Goal: Task Accomplishment & Management: Manage account settings

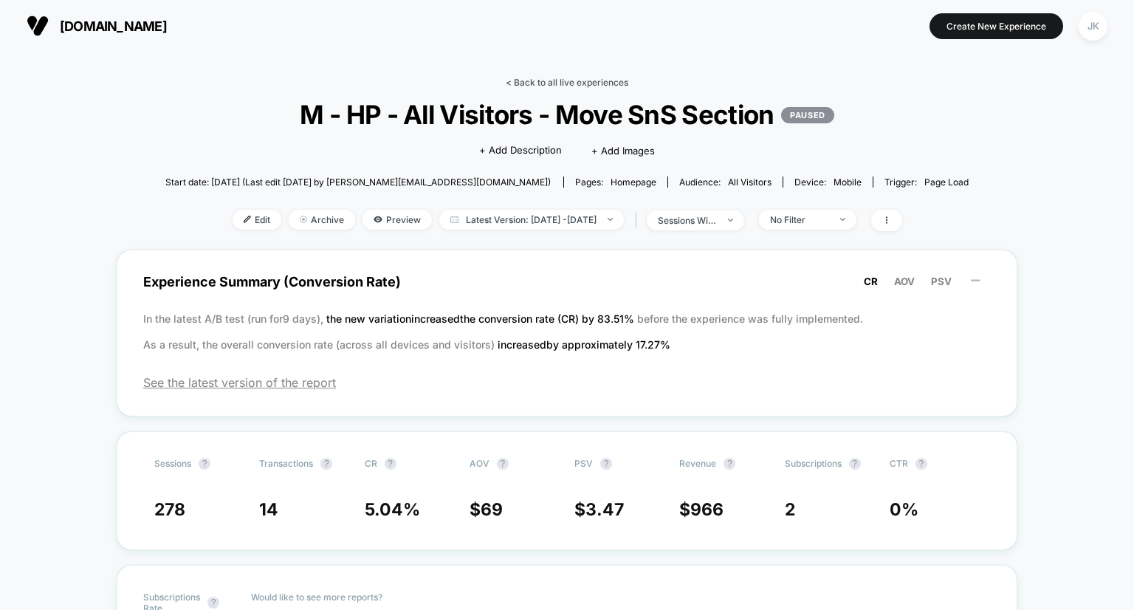
click at [594, 83] on link "< Back to all live experiences" at bounding box center [567, 82] width 123 height 11
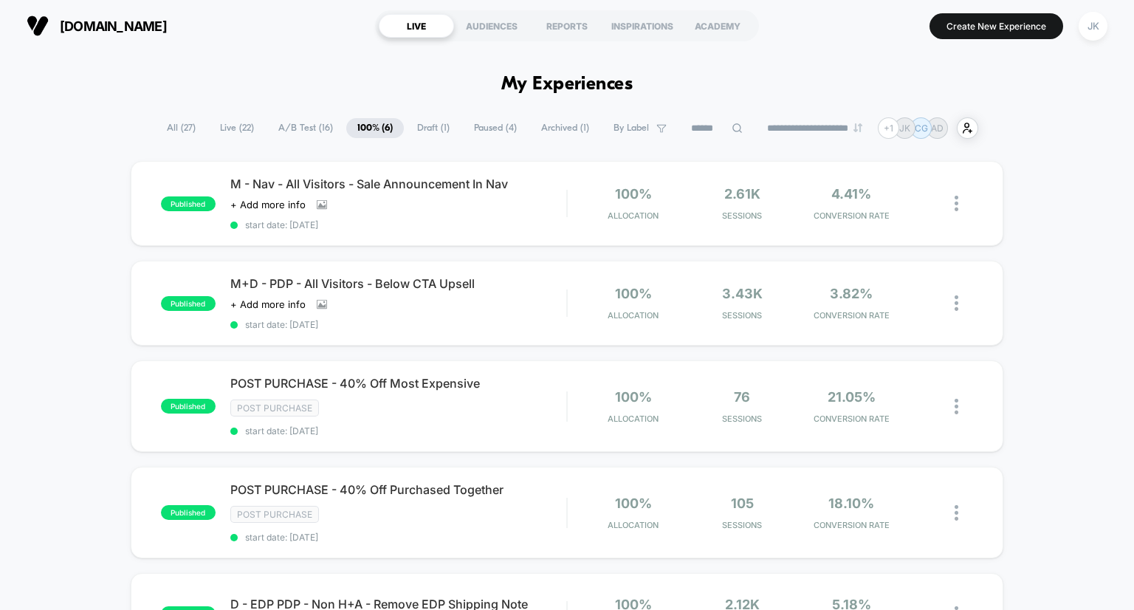
click at [310, 126] on span "A/B Test ( 16 )" at bounding box center [305, 128] width 77 height 20
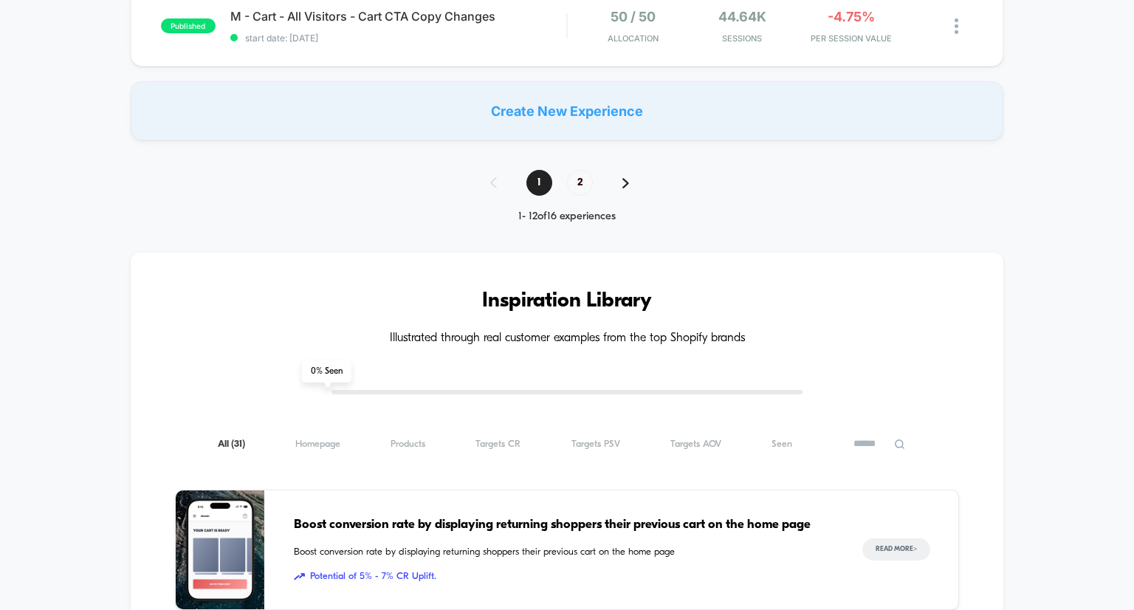
scroll to position [1230, 0]
click at [576, 190] on span "2" at bounding box center [580, 183] width 26 height 26
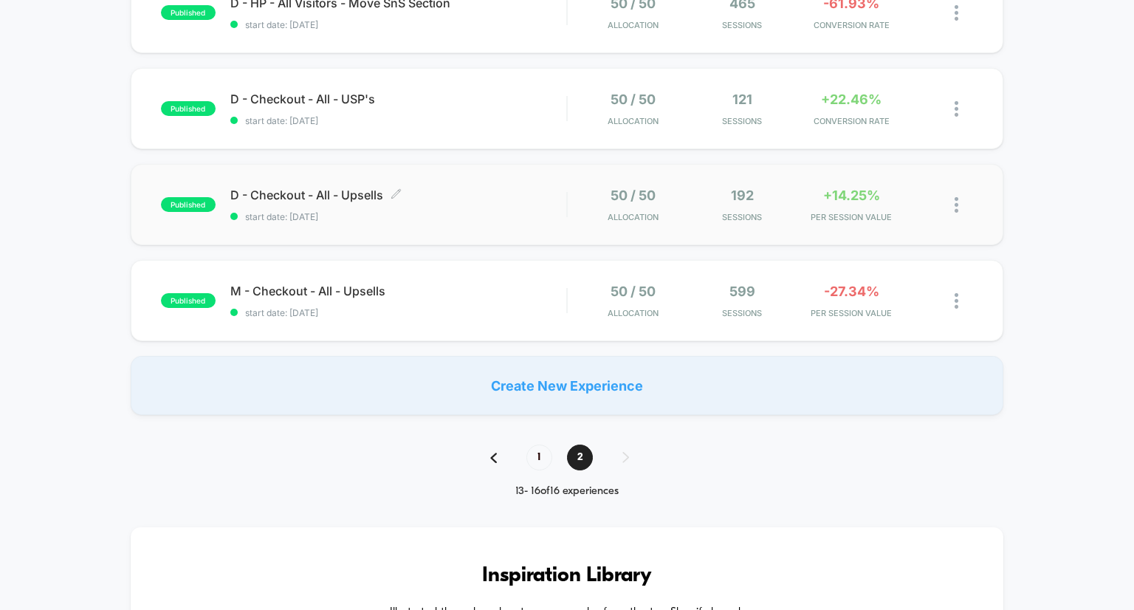
scroll to position [195, 0]
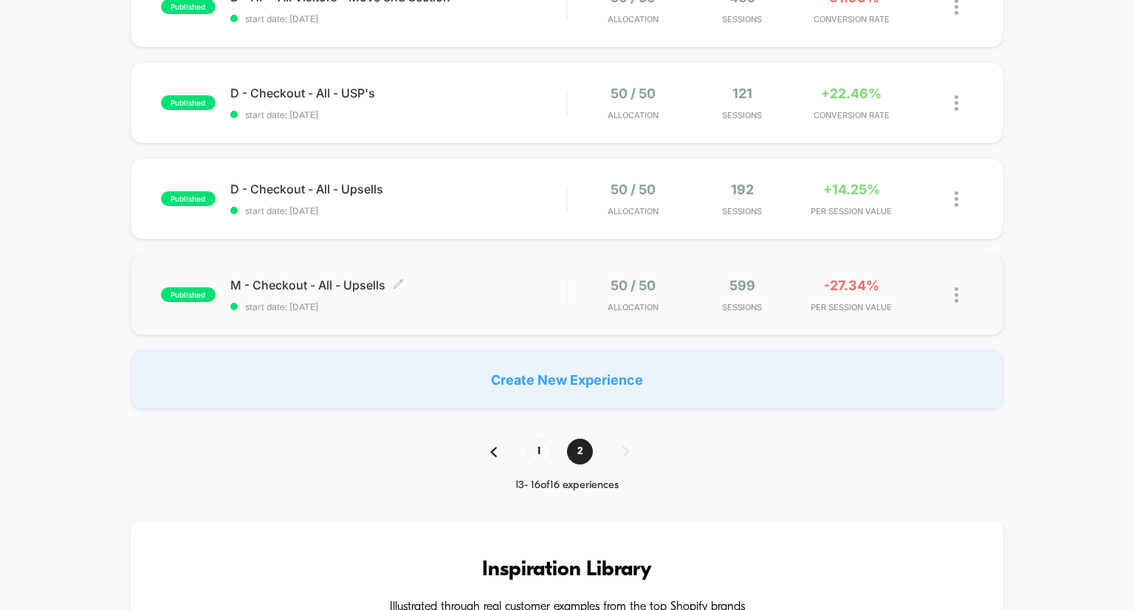
click at [334, 277] on span "M - Checkout - All - Upsells Click to edit experience details" at bounding box center [398, 284] width 337 height 15
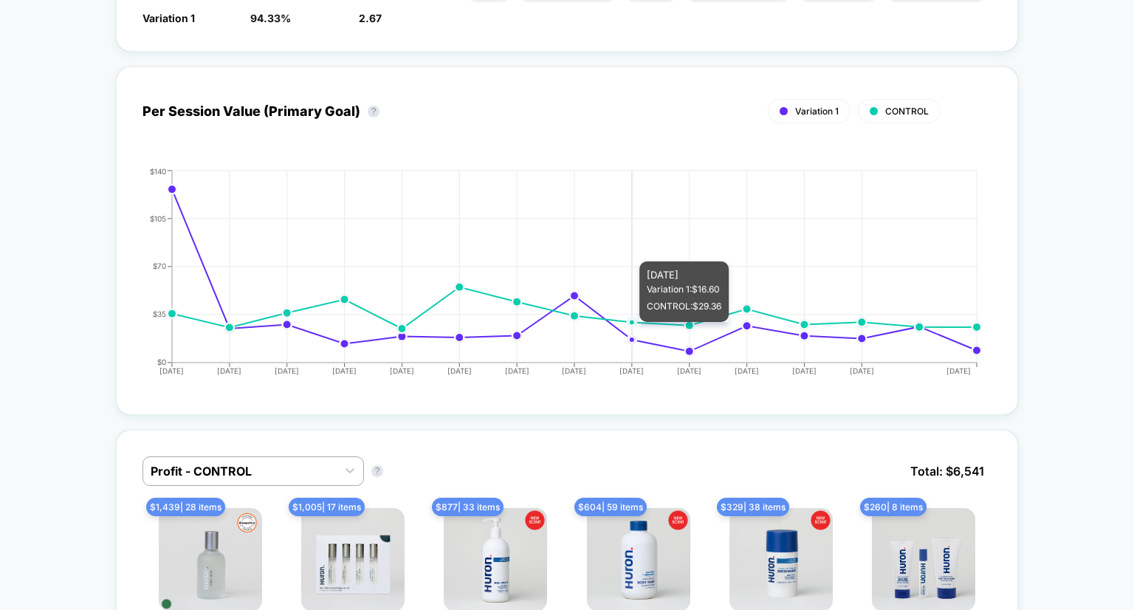
scroll to position [633, 0]
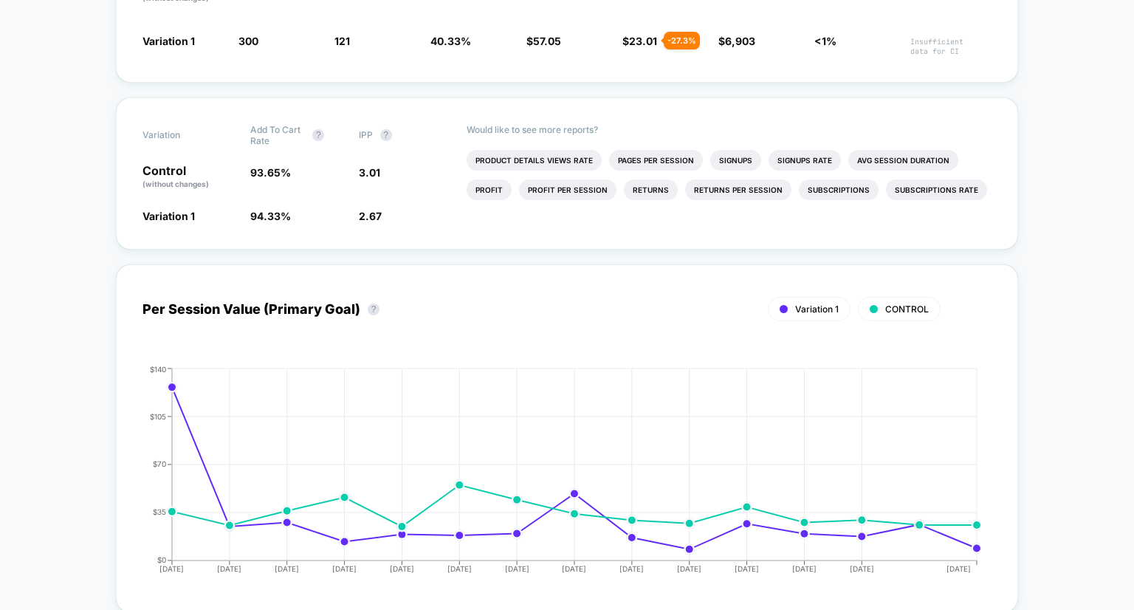
scroll to position [0, 0]
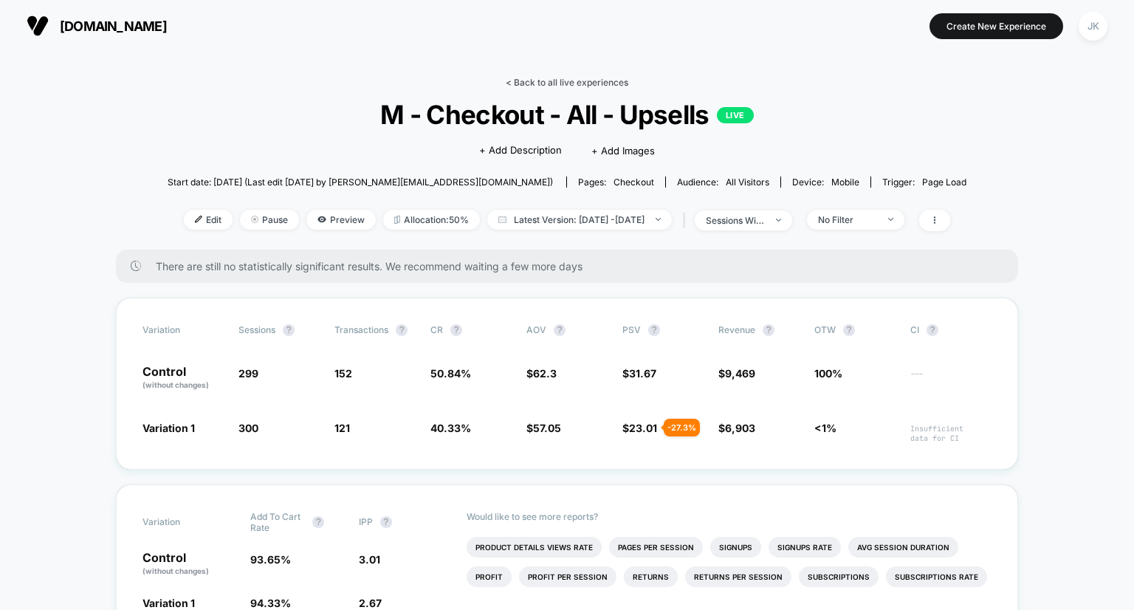
click at [575, 80] on link "< Back to all live experiences" at bounding box center [567, 82] width 123 height 11
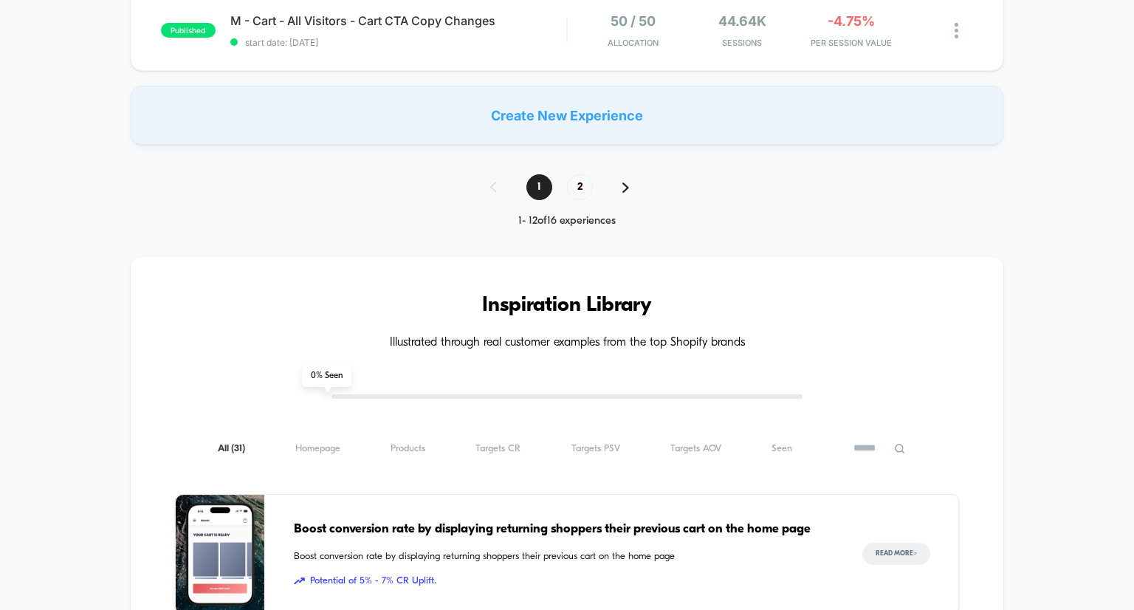
scroll to position [1280, 0]
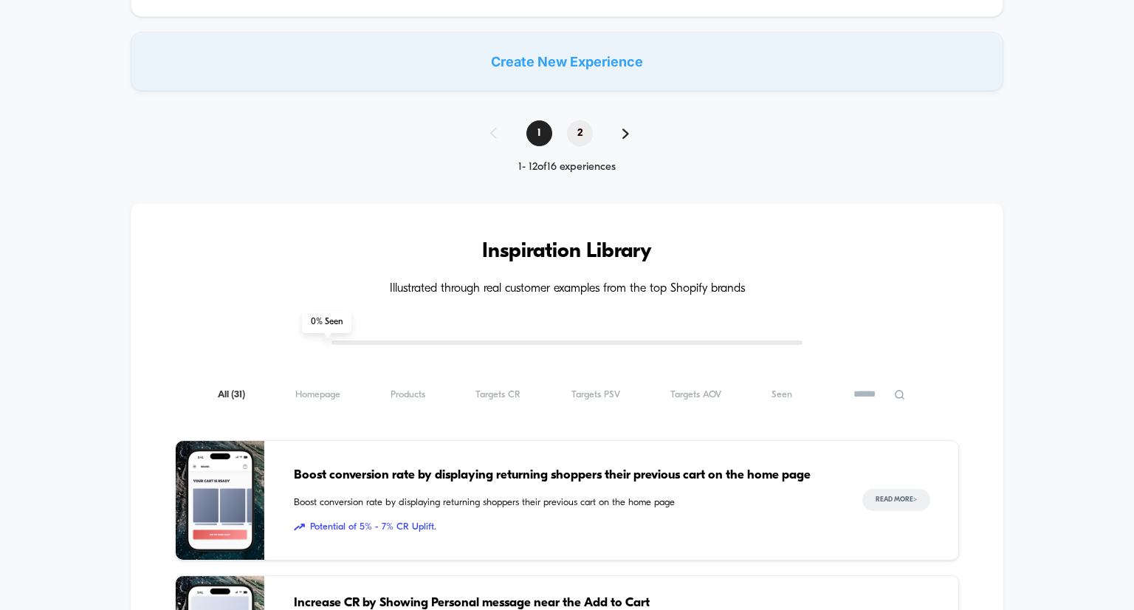
click at [588, 130] on span "2" at bounding box center [580, 133] width 26 height 26
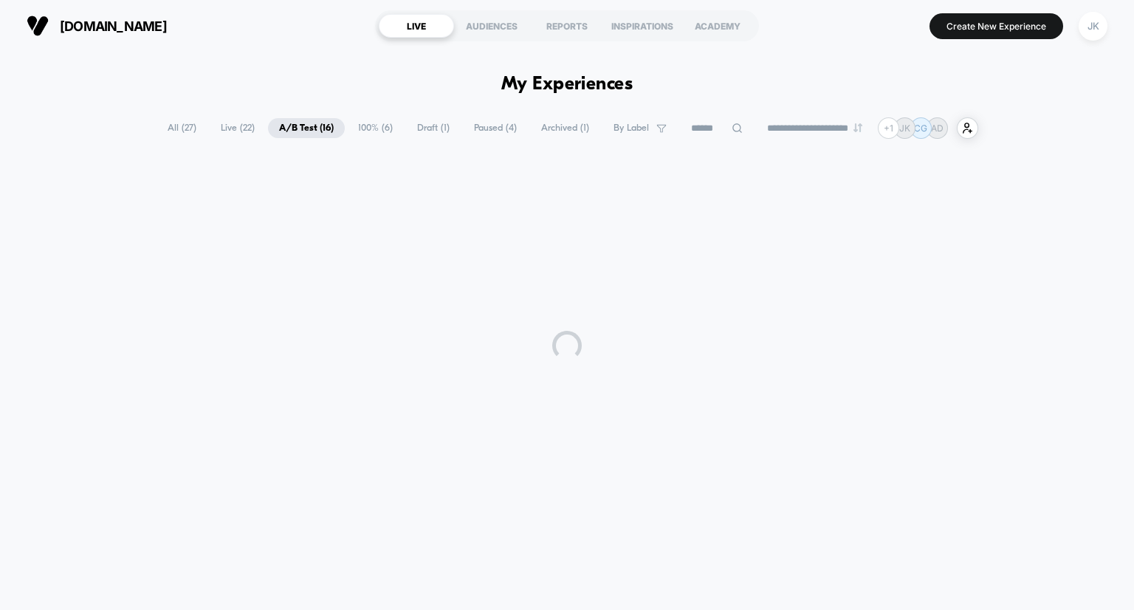
scroll to position [0, 0]
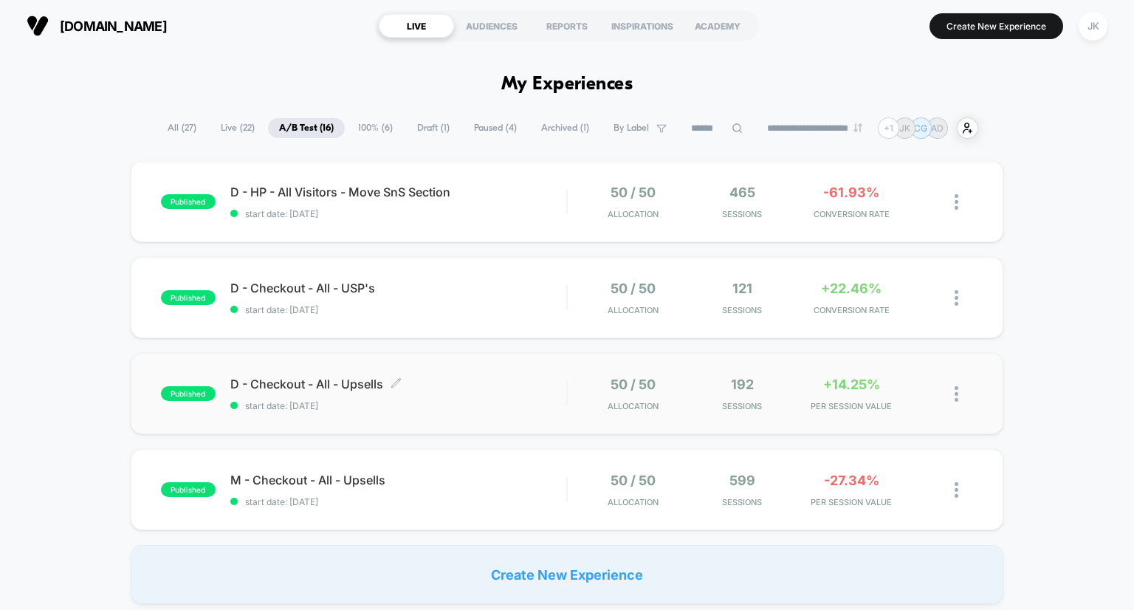
click at [323, 384] on span "D - Checkout - All - Upsells Click to edit experience details" at bounding box center [398, 383] width 337 height 15
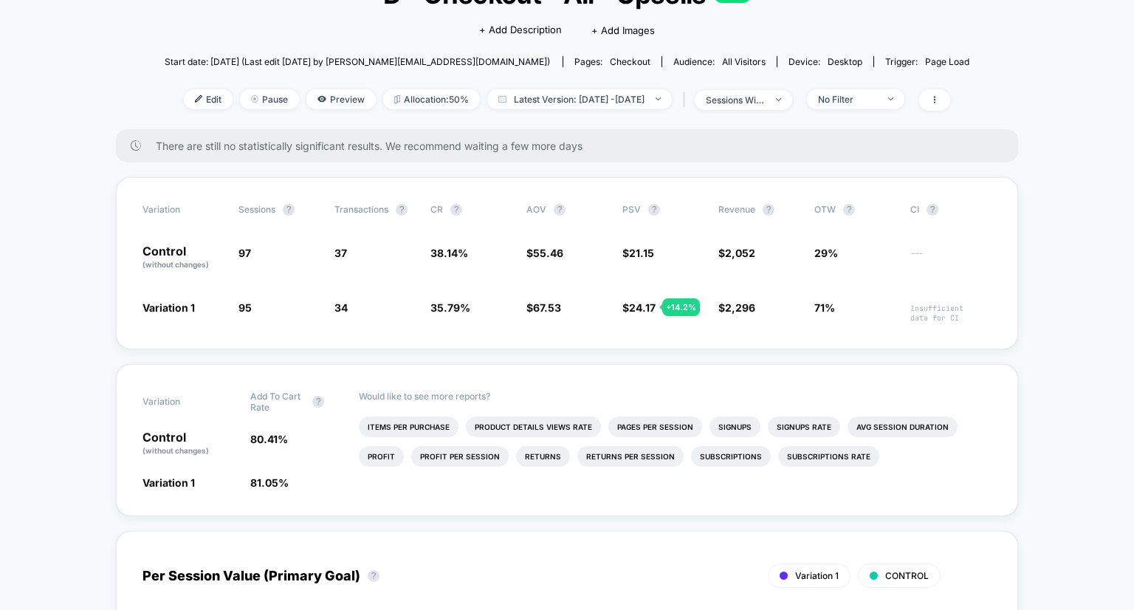
scroll to position [120, 0]
click at [120, 291] on div "Variation Sessions ? Transactions ? CR ? AOV ? PSV ? Revenue ? OTW ? CI ? Contr…" at bounding box center [567, 264] width 902 height 172
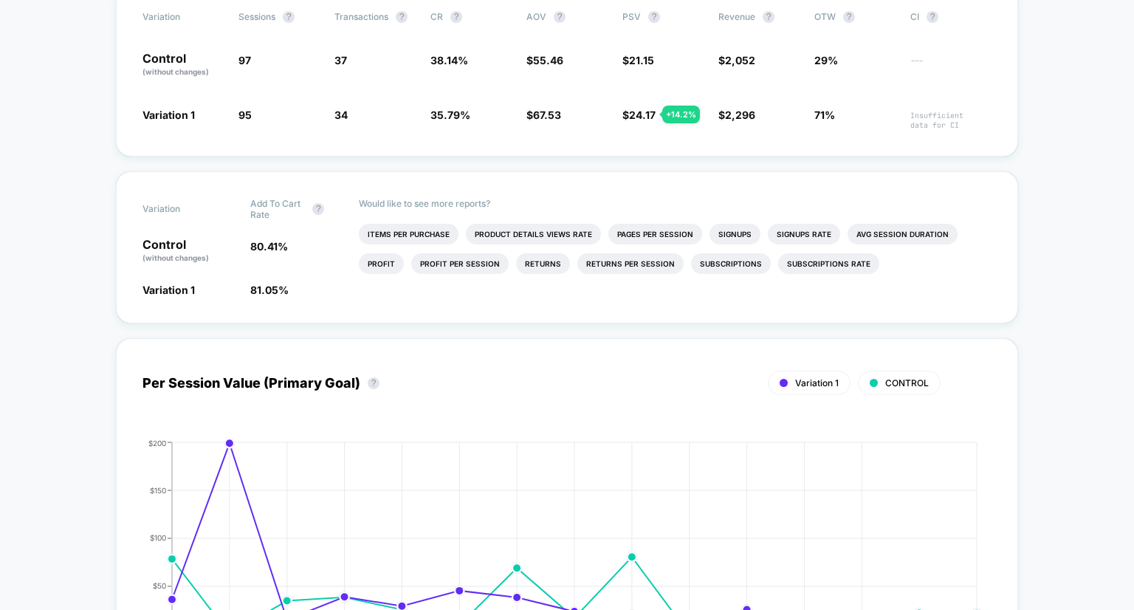
scroll to position [0, 0]
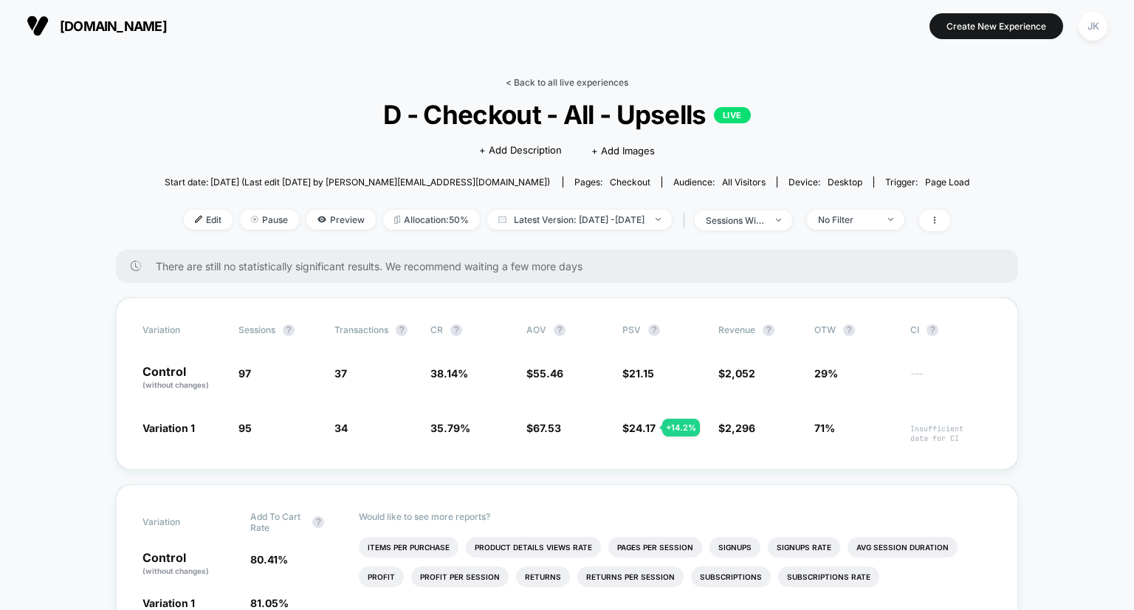
click at [564, 82] on link "< Back to all live experiences" at bounding box center [567, 82] width 123 height 11
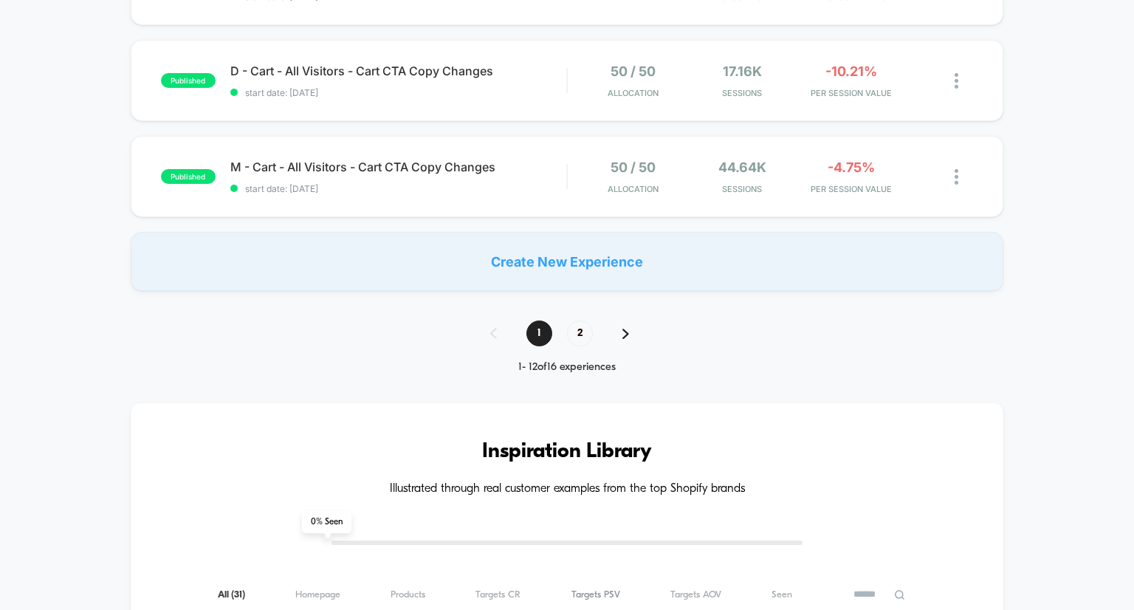
scroll to position [1080, 0]
click at [583, 322] on span "2" at bounding box center [580, 333] width 26 height 26
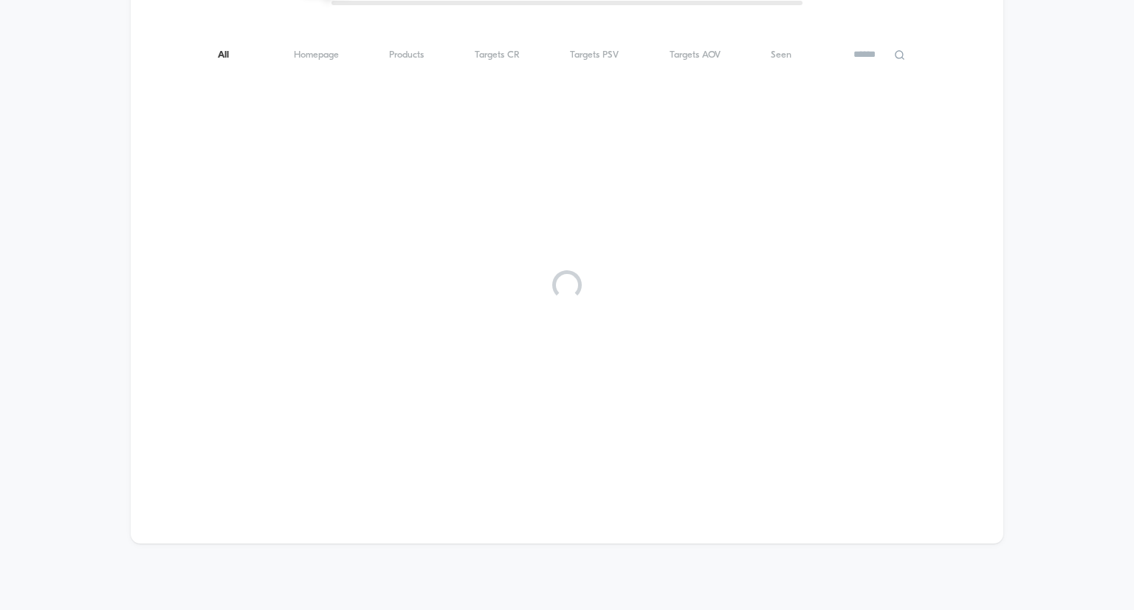
scroll to position [0, 0]
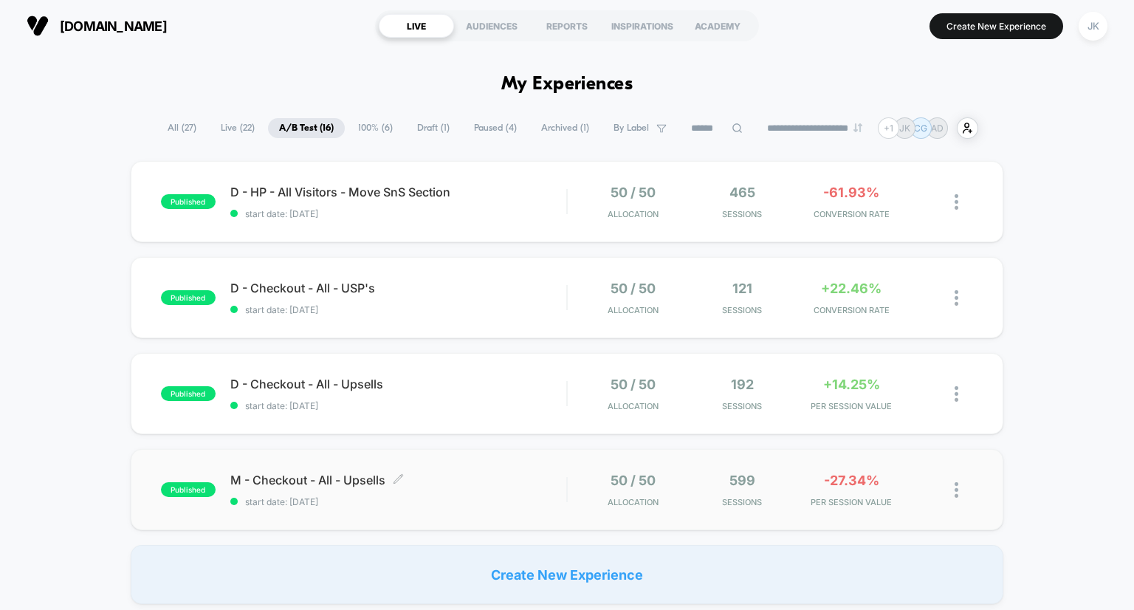
click at [354, 480] on span "M - Checkout - All - Upsells Click to edit experience details" at bounding box center [398, 479] width 337 height 15
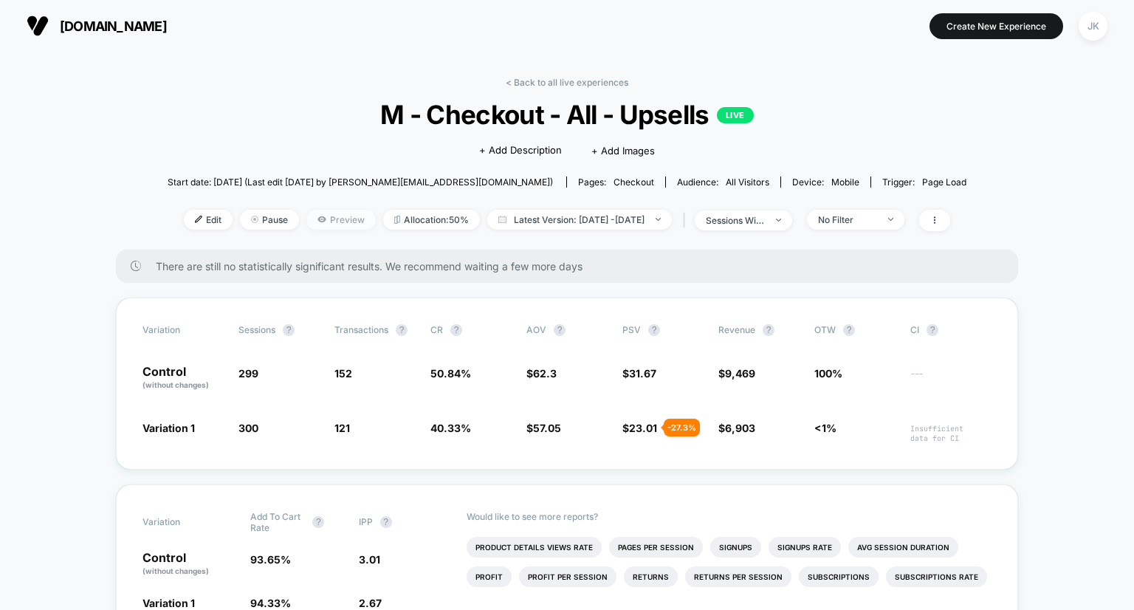
click at [306, 218] on span "Preview" at bounding box center [340, 220] width 69 height 20
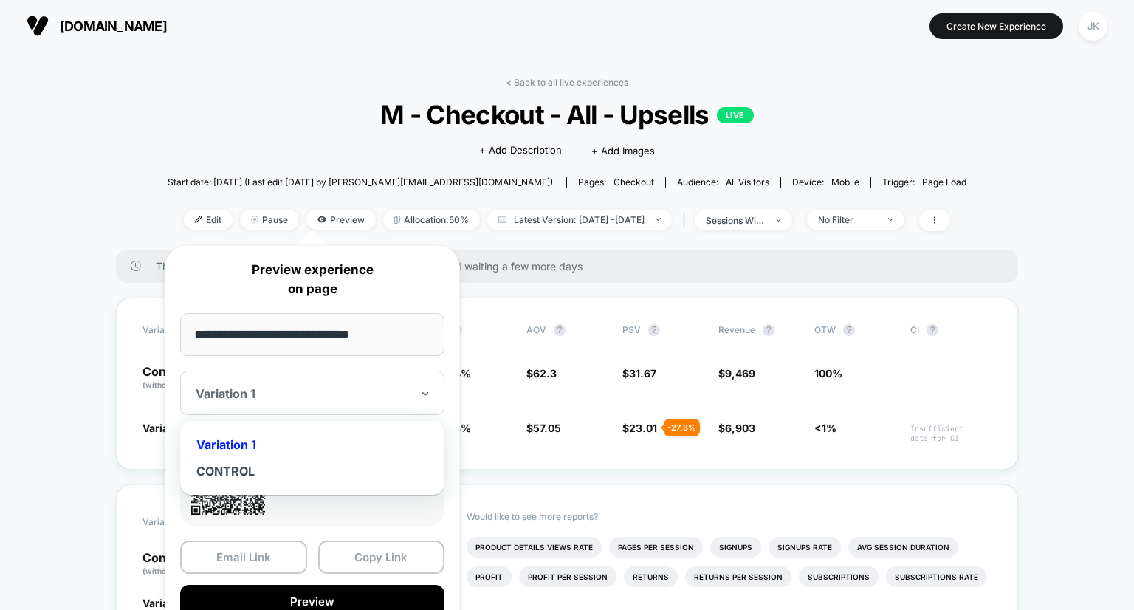
click at [317, 386] on div at bounding box center [303, 393] width 215 height 15
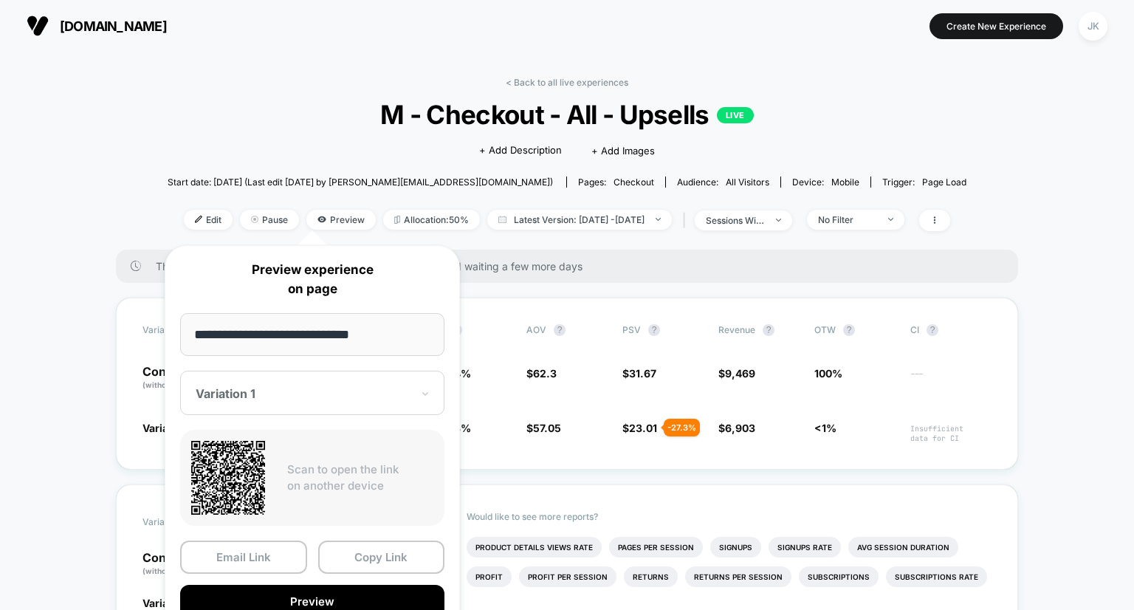
click at [429, 245] on div "**********" at bounding box center [312, 439] width 295 height 388
click at [561, 80] on link "< Back to all live experiences" at bounding box center [567, 82] width 123 height 11
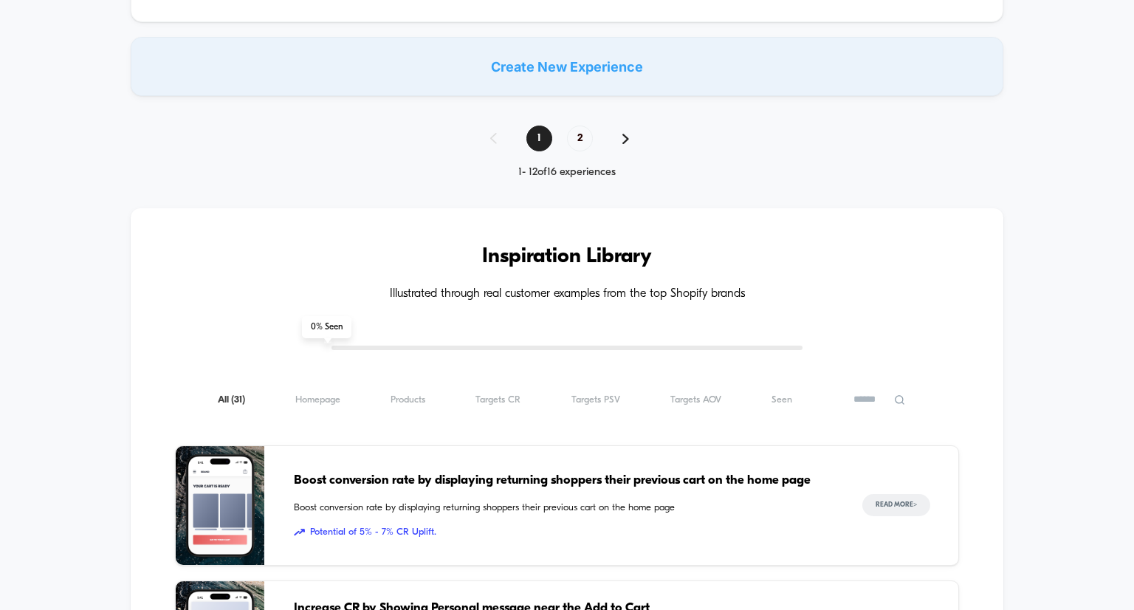
scroll to position [1299, 0]
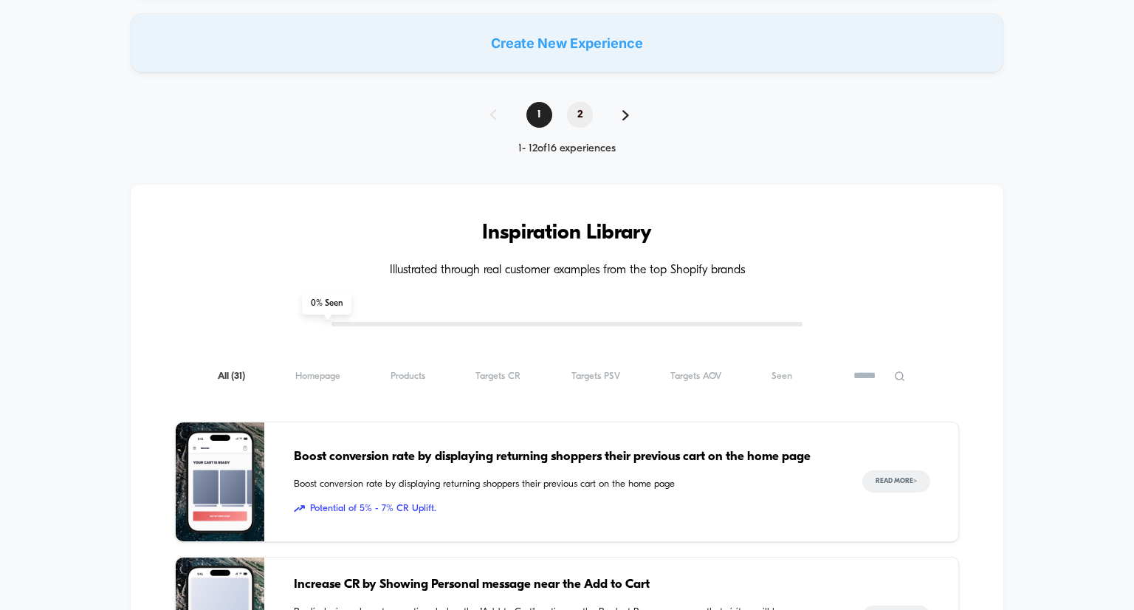
click at [579, 113] on span "2" at bounding box center [580, 115] width 26 height 26
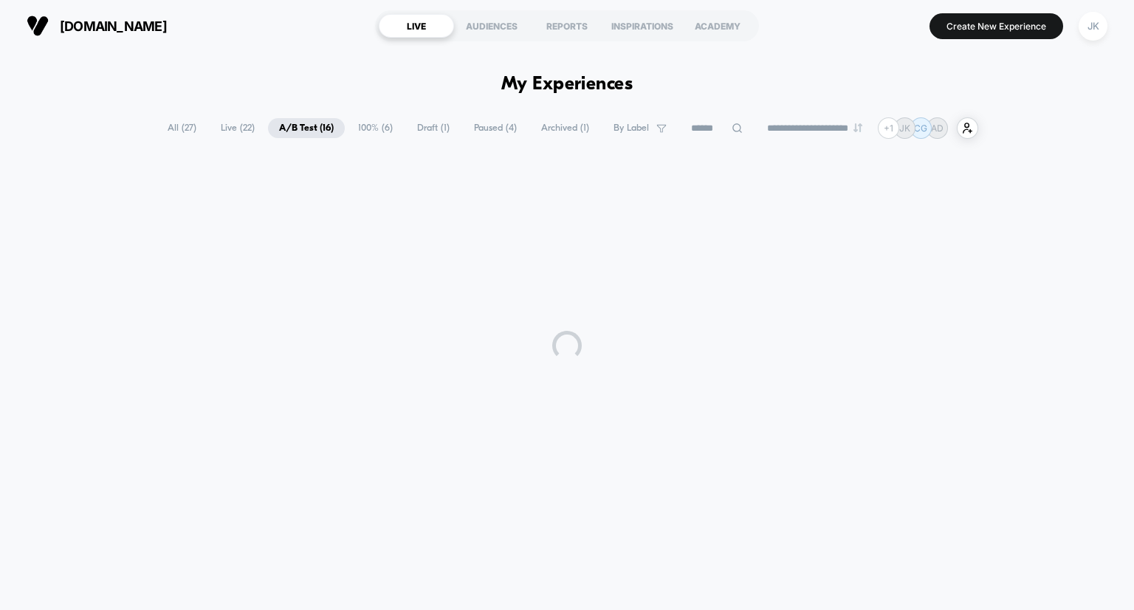
scroll to position [0, 0]
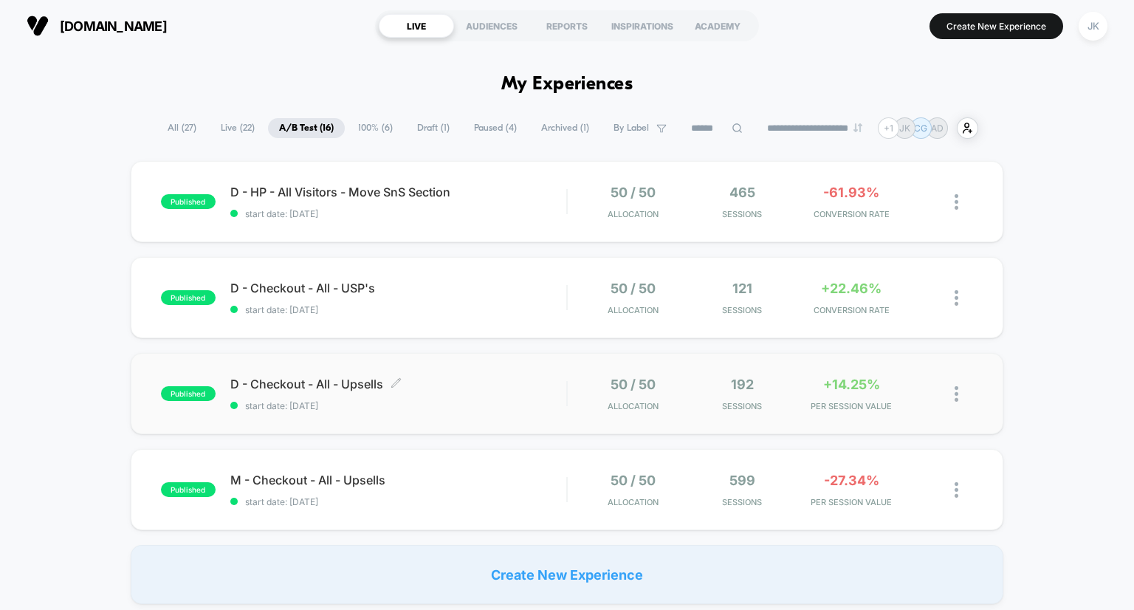
click at [348, 386] on span "D - Checkout - All - Upsells Click to edit experience details" at bounding box center [398, 383] width 337 height 15
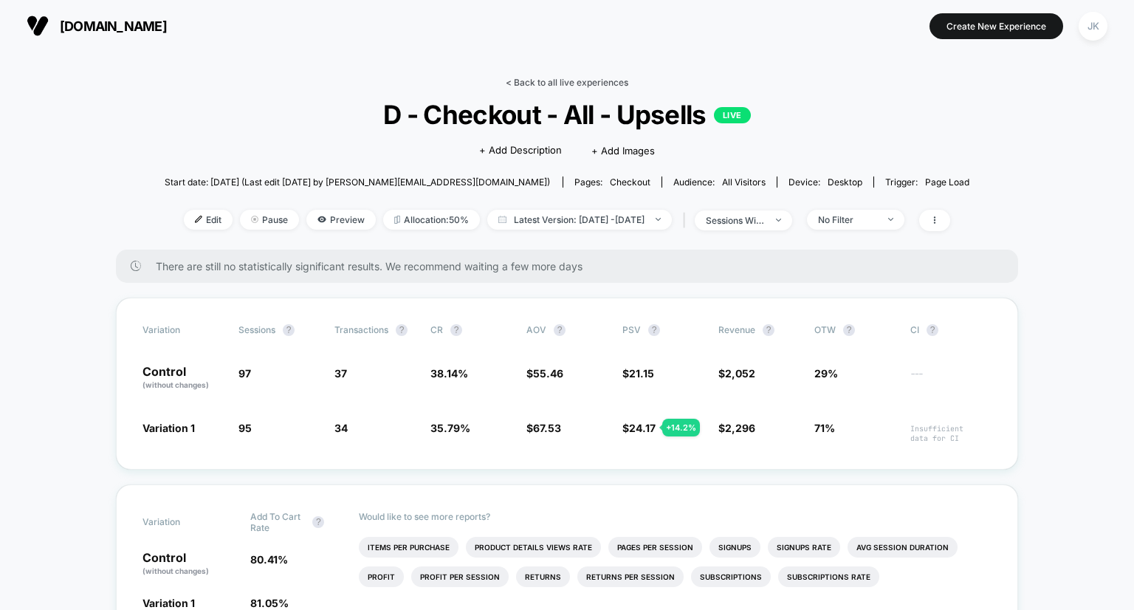
click at [557, 77] on link "< Back to all live experiences" at bounding box center [567, 82] width 123 height 11
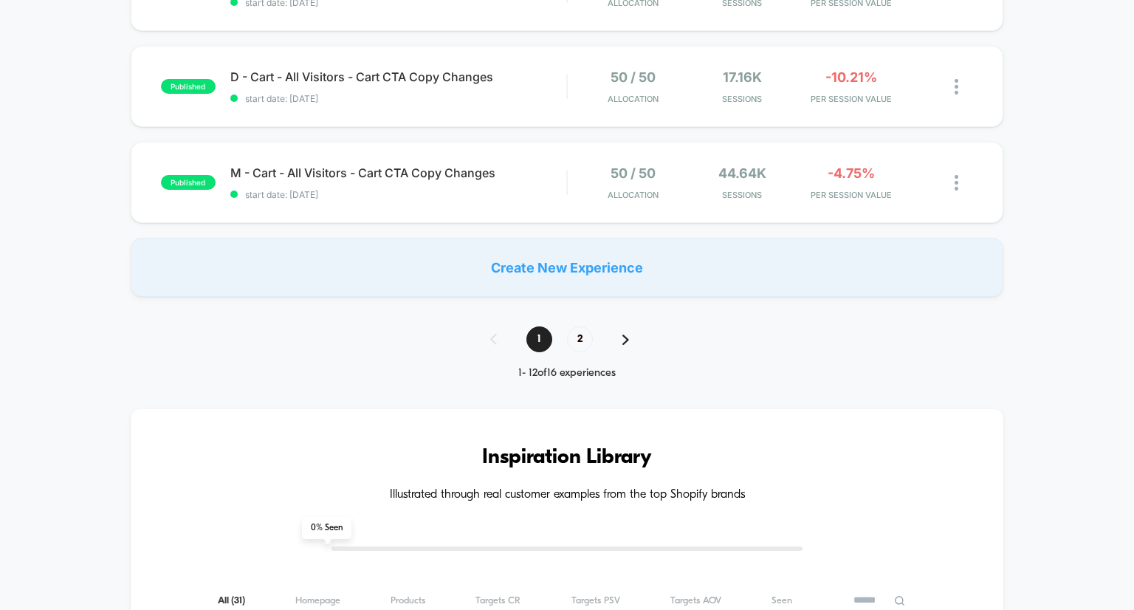
scroll to position [1100, 0]
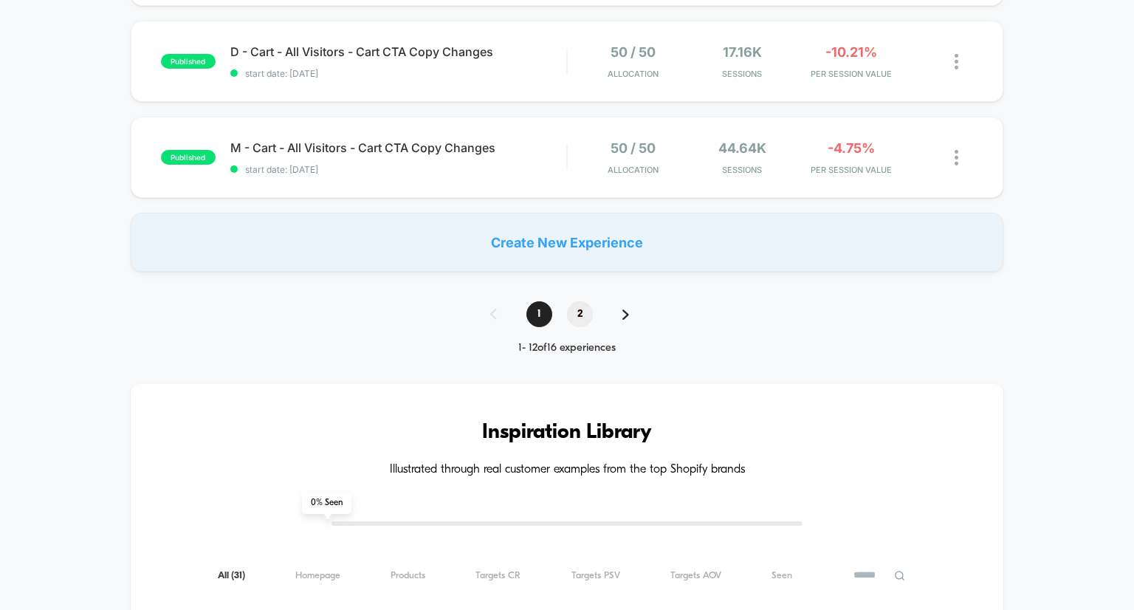
click at [584, 305] on span "2" at bounding box center [580, 314] width 26 height 26
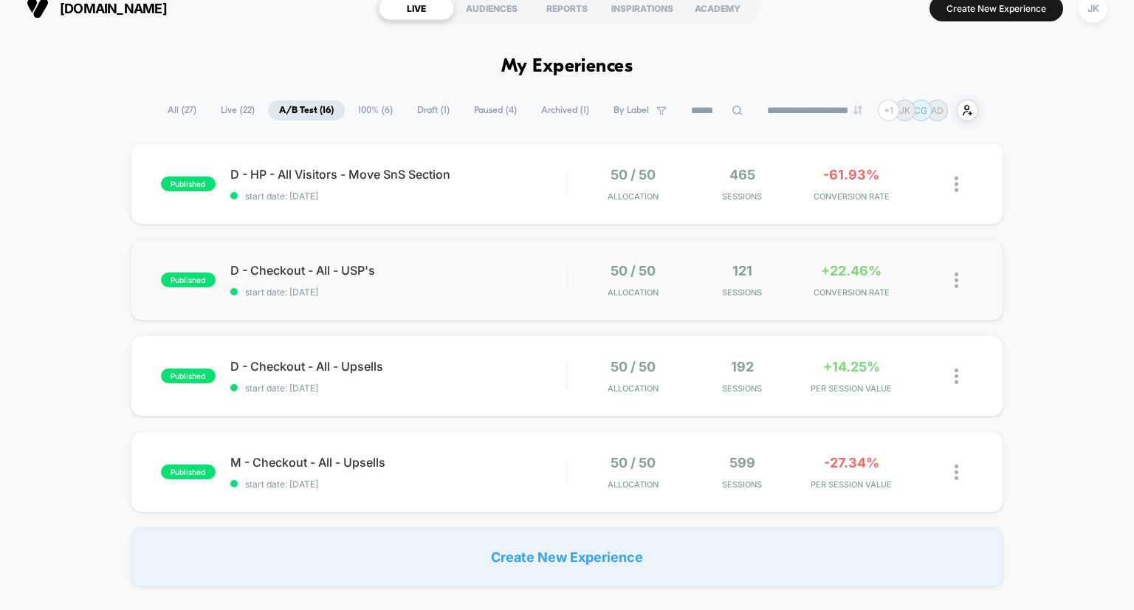
scroll to position [0, 0]
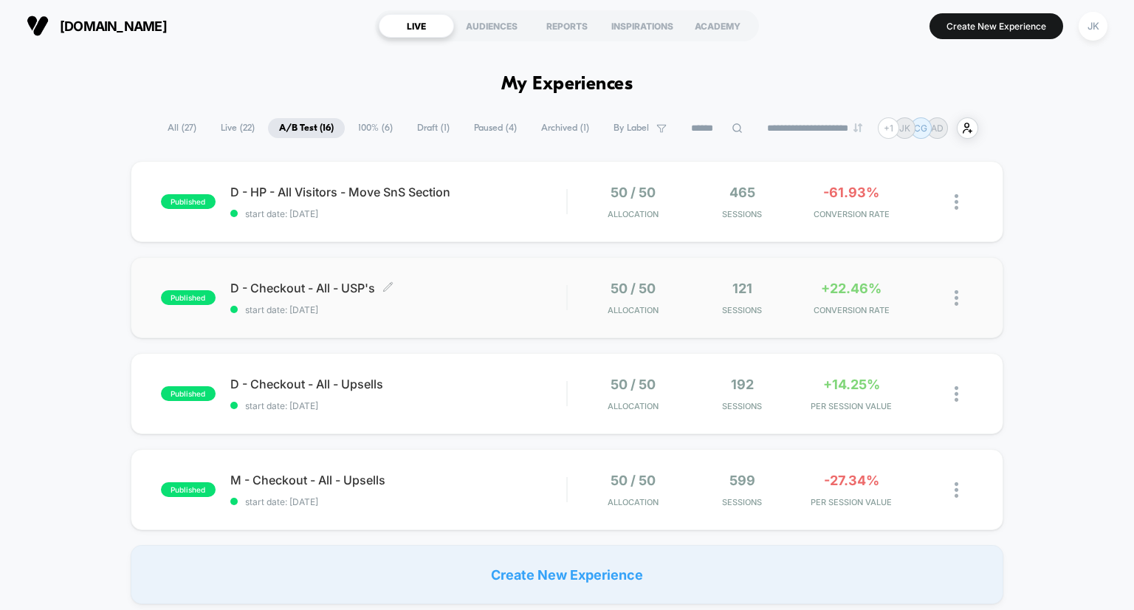
click at [357, 288] on span "D - Checkout - All - USP's Click to edit experience details" at bounding box center [398, 287] width 337 height 15
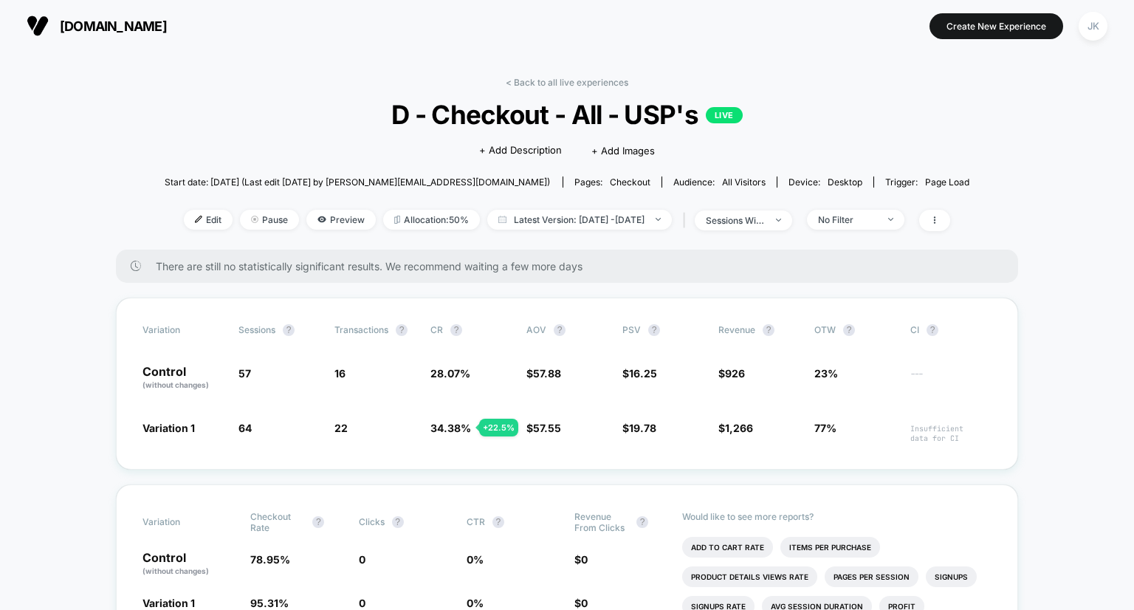
click at [570, 83] on link "< Back to all live experiences" at bounding box center [567, 82] width 123 height 11
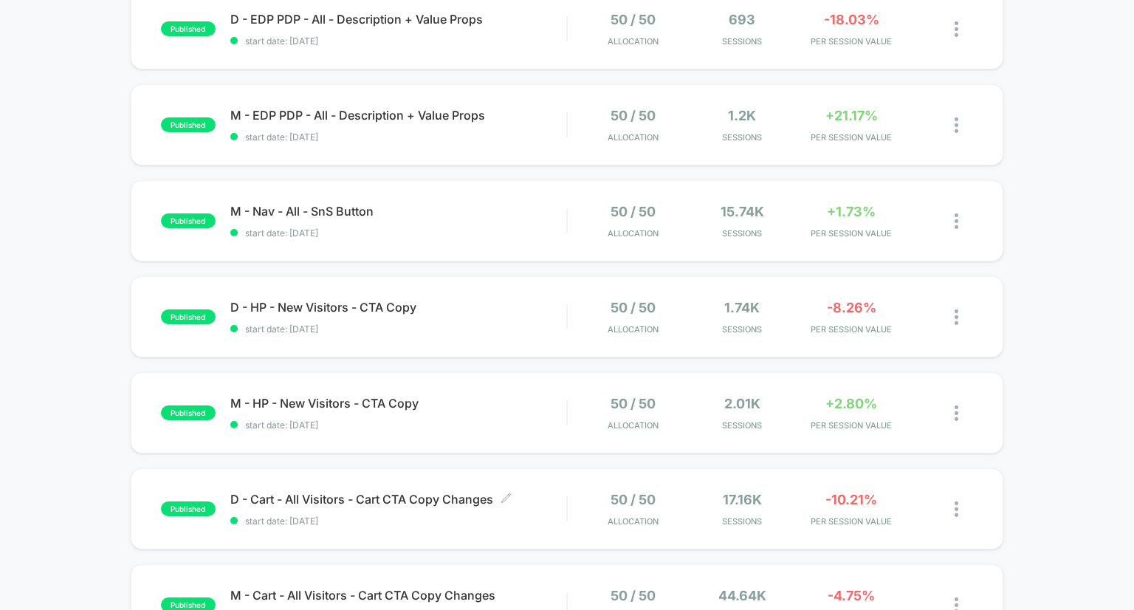
scroll to position [1179, 0]
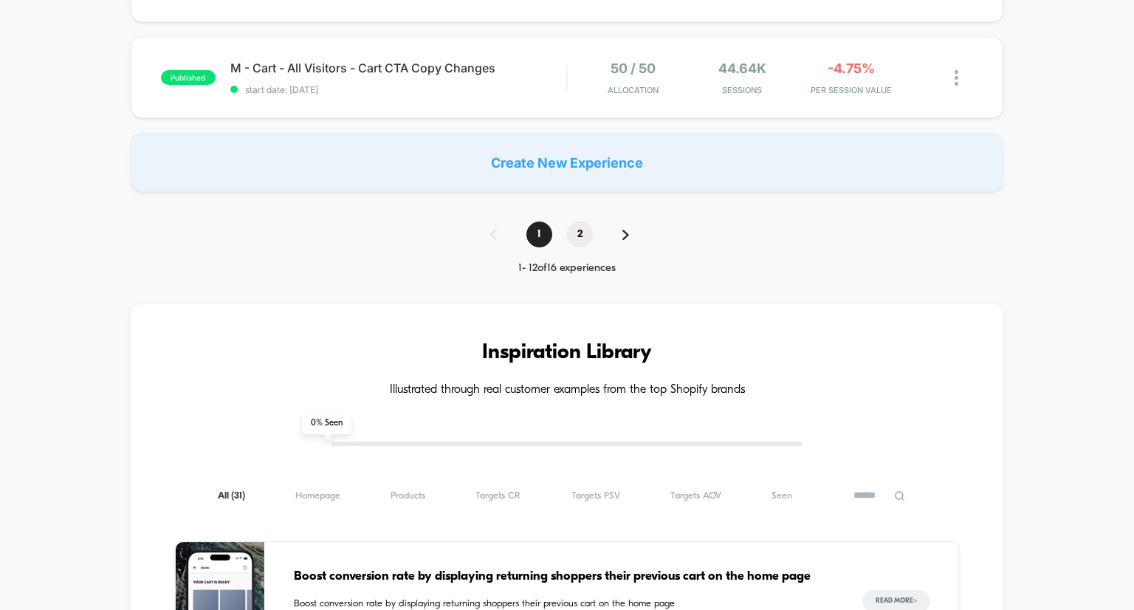
click at [579, 238] on span "2" at bounding box center [580, 234] width 26 height 26
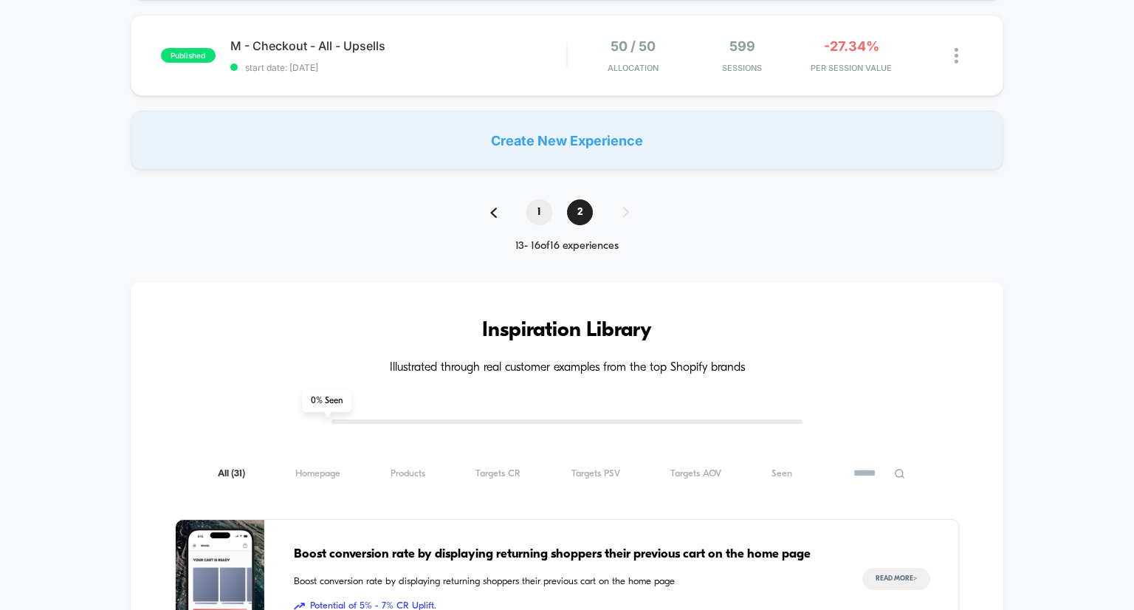
scroll to position [434, 0]
click at [539, 210] on span "1" at bounding box center [539, 212] width 26 height 26
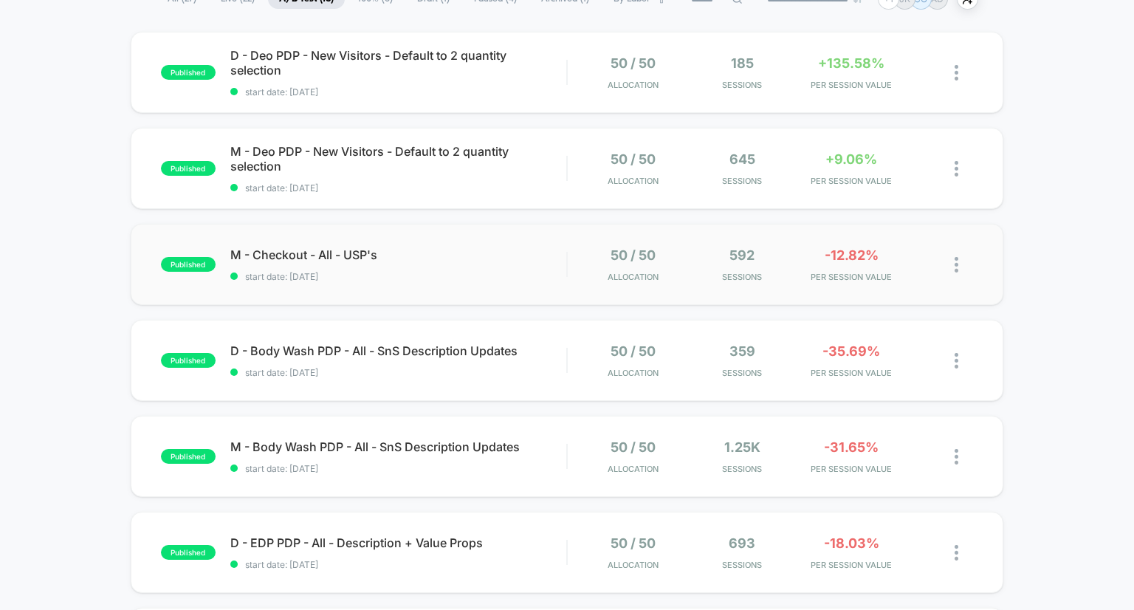
scroll to position [130, 0]
click at [338, 249] on span "M - Checkout - All - USP's Click to edit experience details" at bounding box center [398, 253] width 337 height 15
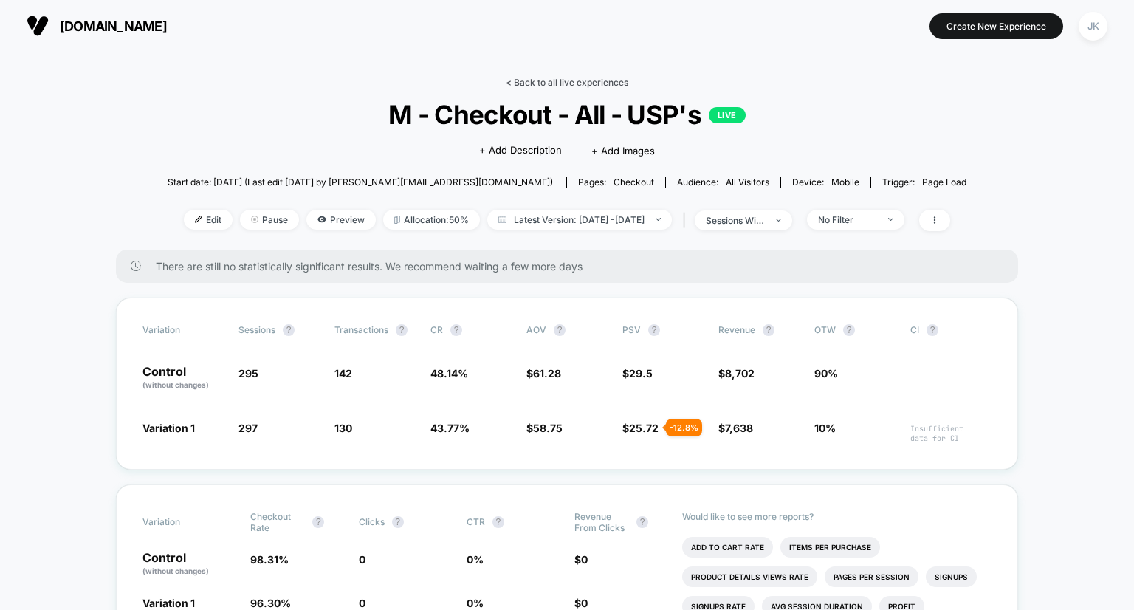
click at [579, 82] on link "< Back to all live experiences" at bounding box center [567, 82] width 123 height 11
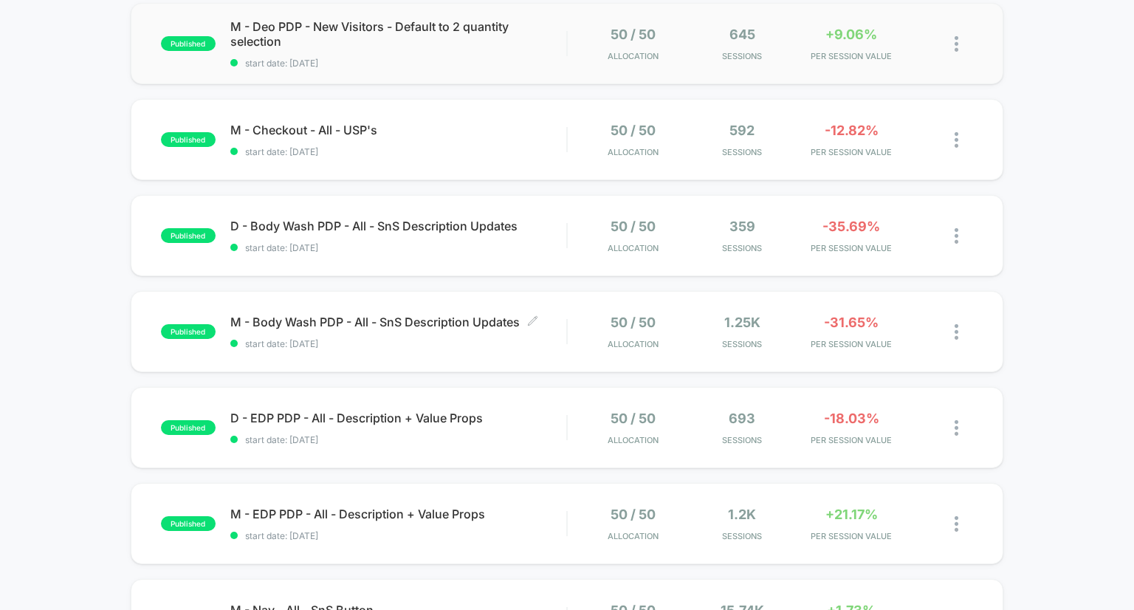
scroll to position [843, 0]
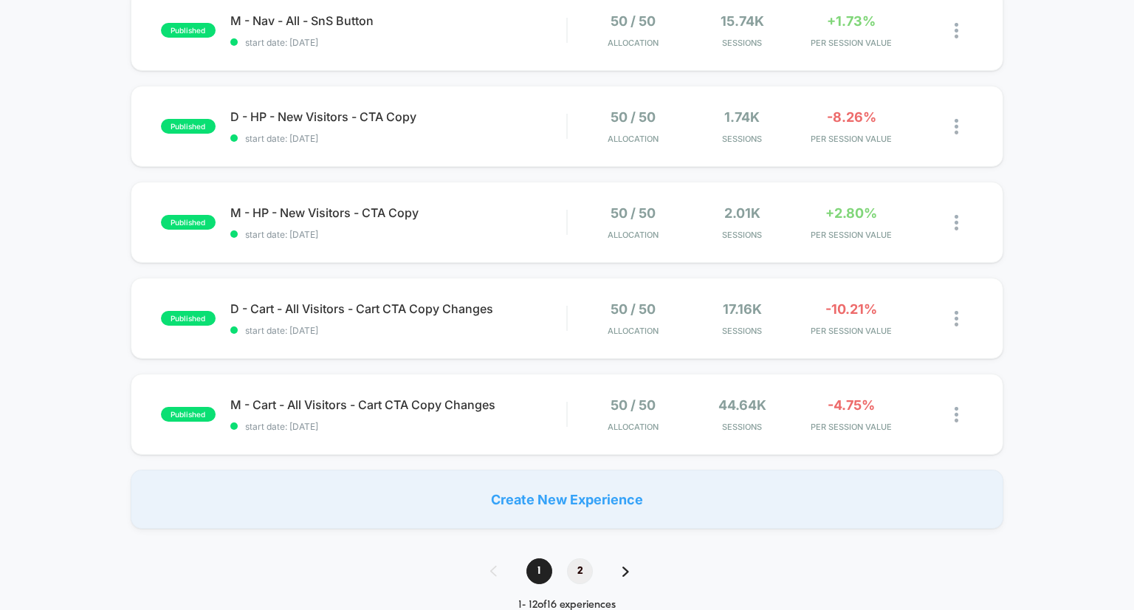
click at [575, 562] on span "2" at bounding box center [580, 571] width 26 height 26
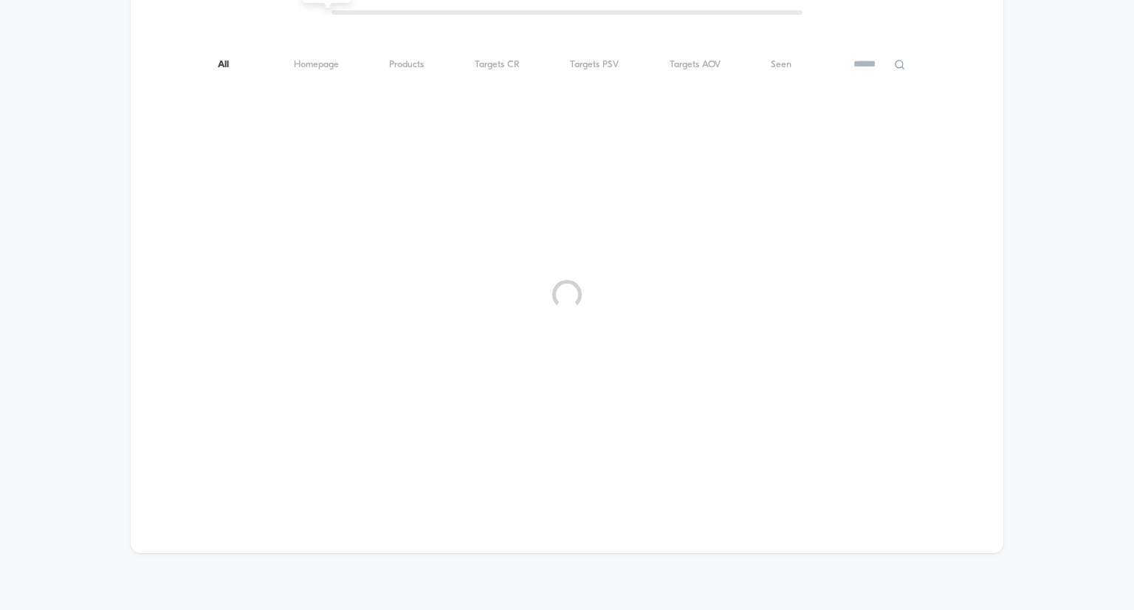
scroll to position [0, 0]
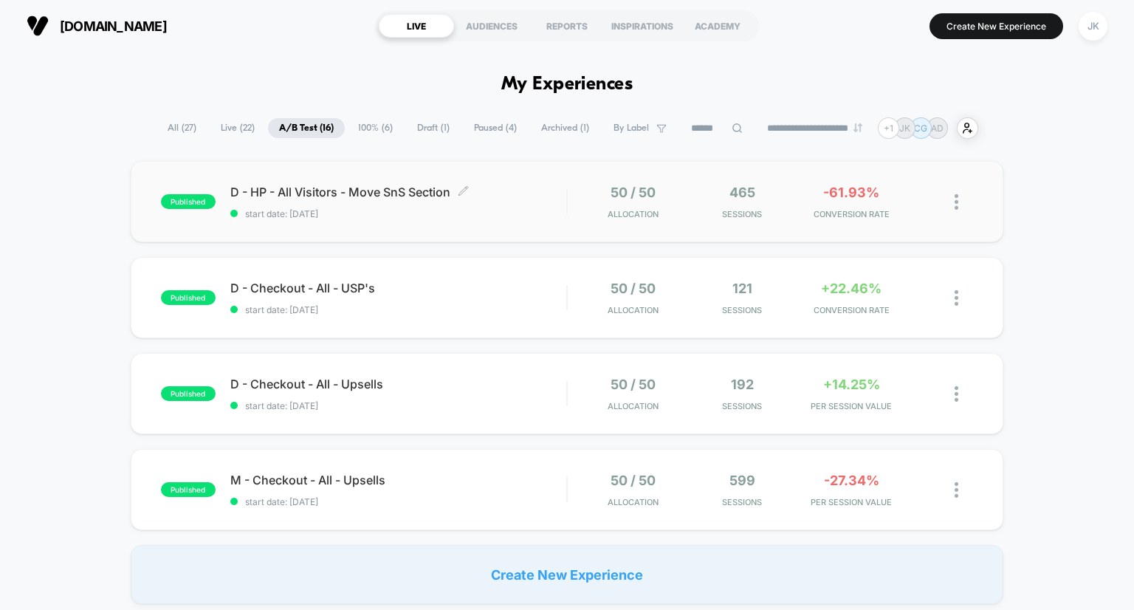
click at [384, 190] on span "D - HP - All Visitors - Move SnS Section Click to edit experience details" at bounding box center [398, 191] width 337 height 15
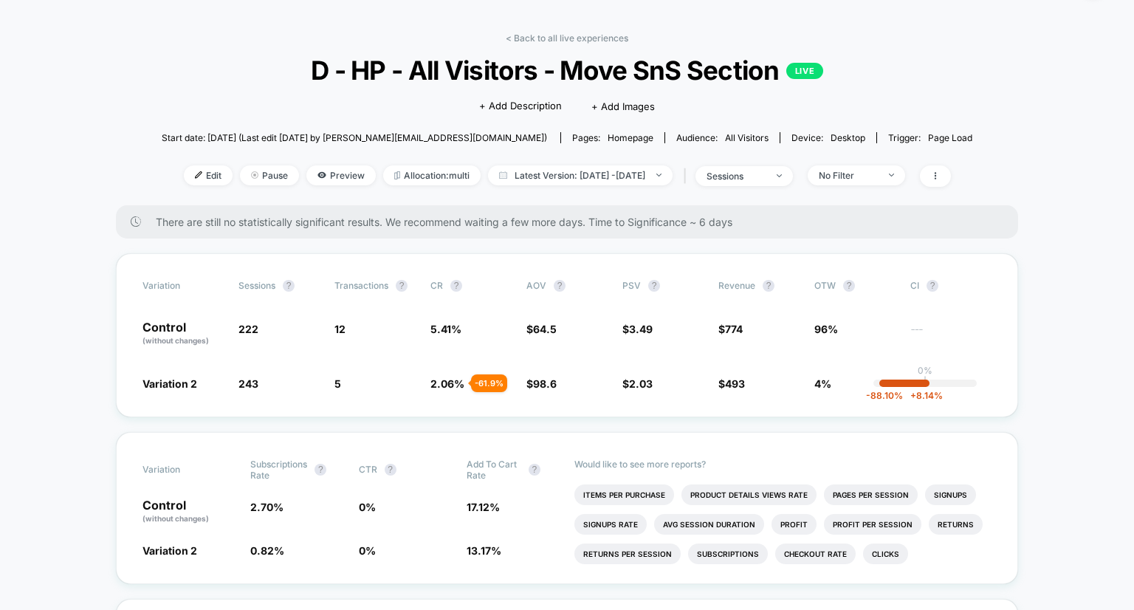
scroll to position [44, 0]
click at [398, 169] on span "Allocation: multi" at bounding box center [431, 175] width 97 height 20
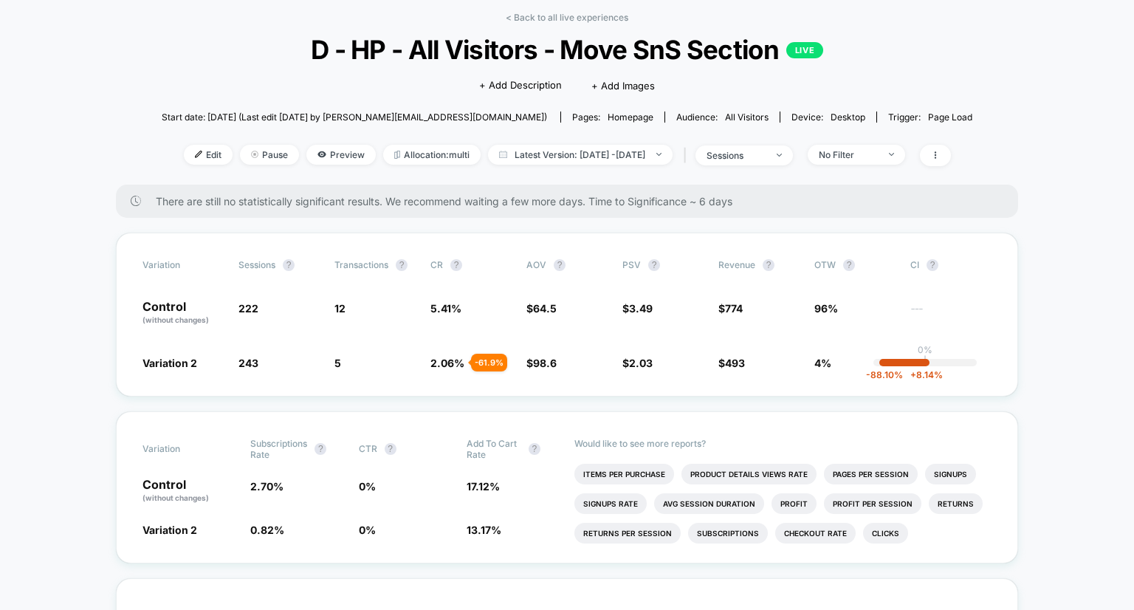
scroll to position [65, 0]
click at [570, 155] on span "Latest Version: [DATE] - [DATE]" at bounding box center [580, 155] width 184 height 20
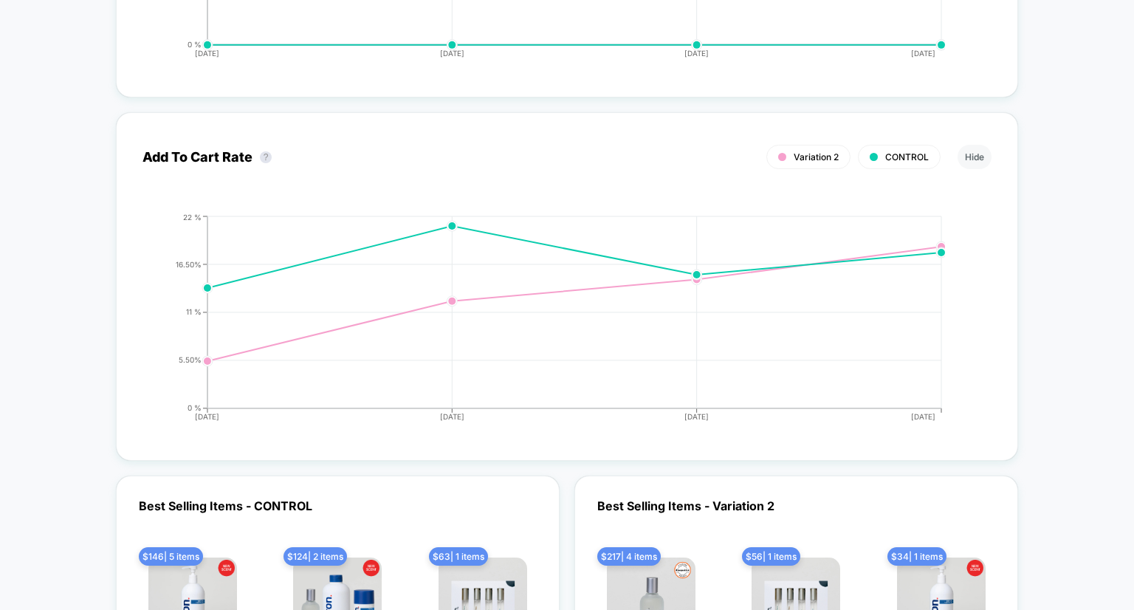
scroll to position [2364, 0]
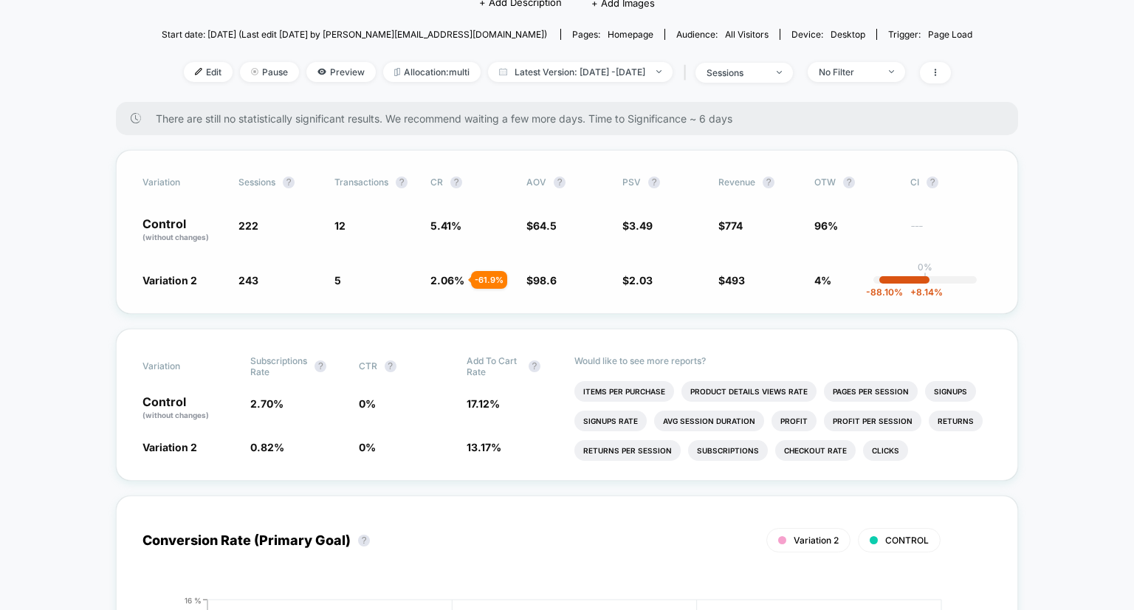
scroll to position [0, 0]
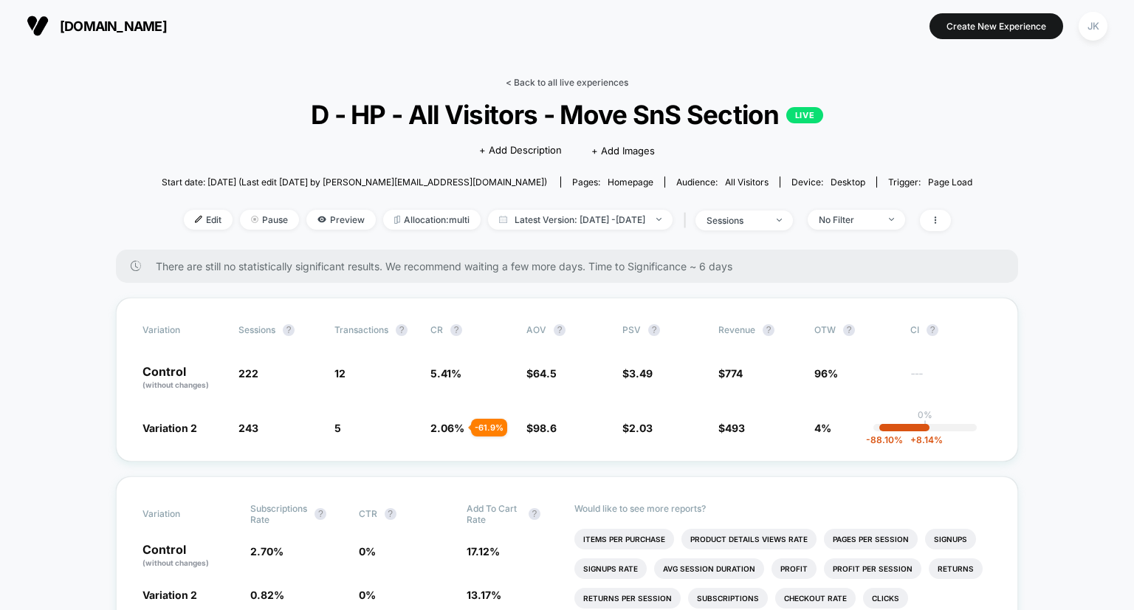
click at [550, 80] on link "< Back to all live experiences" at bounding box center [567, 82] width 123 height 11
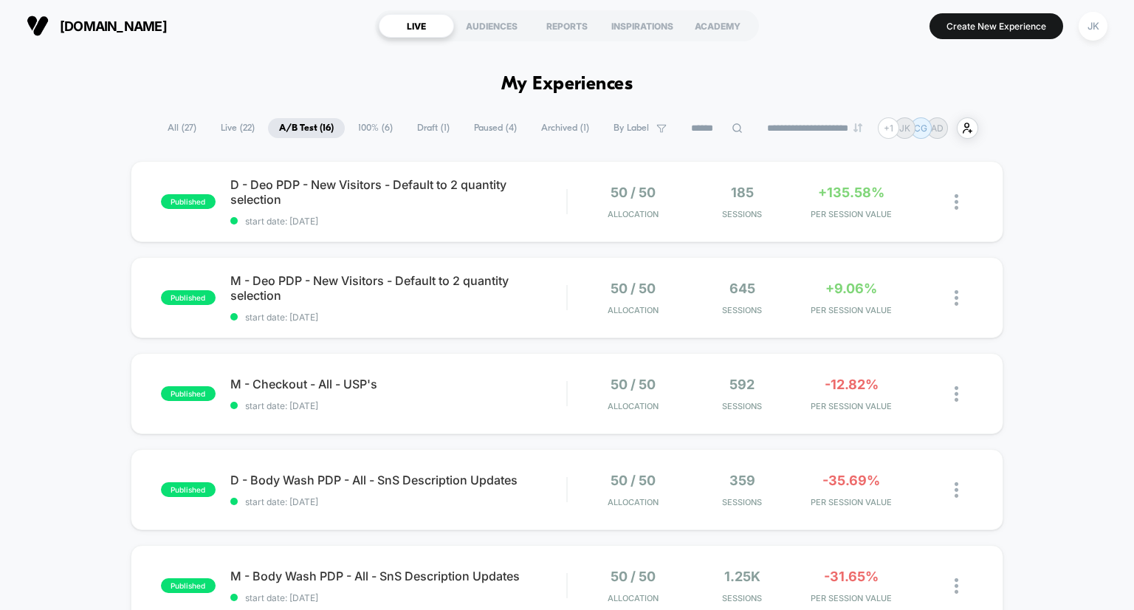
click at [377, 130] on span "100% ( 6 )" at bounding box center [375, 128] width 57 height 20
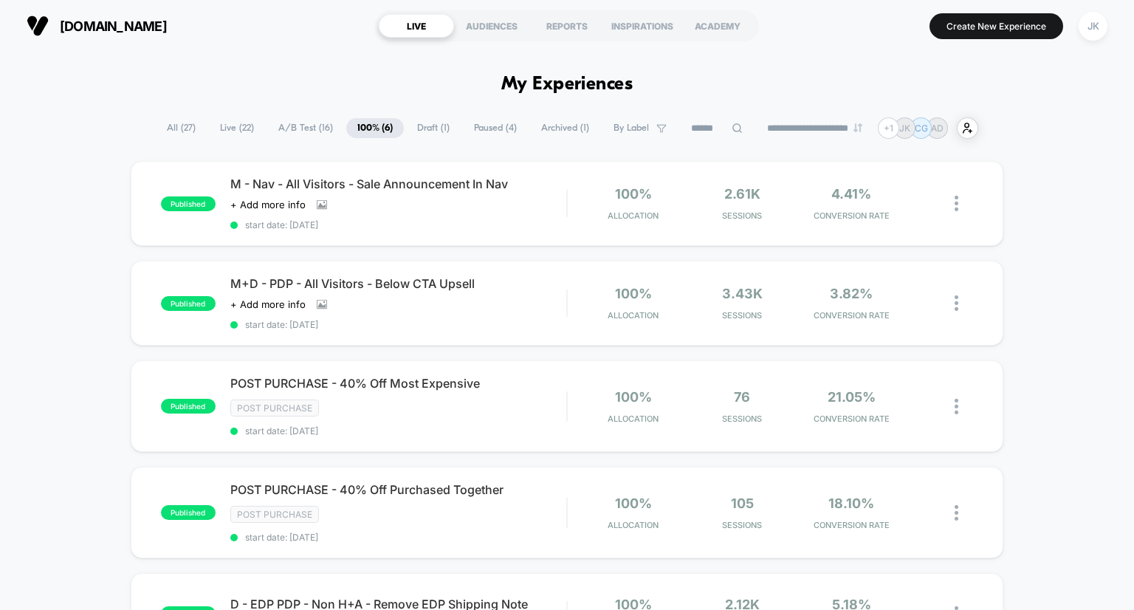
click at [429, 132] on span "Draft ( 1 )" at bounding box center [433, 128] width 55 height 20
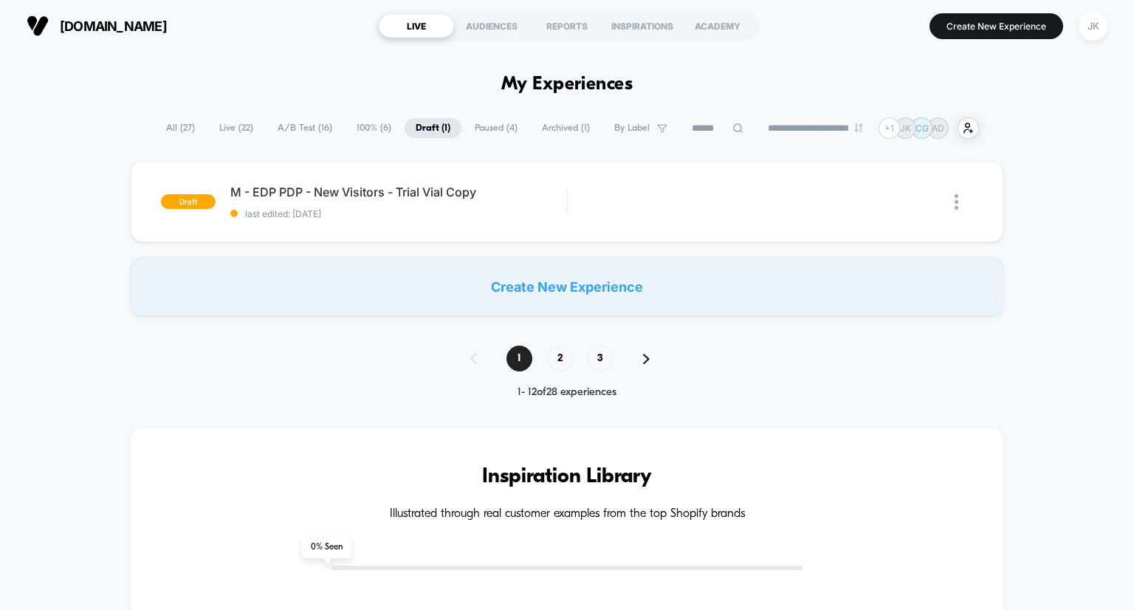
click at [494, 128] on span "Paused ( 4 )" at bounding box center [495, 128] width 65 height 20
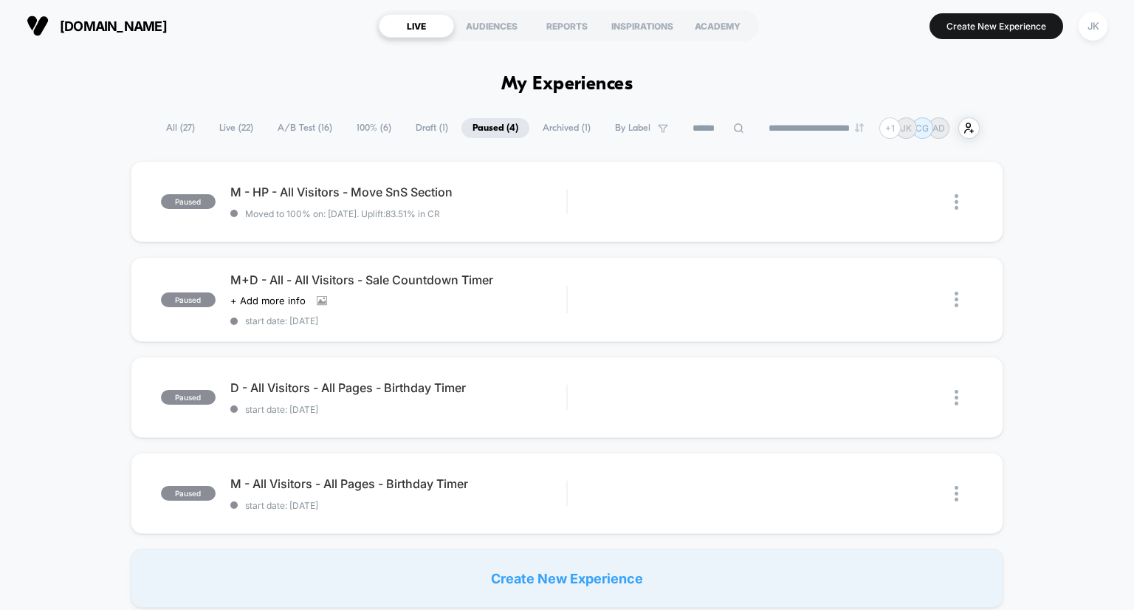
click at [304, 134] on span "A/B Test ( 16 )" at bounding box center [304, 128] width 77 height 20
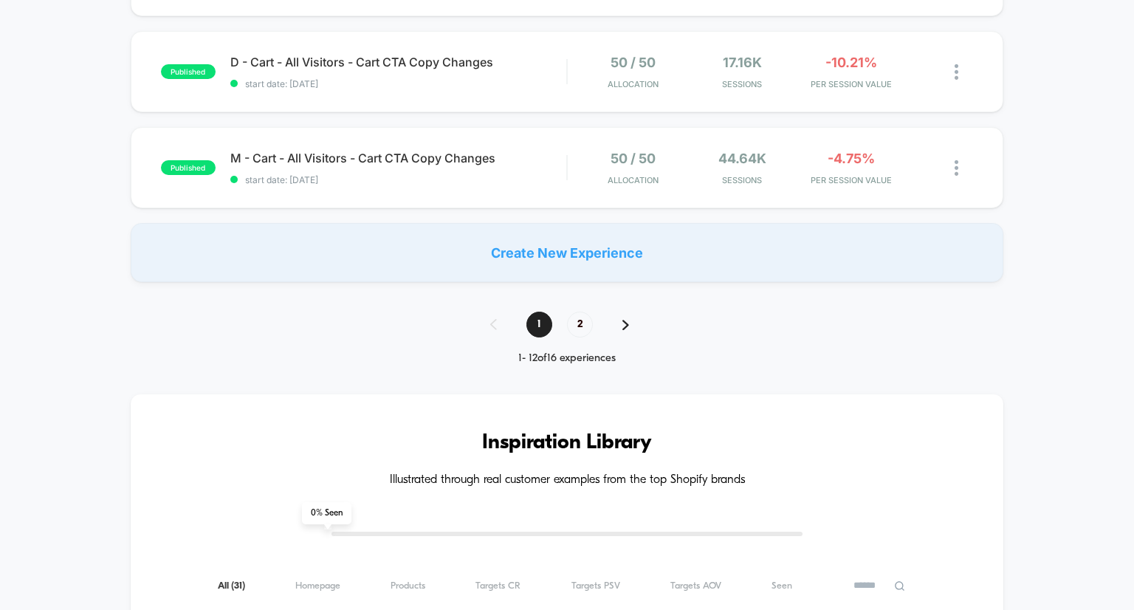
scroll to position [1307, 0]
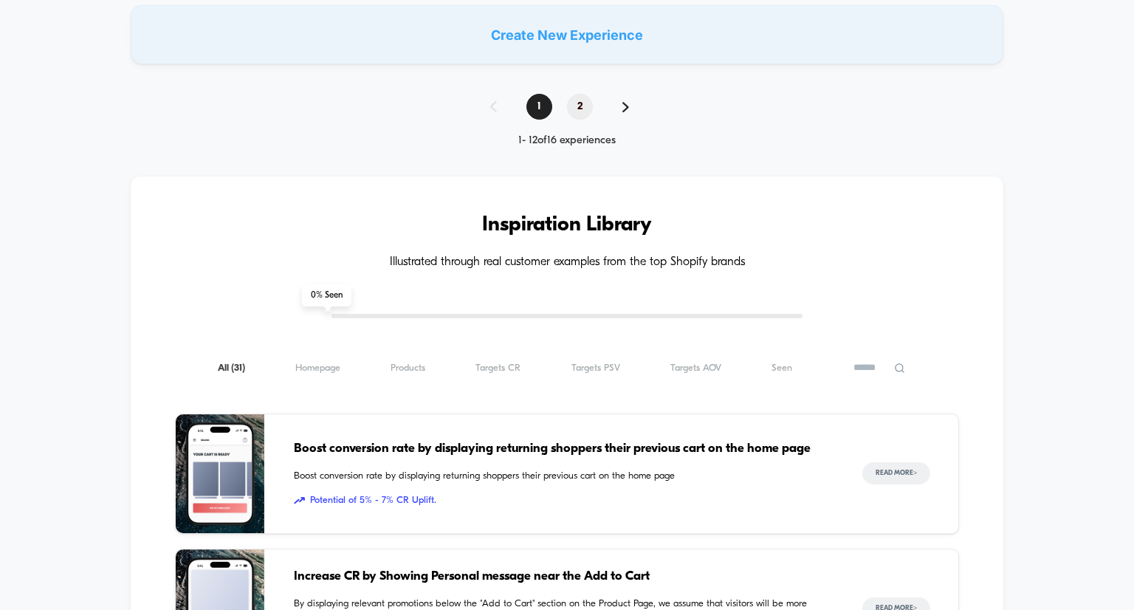
click at [579, 111] on span "2" at bounding box center [580, 107] width 26 height 26
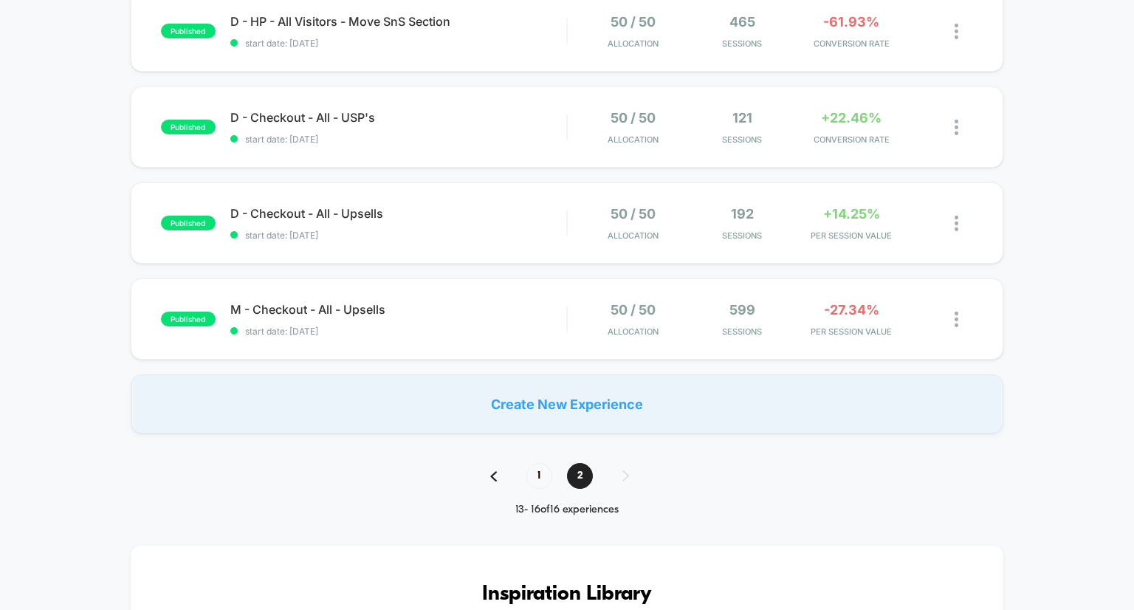
scroll to position [170, 0]
click at [543, 476] on span "1" at bounding box center [539, 476] width 26 height 26
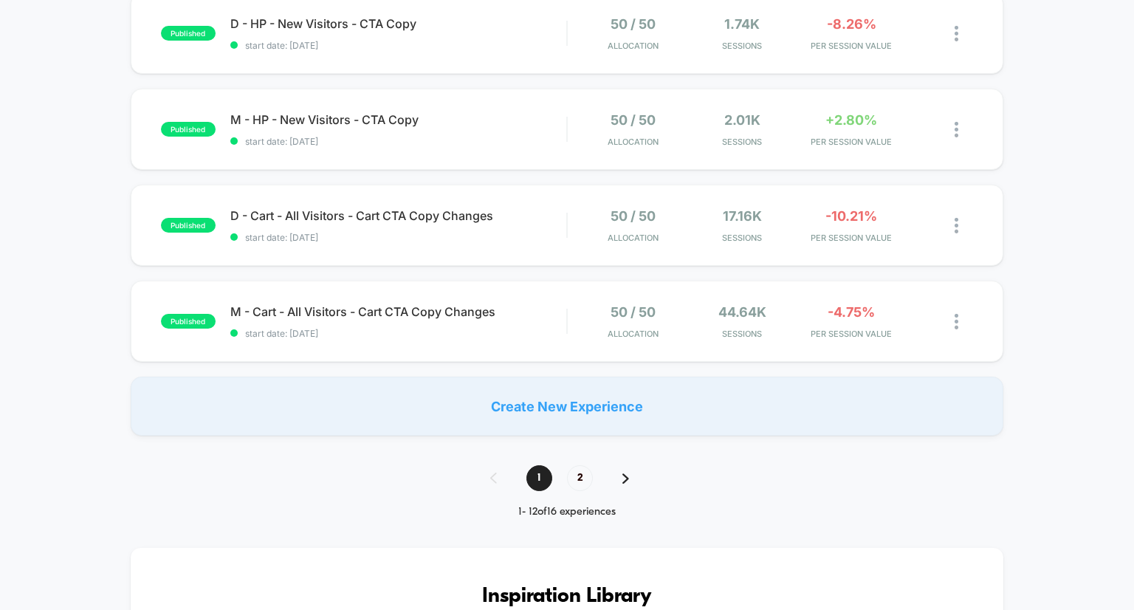
scroll to position [924, 0]
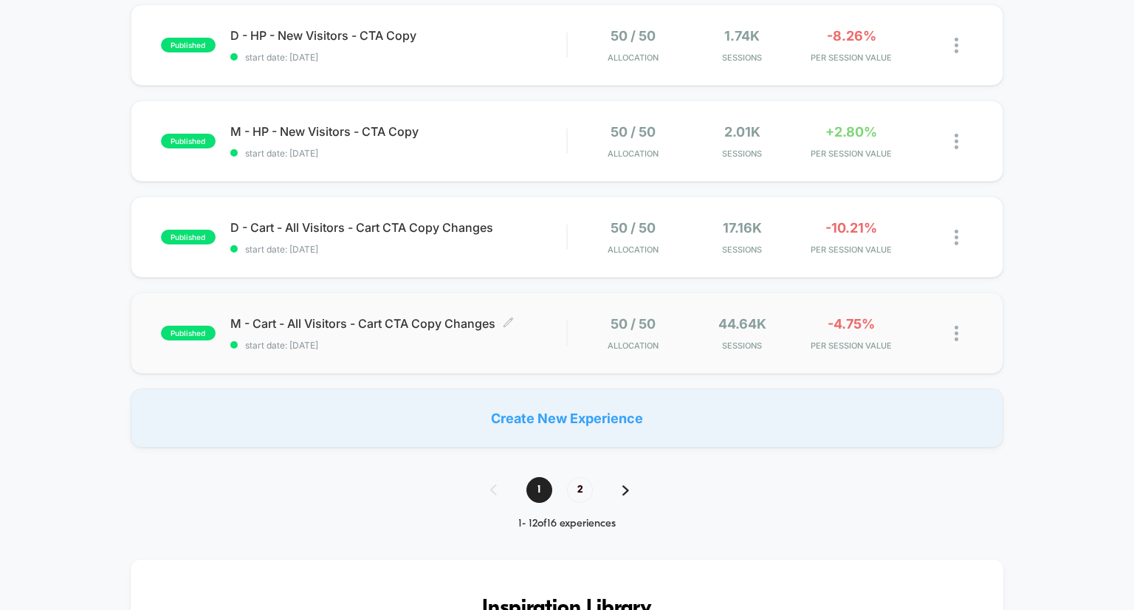
click at [420, 325] on span "M - Cart - All Visitors - Cart CTA Copy Changes Click to edit experience details" at bounding box center [398, 323] width 337 height 15
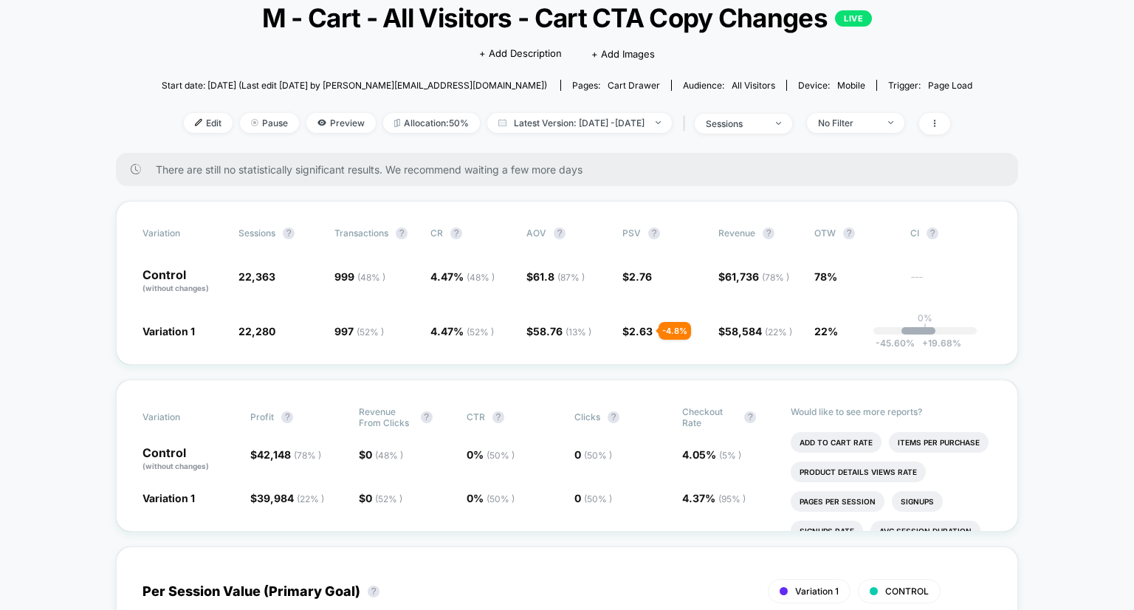
scroll to position [91, 0]
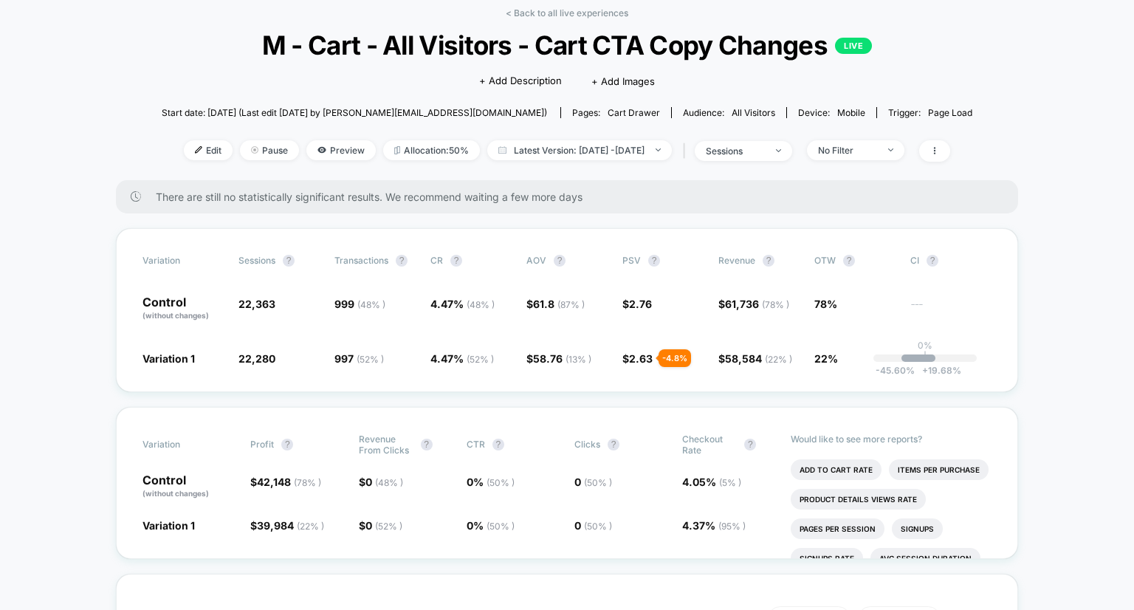
scroll to position [72, 0]
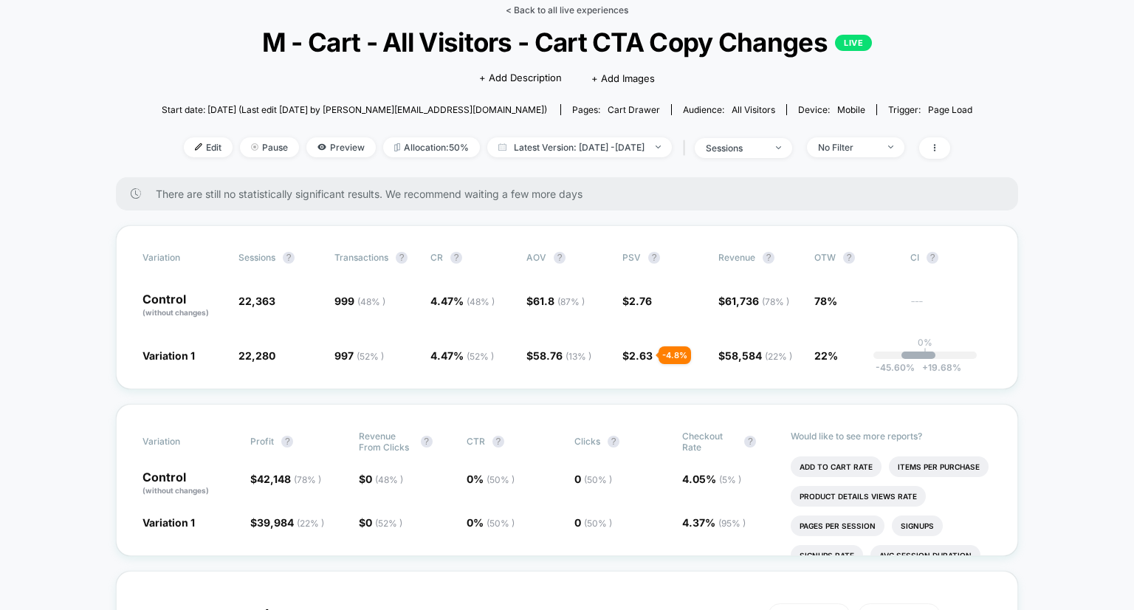
click at [606, 10] on link "< Back to all live experiences" at bounding box center [567, 9] width 123 height 11
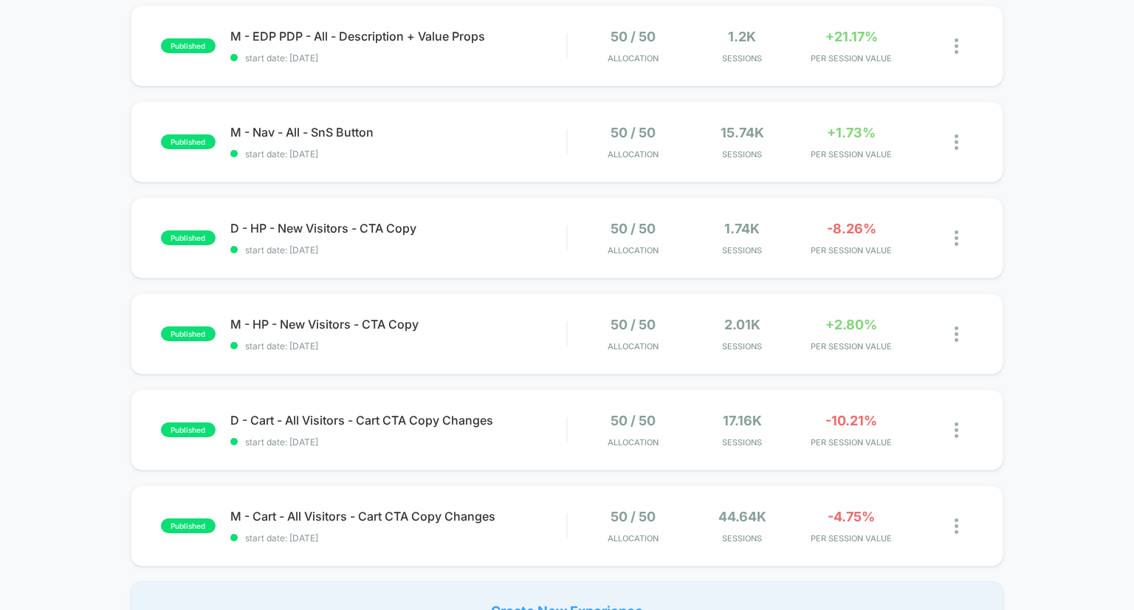
scroll to position [891, 0]
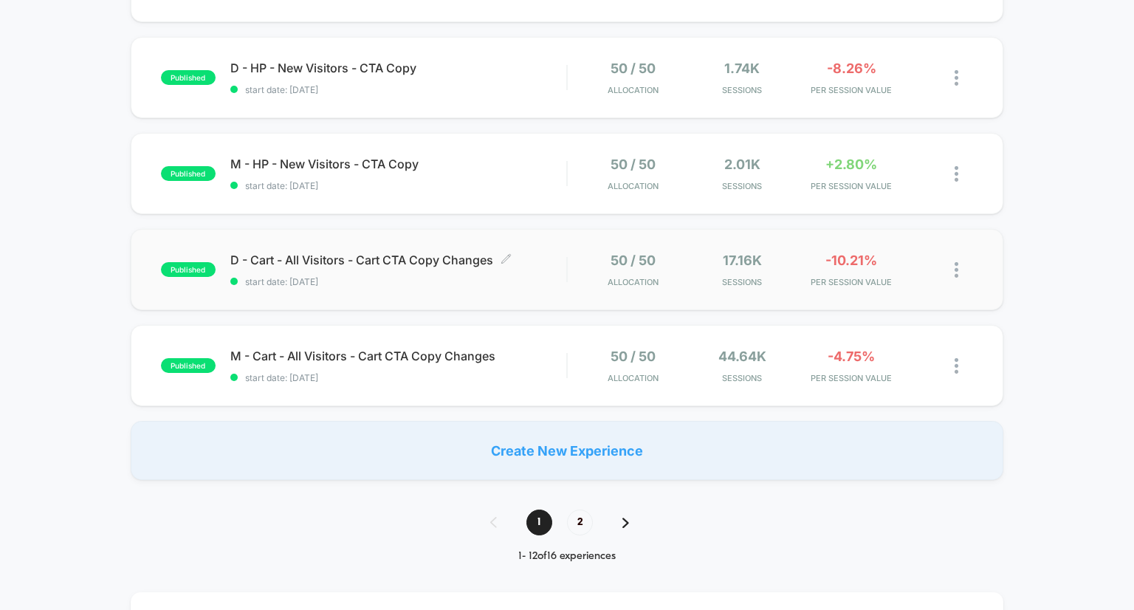
click at [462, 260] on span "D - Cart - All Visitors - Cart CTA Copy Changes Click to edit experience details" at bounding box center [398, 259] width 337 height 15
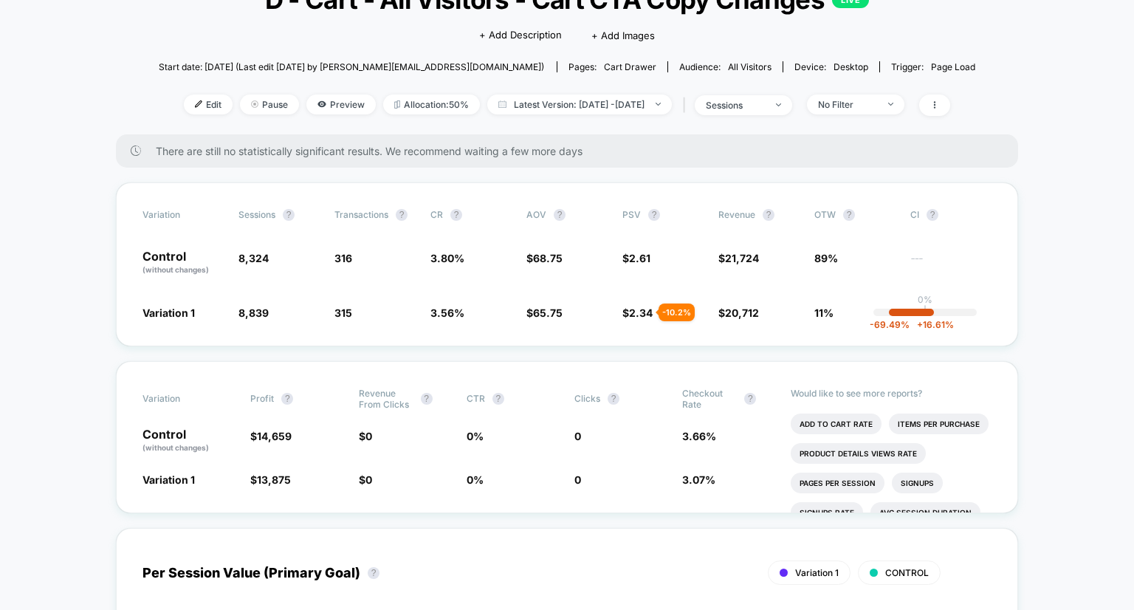
scroll to position [102, 0]
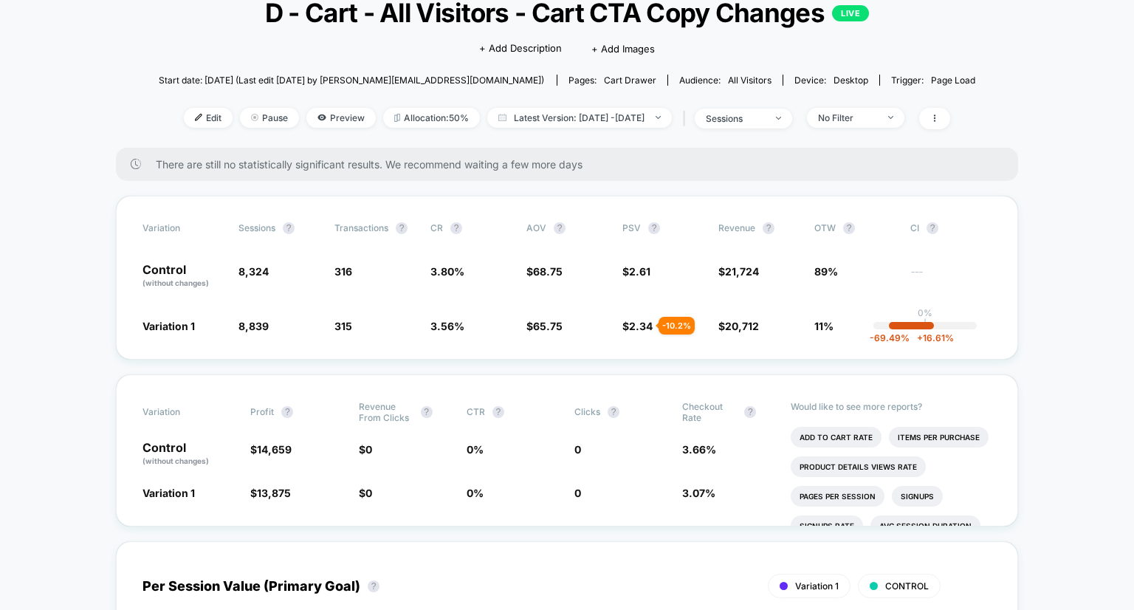
drag, startPoint x: 108, startPoint y: 357, endPoint x: 89, endPoint y: 431, distance: 76.2
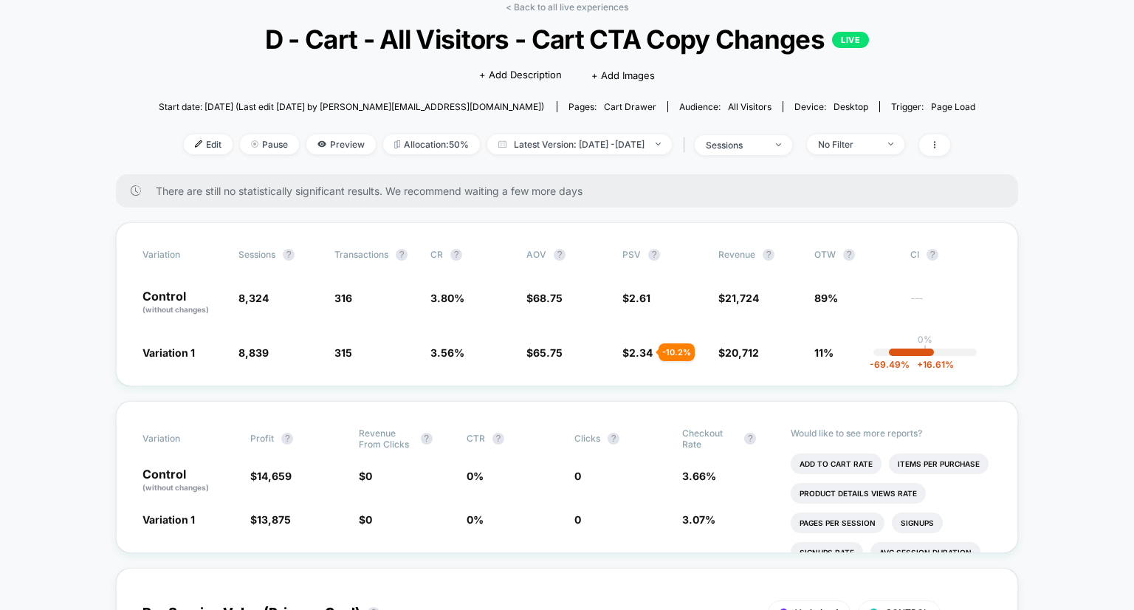
scroll to position [76, 0]
drag, startPoint x: 87, startPoint y: 361, endPoint x: 297, endPoint y: 131, distance: 311.3
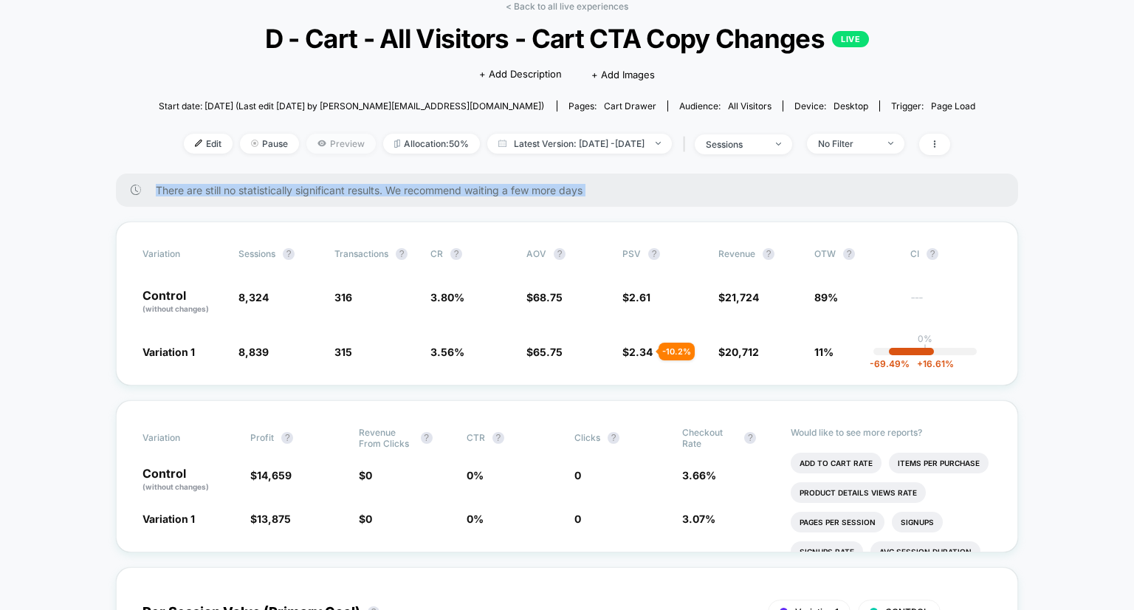
click at [320, 137] on span "Preview" at bounding box center [340, 144] width 69 height 20
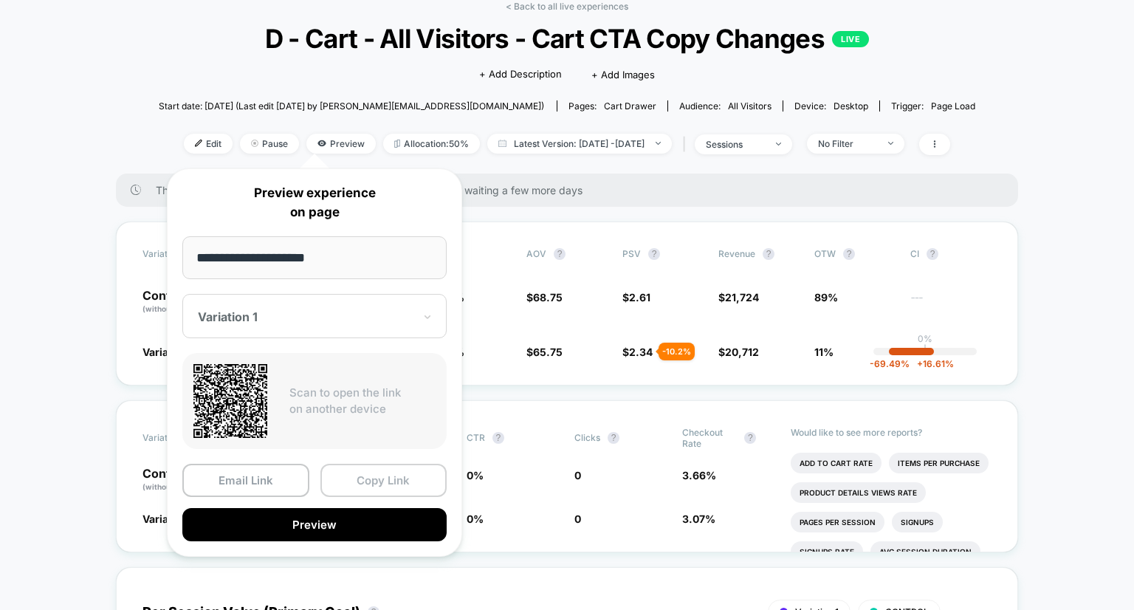
click at [370, 483] on button "Copy Link" at bounding box center [383, 479] width 127 height 33
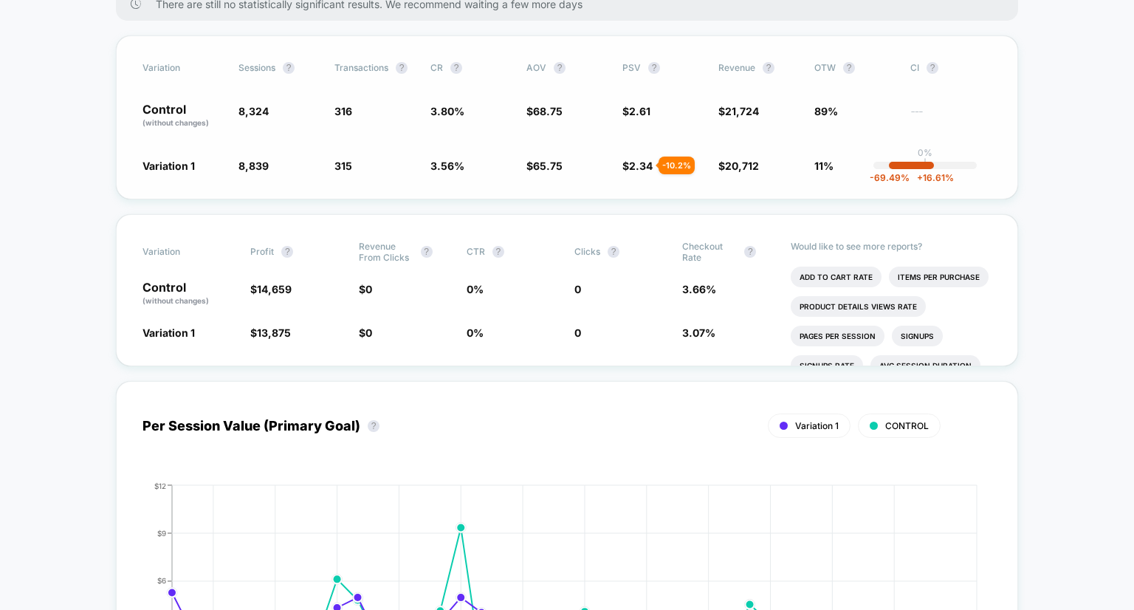
scroll to position [0, 0]
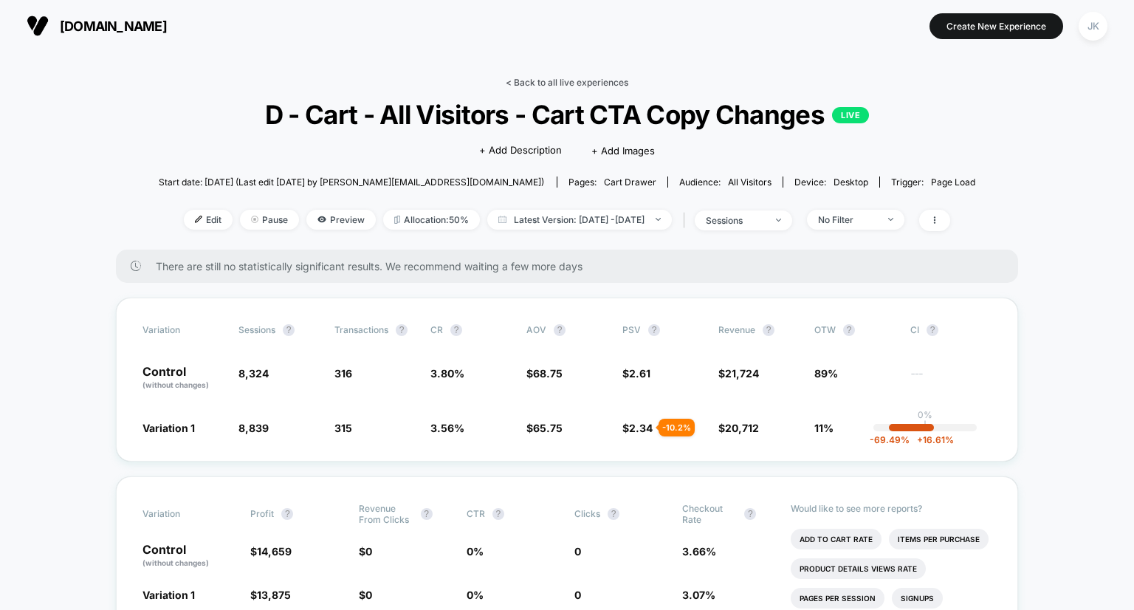
click at [615, 80] on link "< Back to all live experiences" at bounding box center [567, 82] width 123 height 11
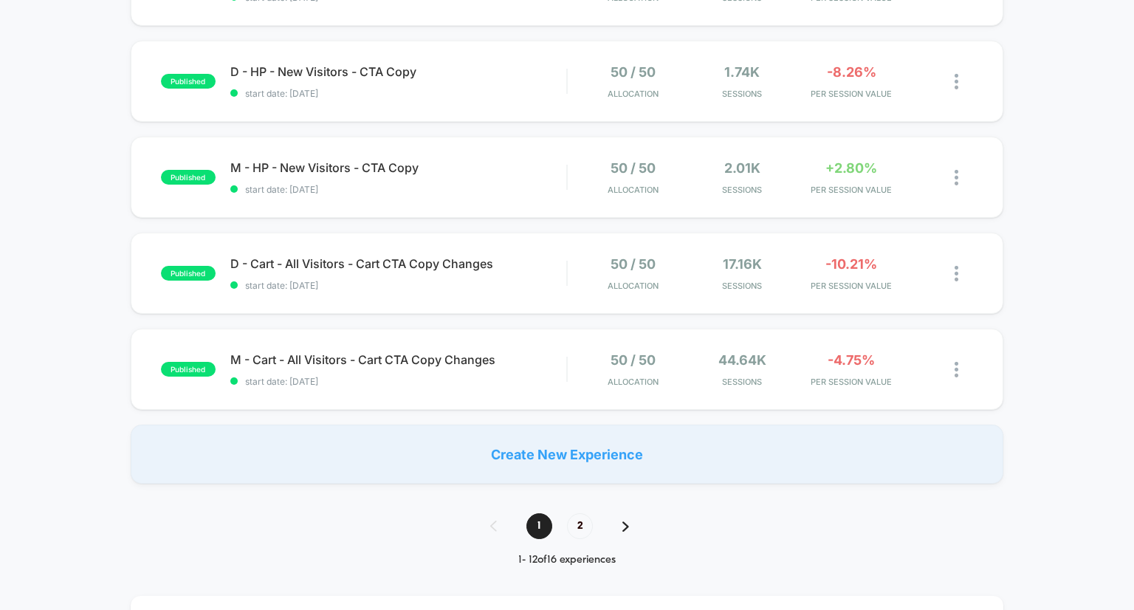
scroll to position [803, 0]
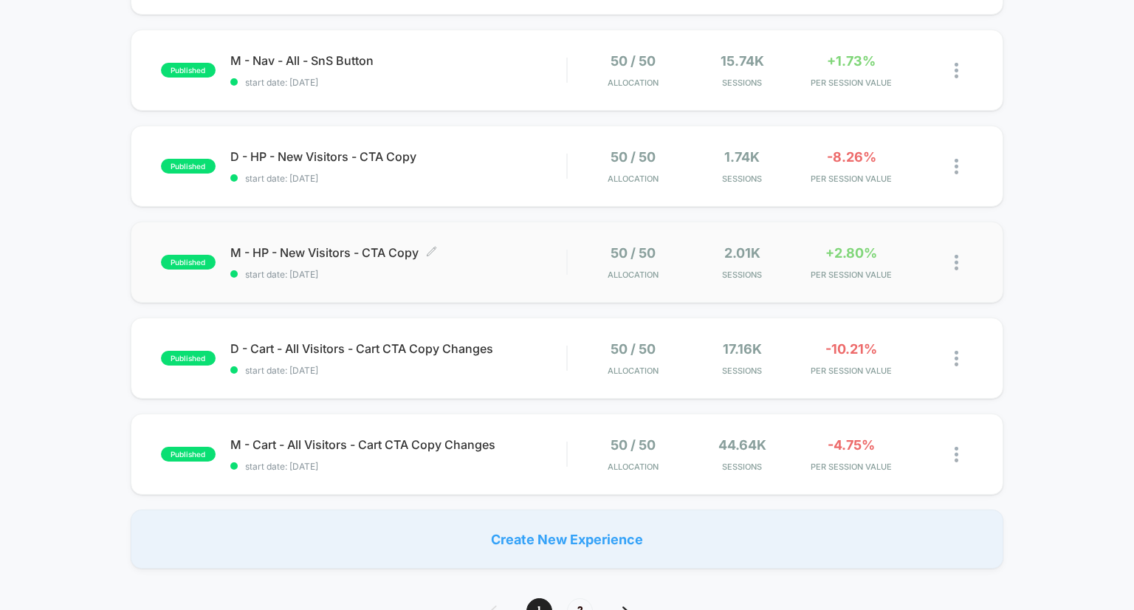
click at [356, 256] on span "M - HP - New Visitors - CTA Copy Click to edit experience details" at bounding box center [398, 252] width 337 height 15
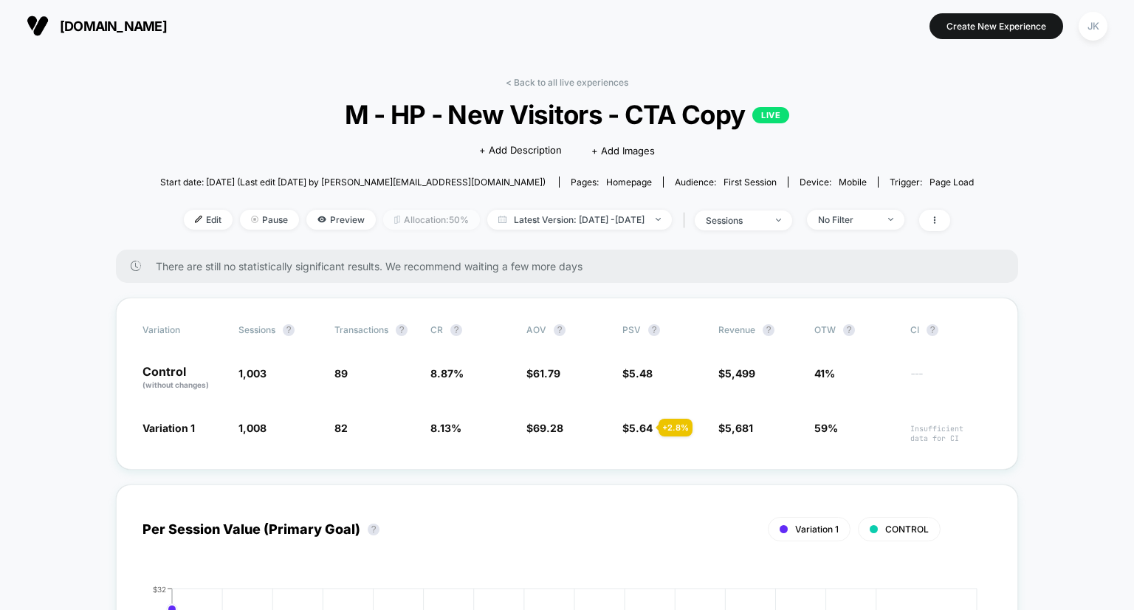
click at [420, 222] on span "Allocation: 50%" at bounding box center [431, 220] width 97 height 20
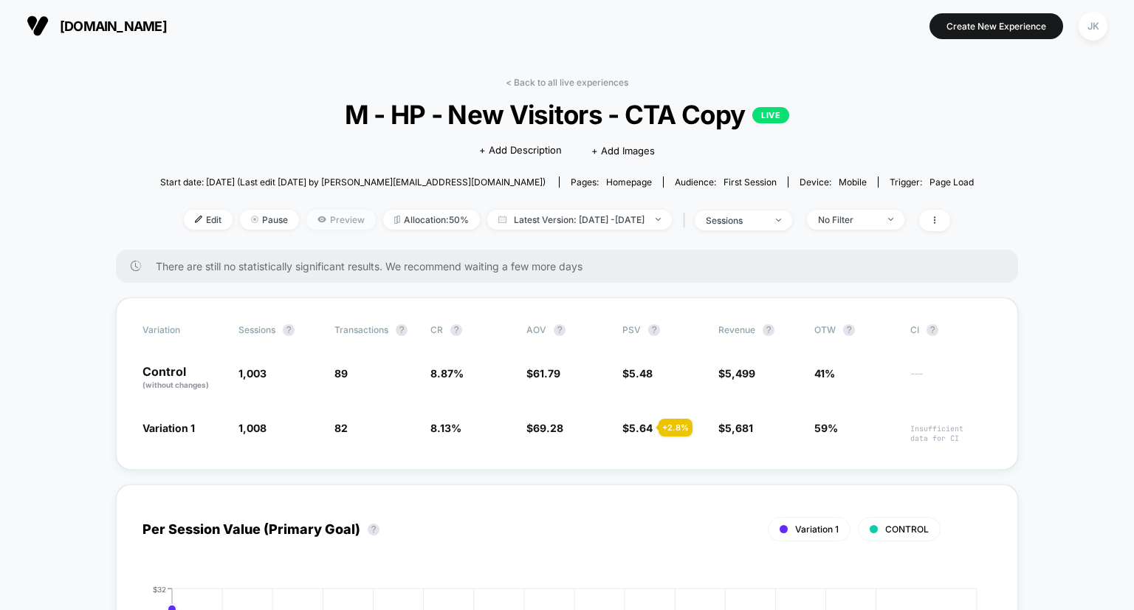
click at [308, 219] on span "Preview" at bounding box center [340, 220] width 69 height 20
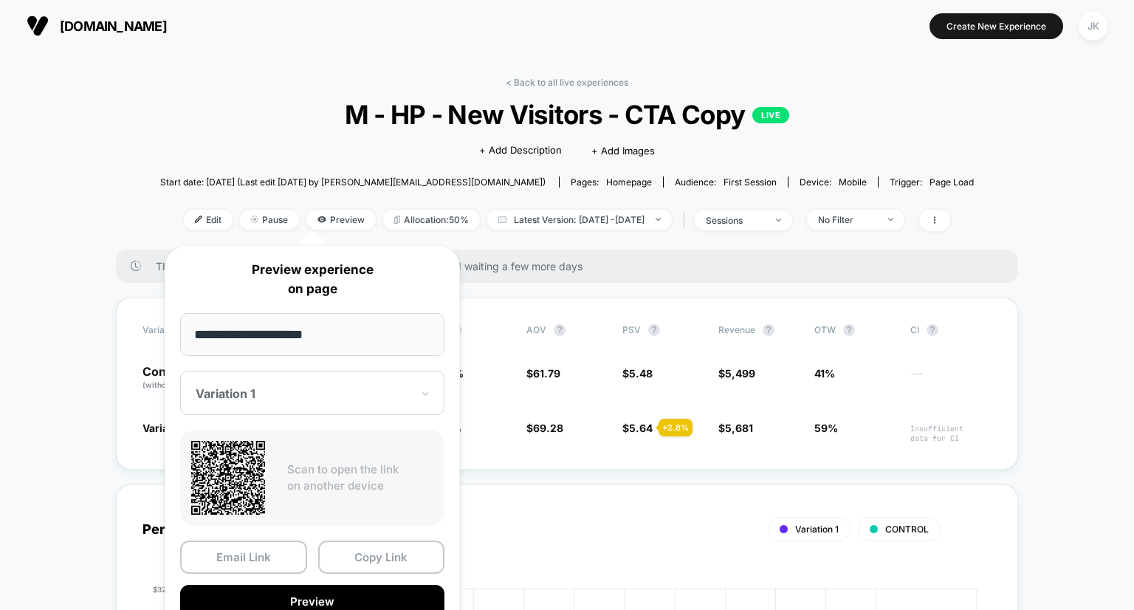
click at [176, 86] on div "< Back to all live experiences M - HP - New Visitors - CTA Copy LIVE Click to e…" at bounding box center [566, 163] width 813 height 173
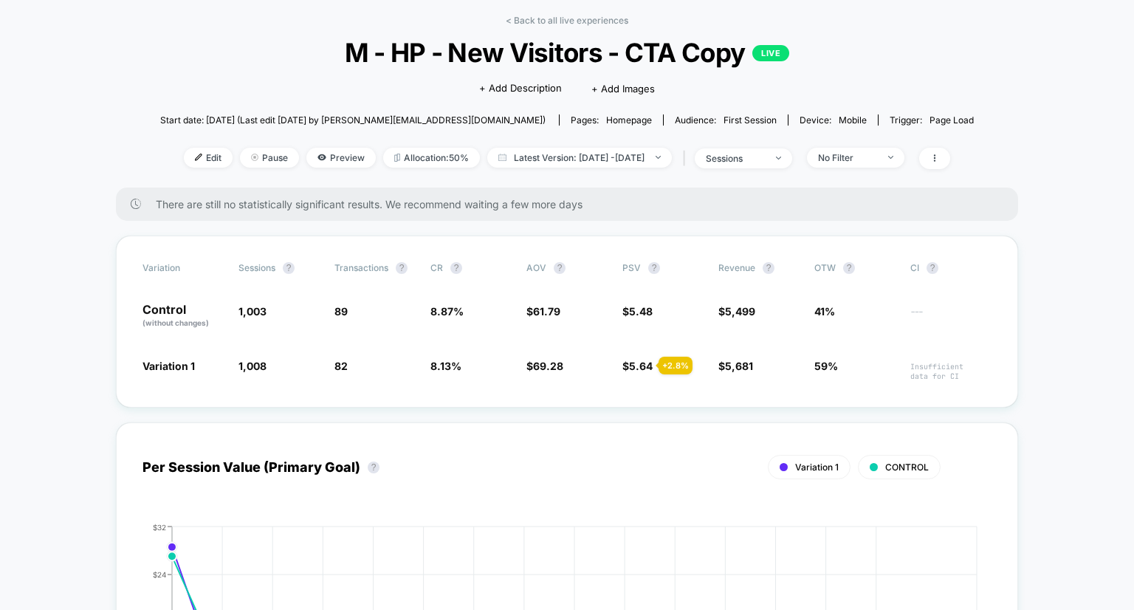
scroll to position [55, 0]
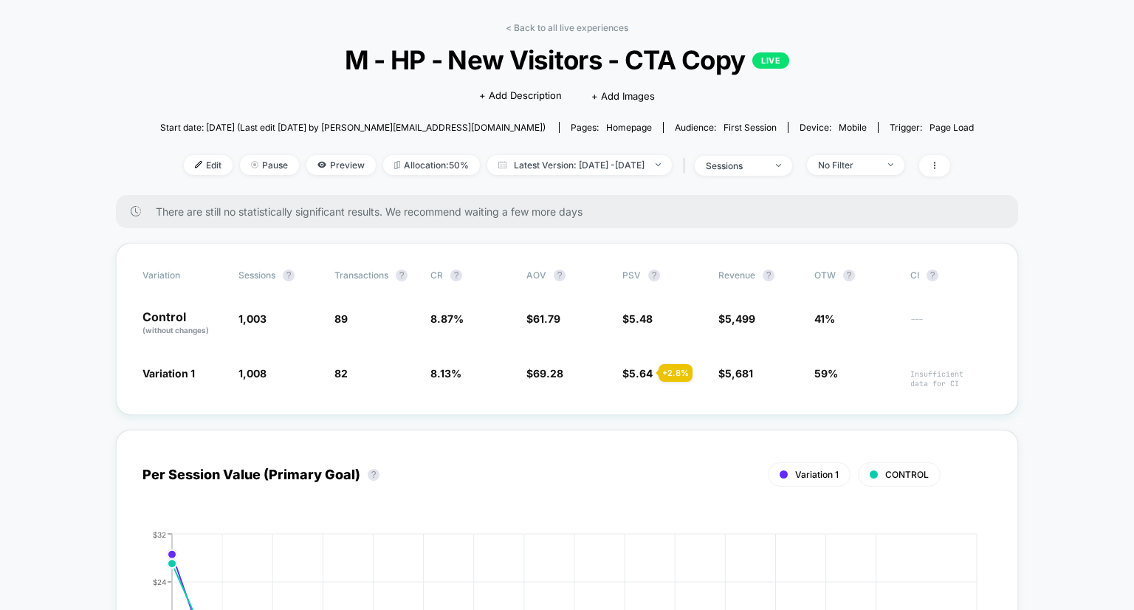
click at [593, 33] on div "< Back to all live experiences M - HP - New Visitors - CTA Copy LIVE Click to e…" at bounding box center [566, 108] width 813 height 173
click at [587, 28] on link "< Back to all live experiences" at bounding box center [567, 27] width 123 height 11
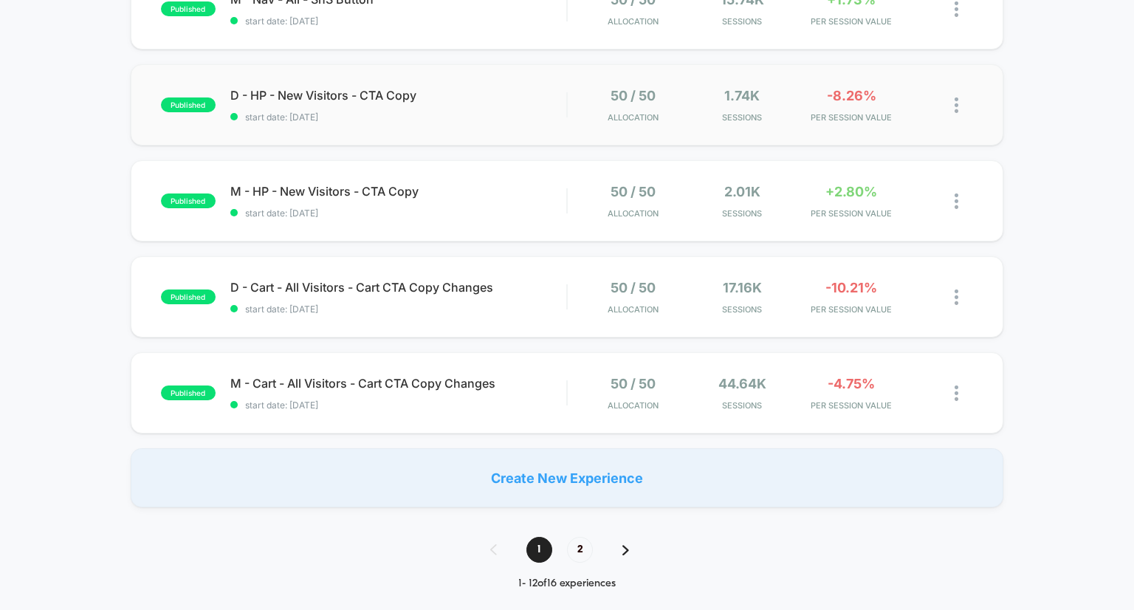
scroll to position [863, 0]
click at [394, 95] on span "D - HP - New Visitors - CTA Copy Click to edit experience details" at bounding box center [398, 96] width 337 height 15
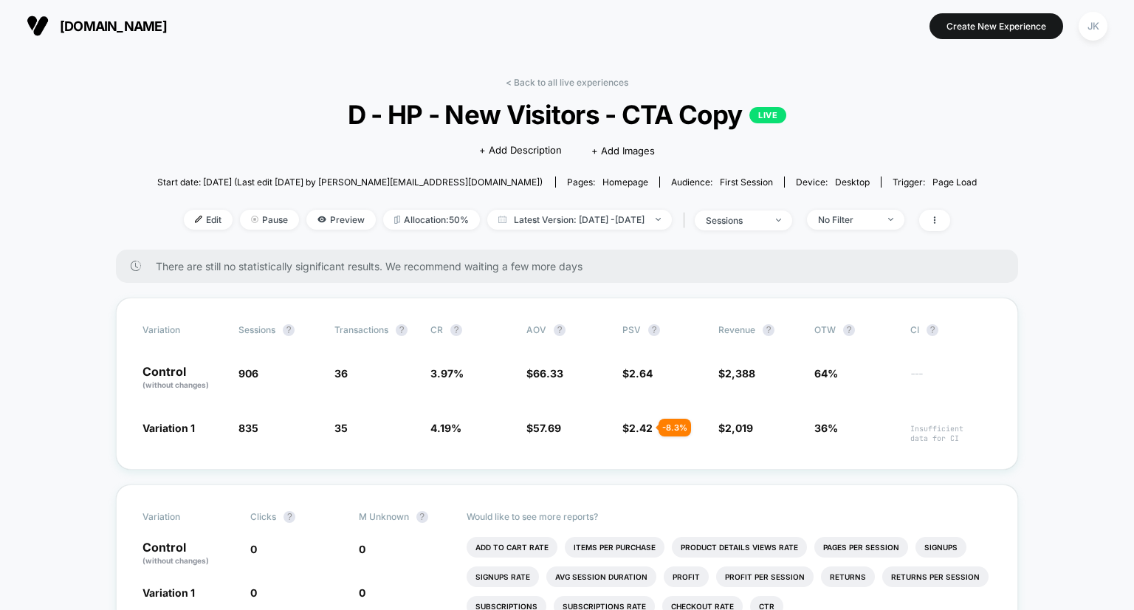
scroll to position [43, 0]
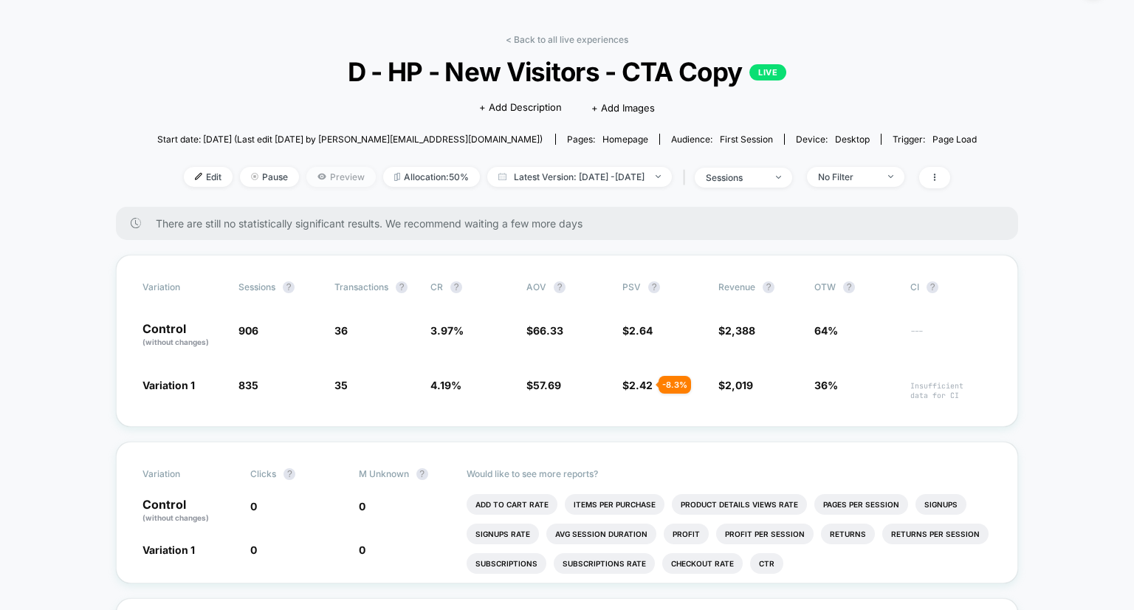
click at [325, 176] on span "Preview" at bounding box center [340, 177] width 69 height 20
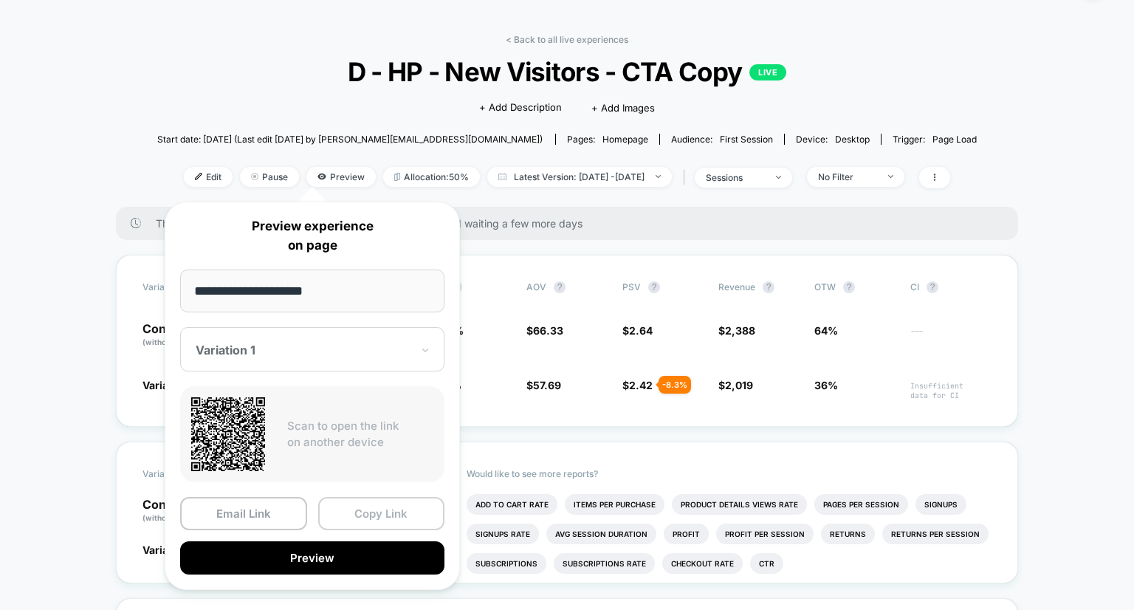
click at [373, 516] on button "Copy Link" at bounding box center [381, 513] width 127 height 33
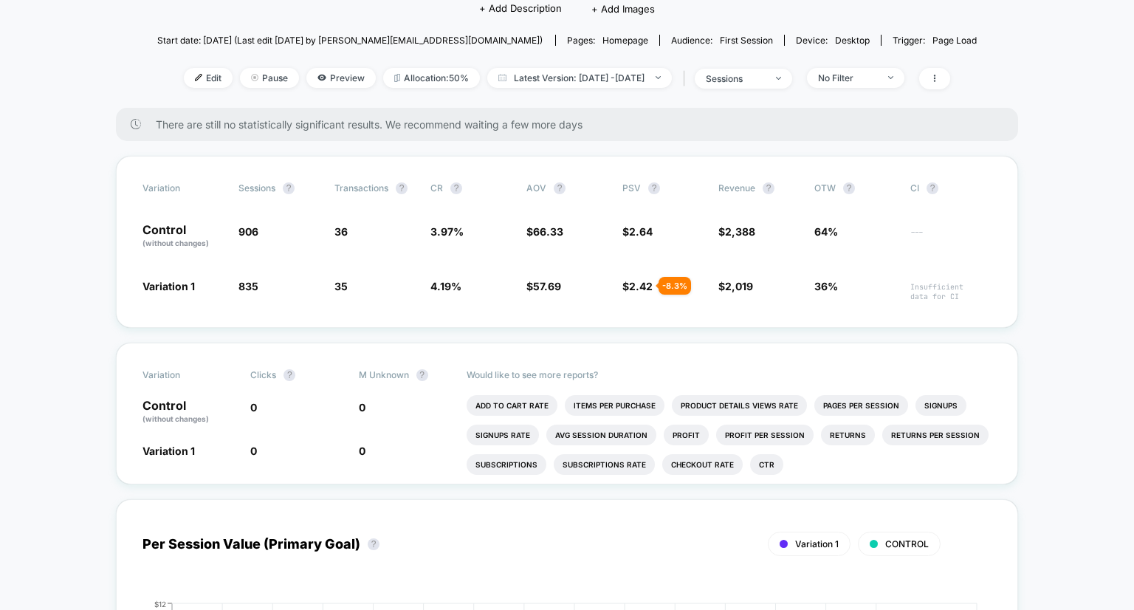
scroll to position [177, 0]
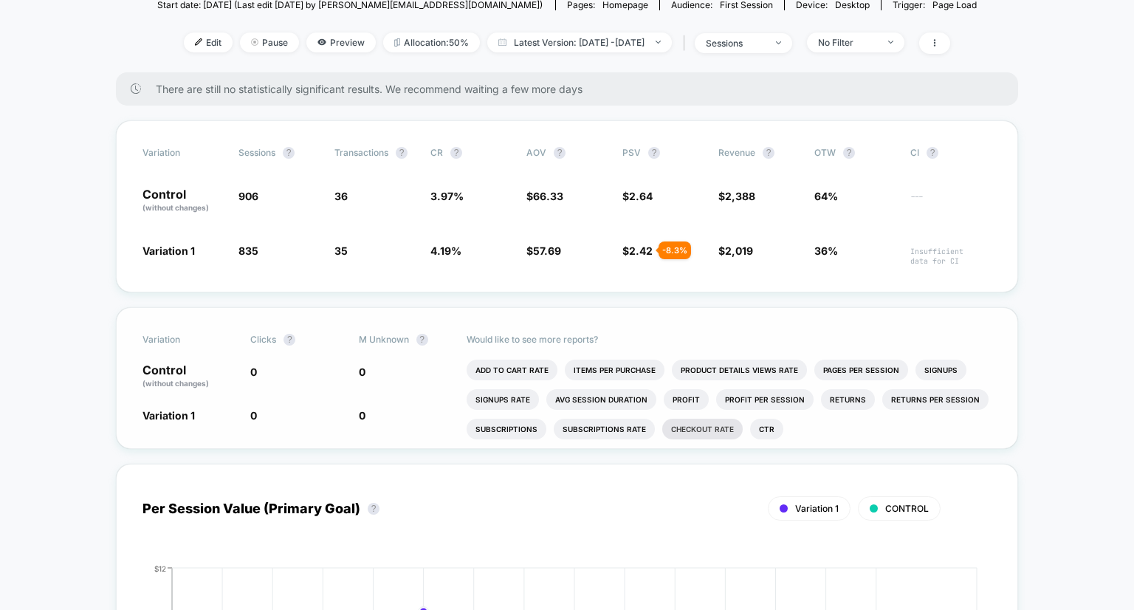
click at [700, 422] on li "Checkout Rate" at bounding box center [702, 428] width 80 height 21
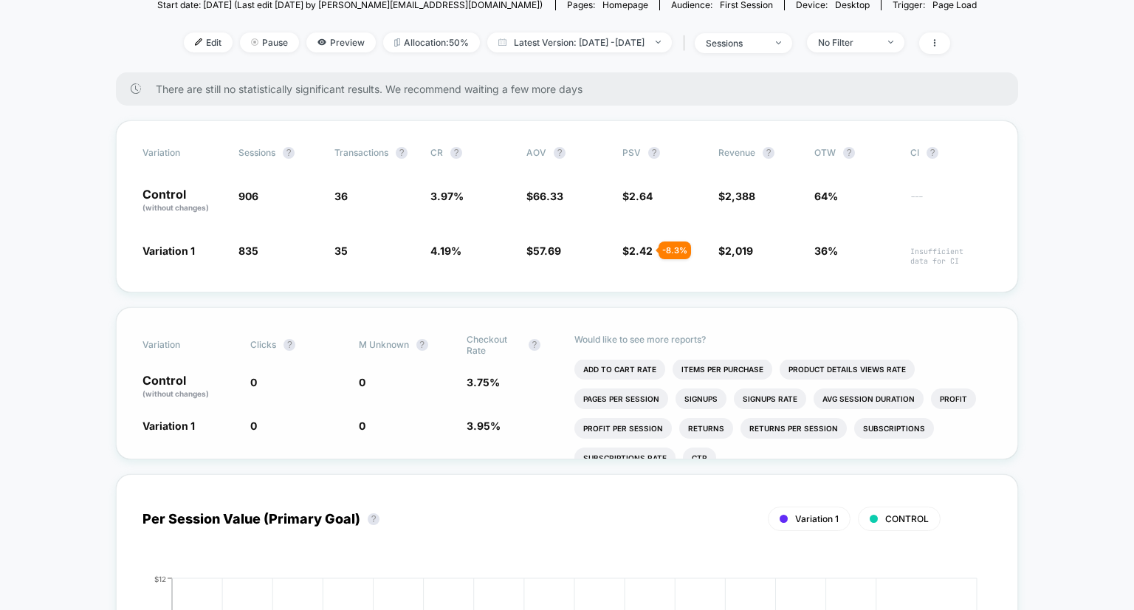
scroll to position [1, 0]
click at [631, 396] on li "Pages Per Session" at bounding box center [621, 397] width 94 height 21
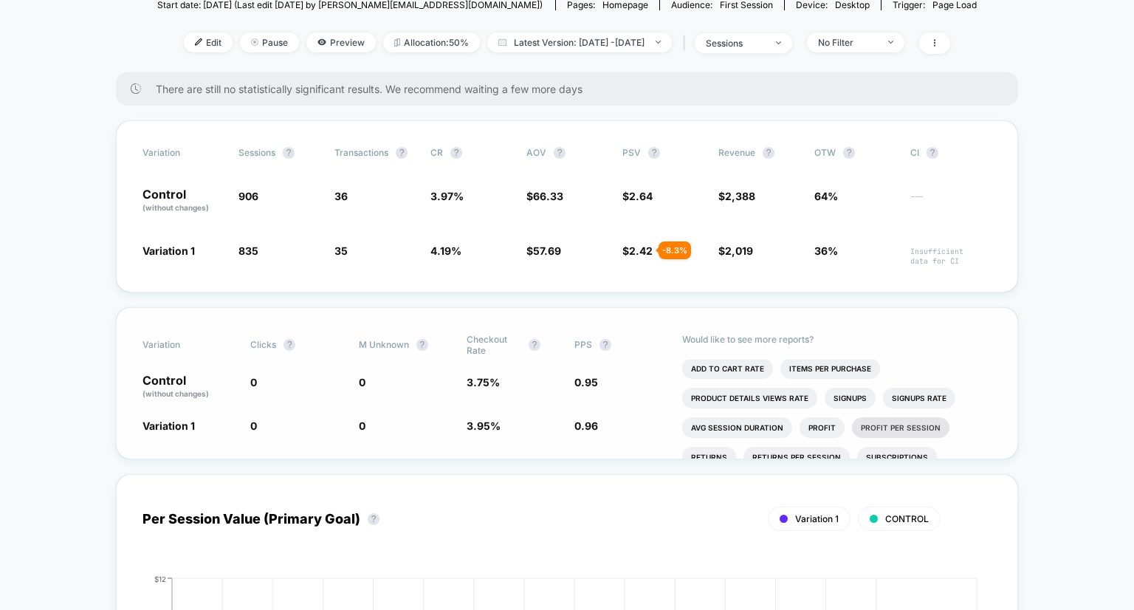
scroll to position [0, 0]
click at [736, 370] on li "Add To Cart Rate" at bounding box center [727, 369] width 91 height 21
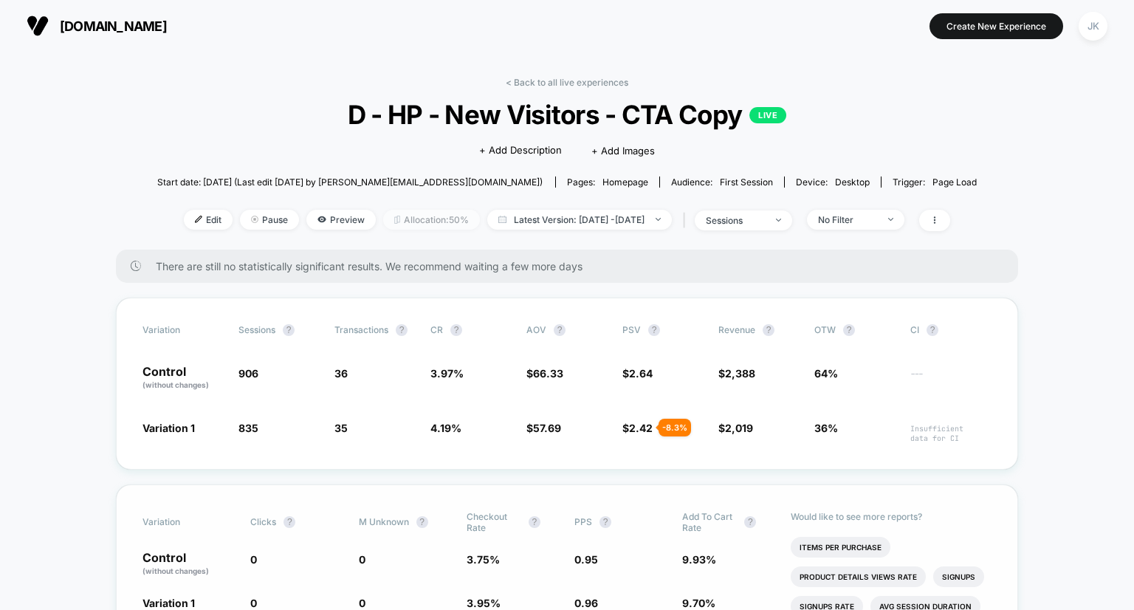
click at [393, 223] on span "Allocation: 50%" at bounding box center [431, 220] width 97 height 20
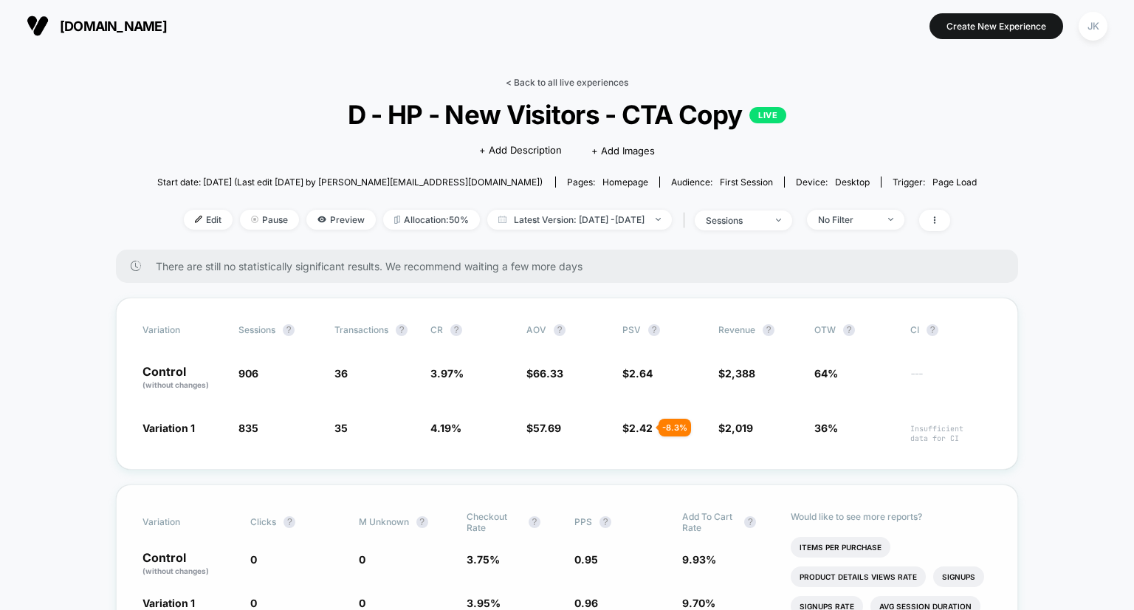
click at [560, 83] on link "< Back to all live experiences" at bounding box center [567, 82] width 123 height 11
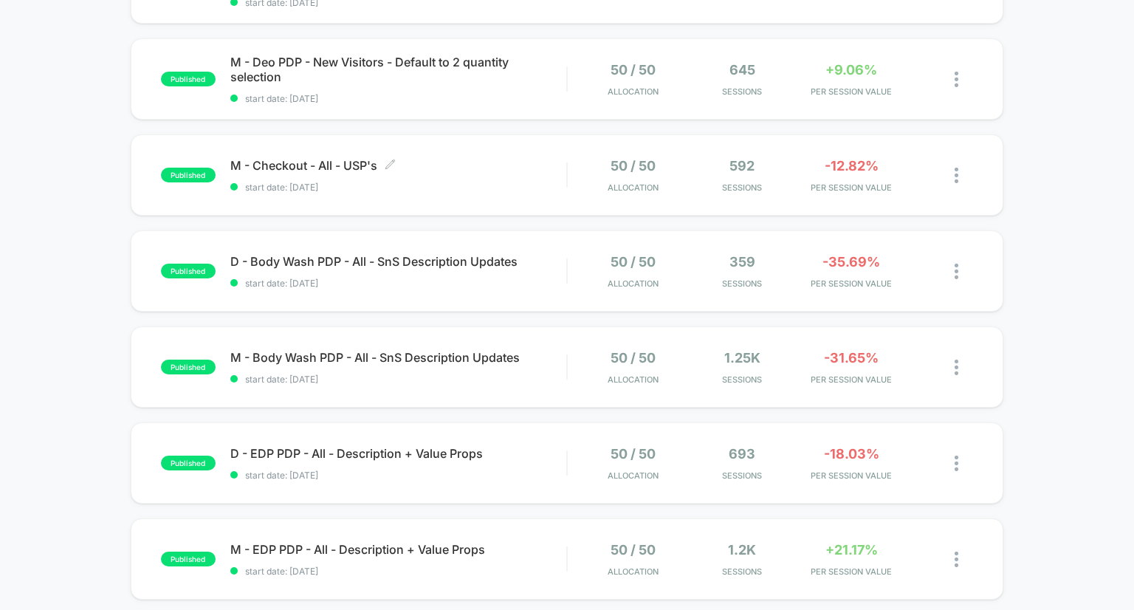
scroll to position [245, 0]
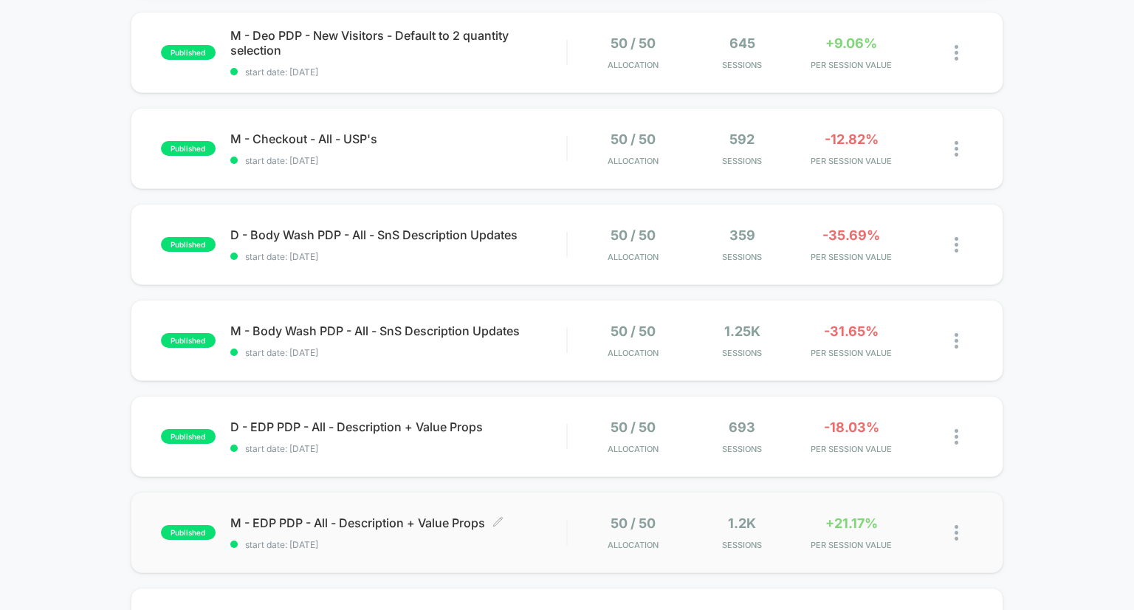
click at [439, 518] on span "M - EDP PDP - All - Description + Value Props Click to edit experience details" at bounding box center [398, 522] width 337 height 15
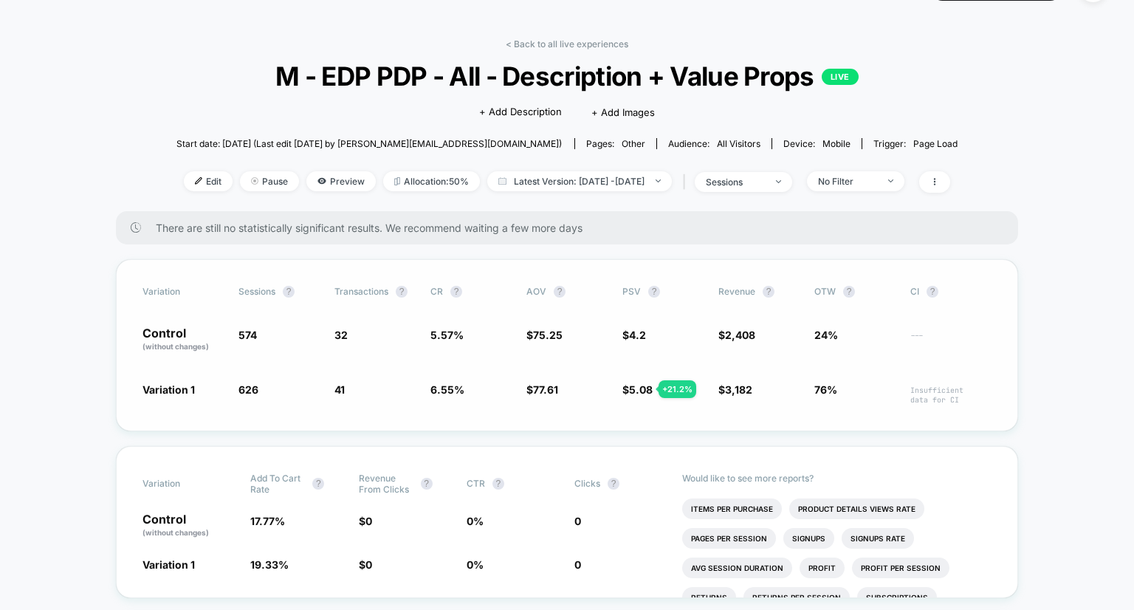
scroll to position [58, 0]
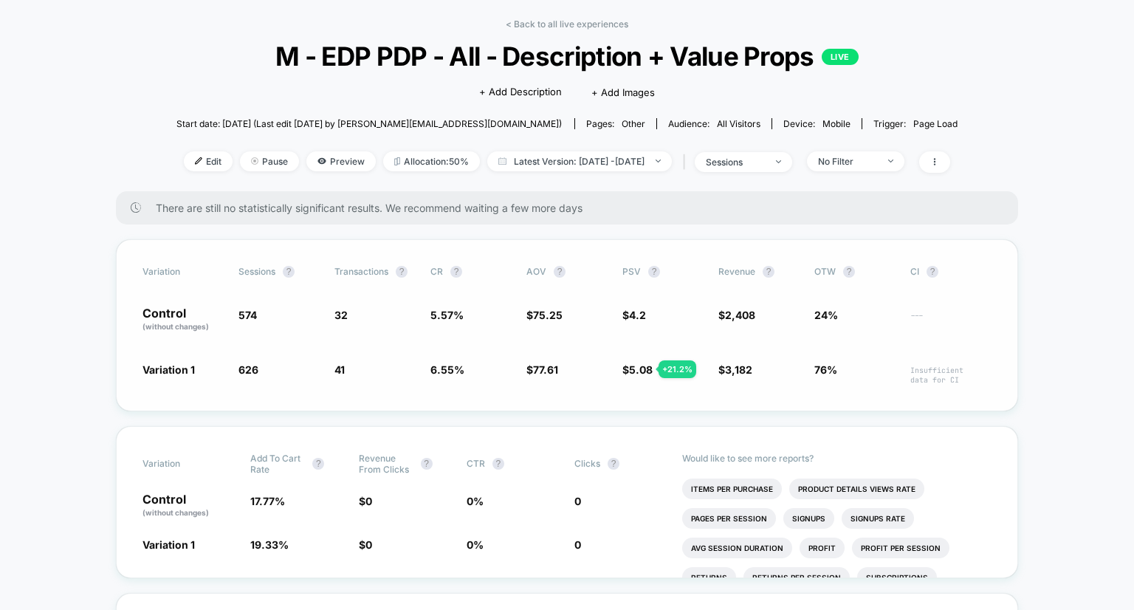
click at [207, 390] on div "Variation Sessions ? Transactions ? CR ? AOV ? PSV ? Revenue ? OTW ? CI ? Contr…" at bounding box center [567, 325] width 902 height 172
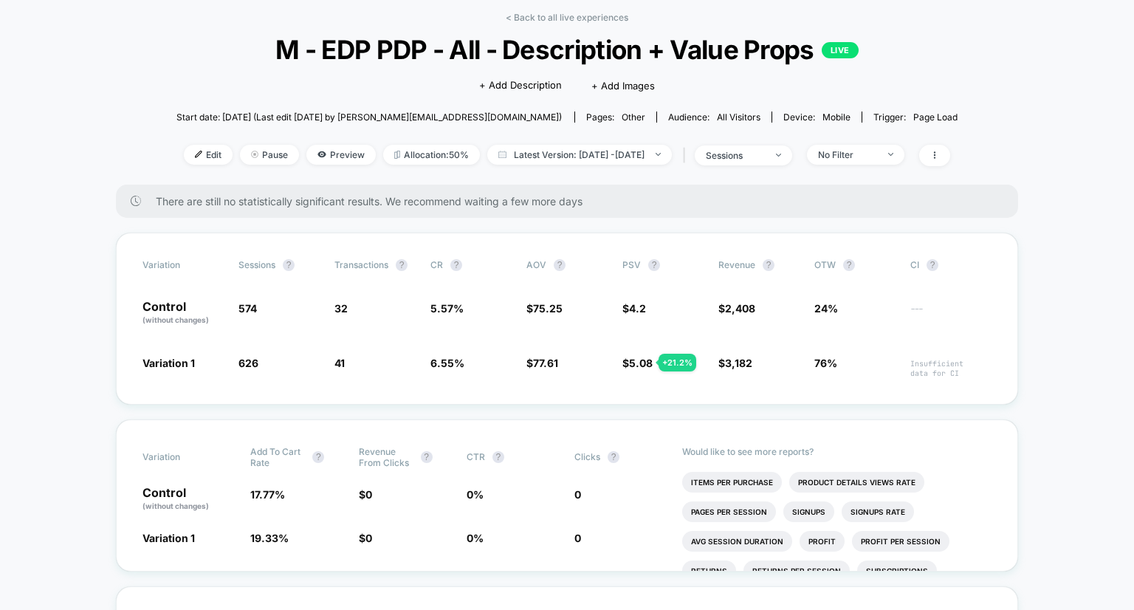
scroll to position [65, 0]
click at [325, 161] on span "Preview" at bounding box center [340, 155] width 69 height 20
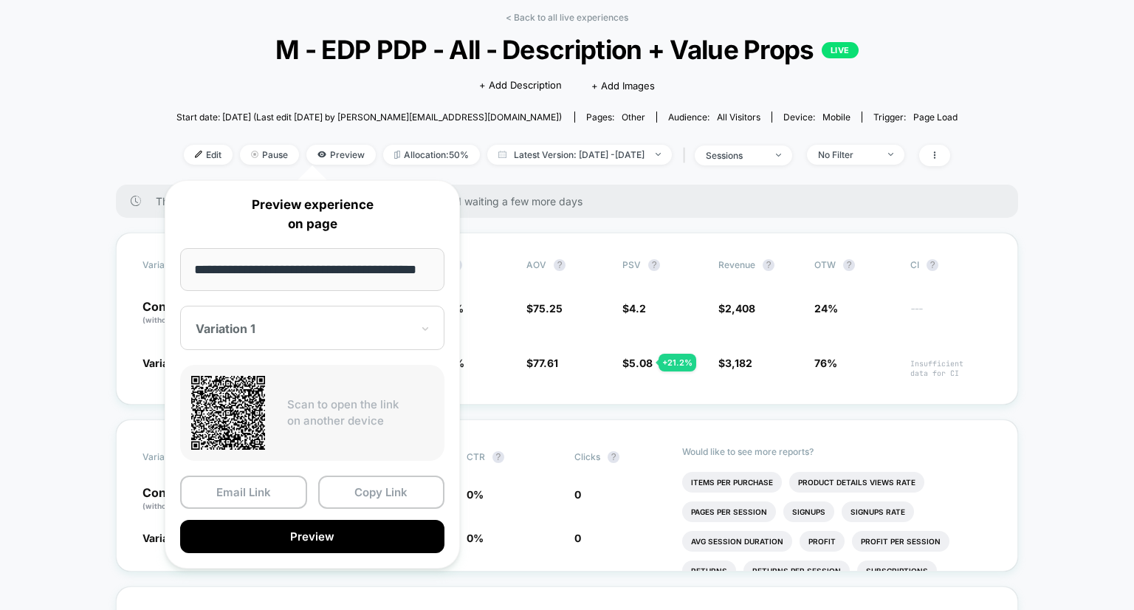
scroll to position [0, 0]
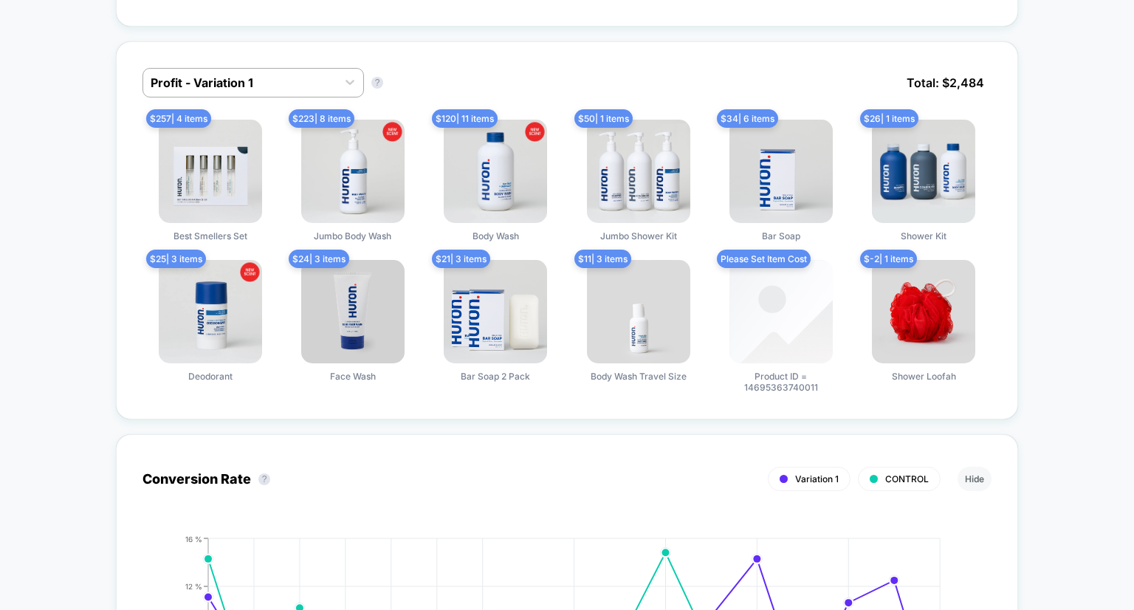
scroll to position [976, 0]
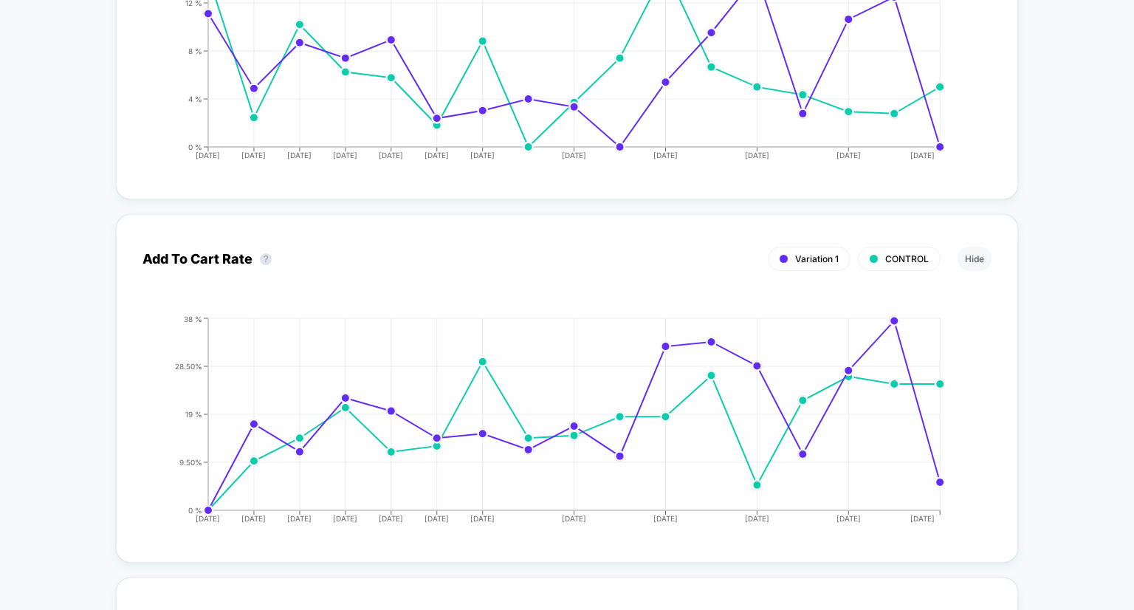
scroll to position [1557, 0]
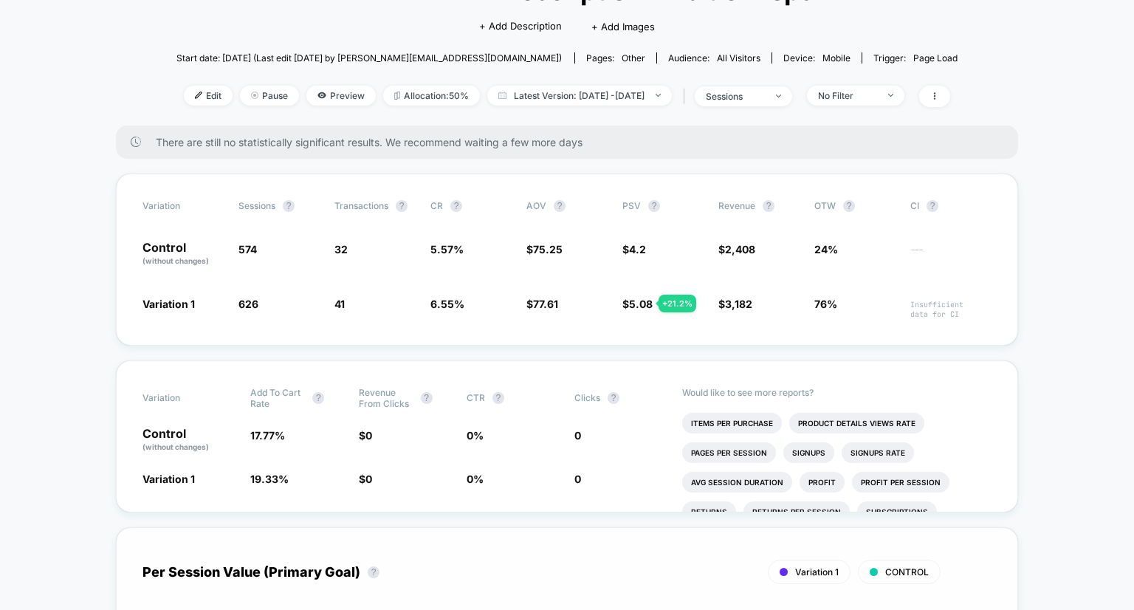
scroll to position [0, 0]
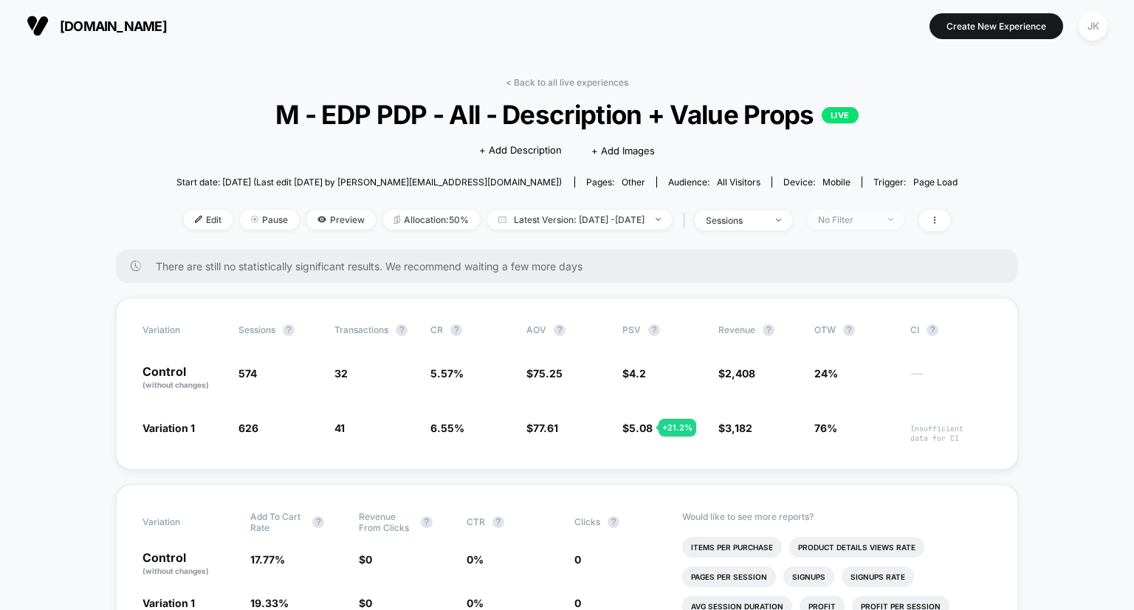
click at [877, 223] on div "No Filter" at bounding box center [847, 219] width 59 height 11
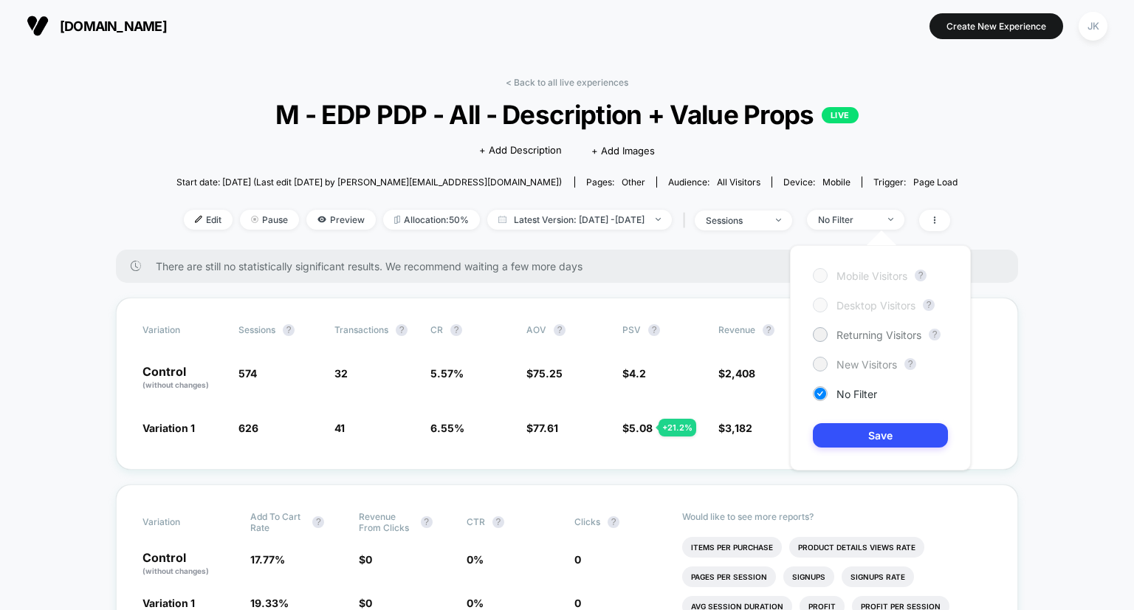
click at [821, 362] on div at bounding box center [819, 363] width 11 height 11
click at [873, 432] on button "Save" at bounding box center [879, 435] width 135 height 24
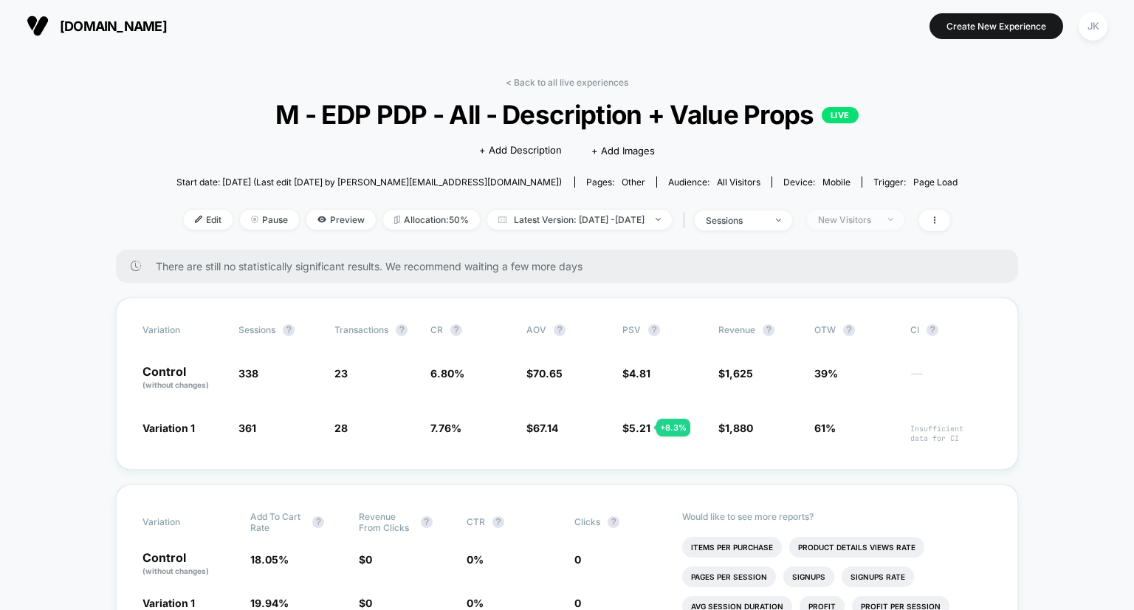
click at [896, 225] on span "New Visitors" at bounding box center [855, 220] width 97 height 20
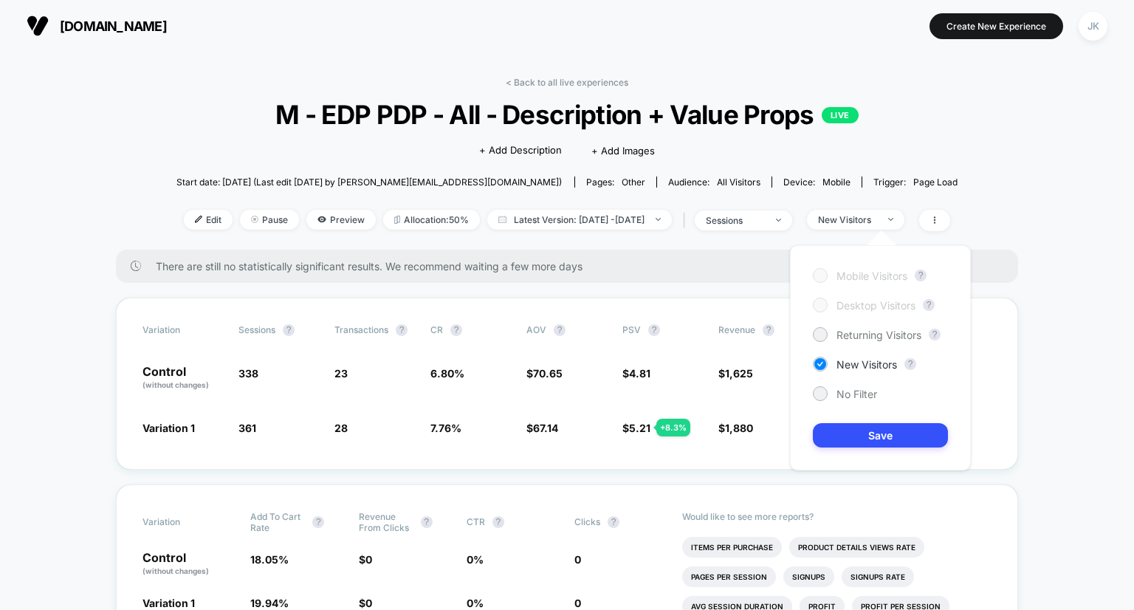
click at [843, 320] on div "Mobile Visitors ? Desktop Visitors ? Returning Visitors ? New Visitors ? No Fil…" at bounding box center [880, 357] width 181 height 225
click at [855, 338] on span "Returning Visitors" at bounding box center [878, 334] width 85 height 13
click at [866, 429] on button "Save" at bounding box center [879, 435] width 135 height 24
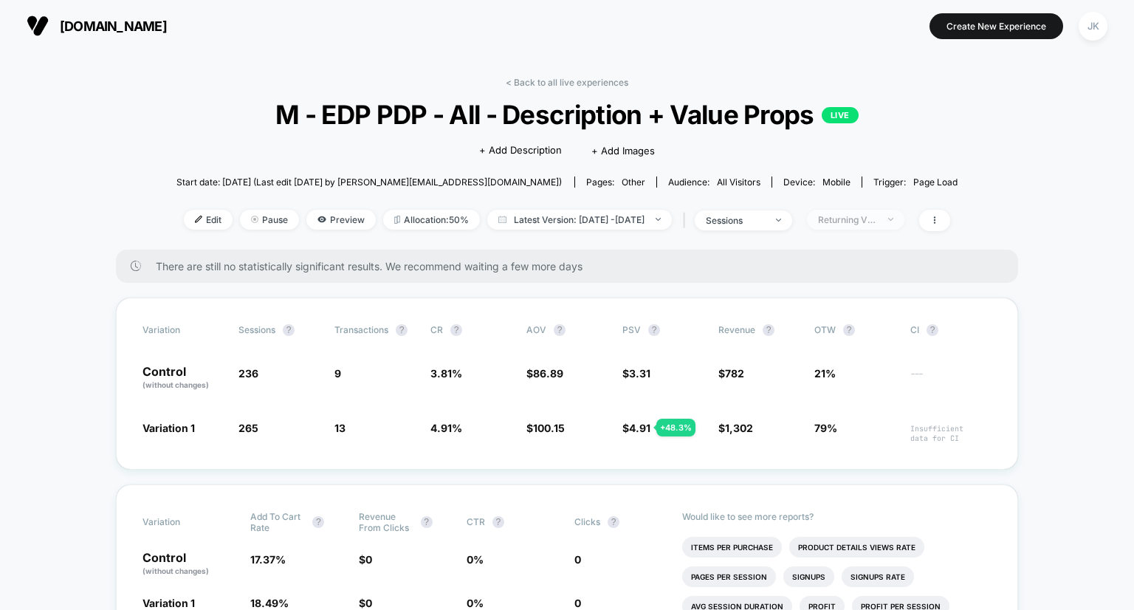
click at [877, 224] on div "Returning Visitors" at bounding box center [847, 219] width 59 height 11
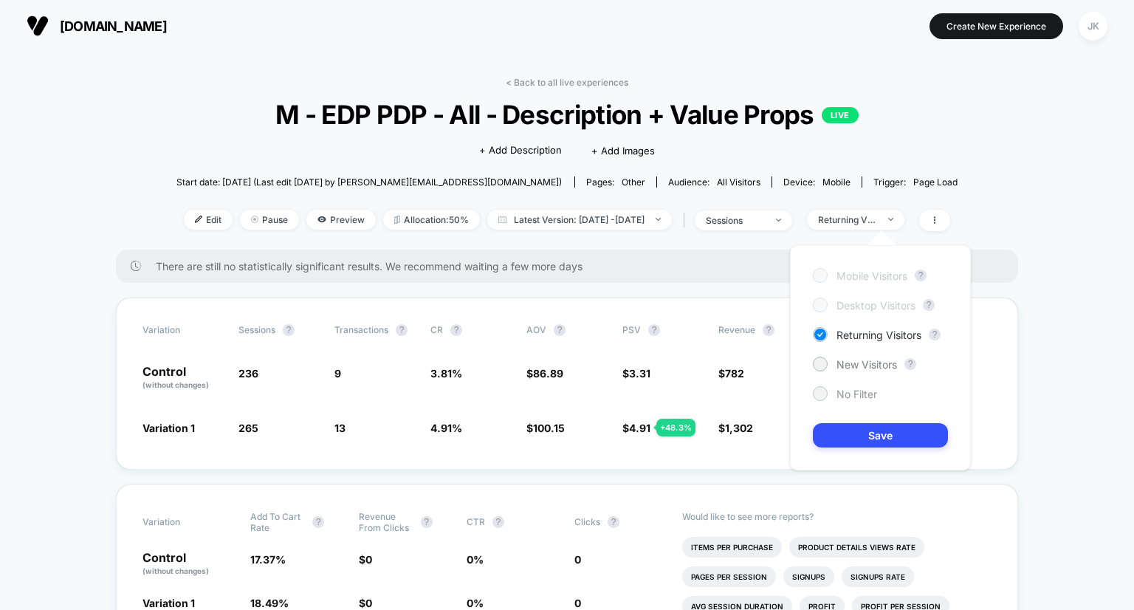
click at [824, 390] on div at bounding box center [819, 392] width 11 height 11
click at [859, 434] on button "Save" at bounding box center [879, 435] width 135 height 24
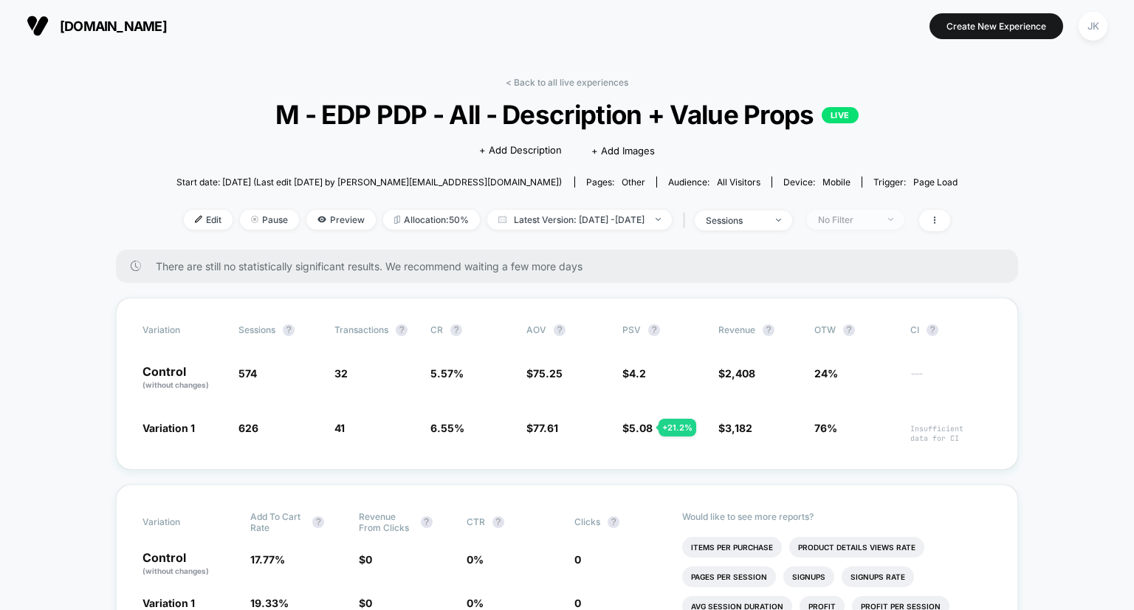
click at [869, 221] on div "No Filter" at bounding box center [847, 219] width 59 height 11
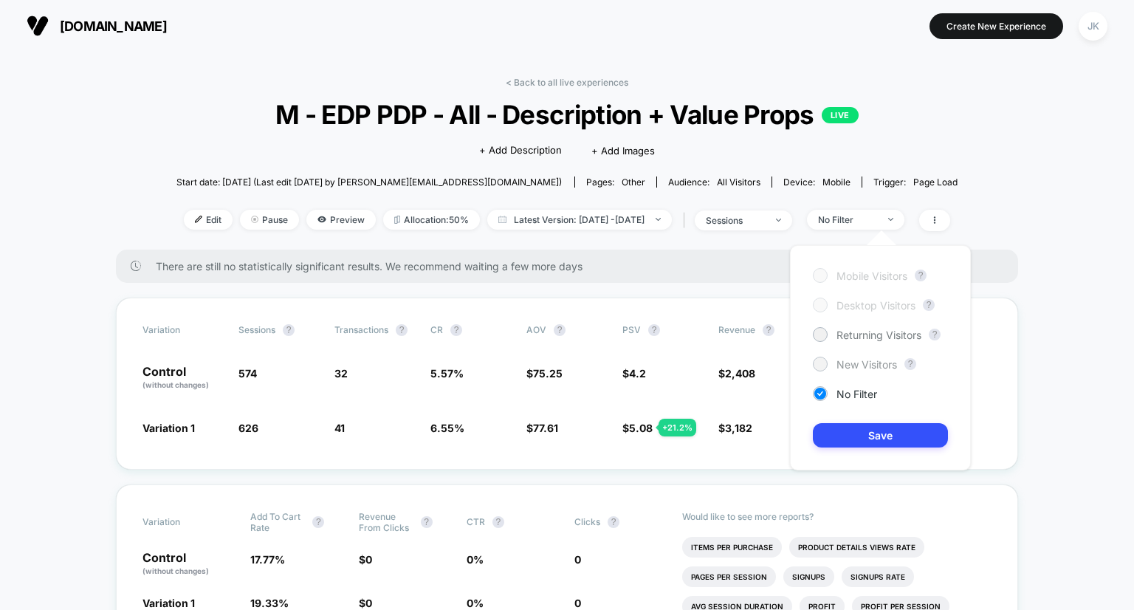
click at [823, 363] on div at bounding box center [819, 363] width 11 height 11
click at [855, 429] on button "Save" at bounding box center [879, 435] width 135 height 24
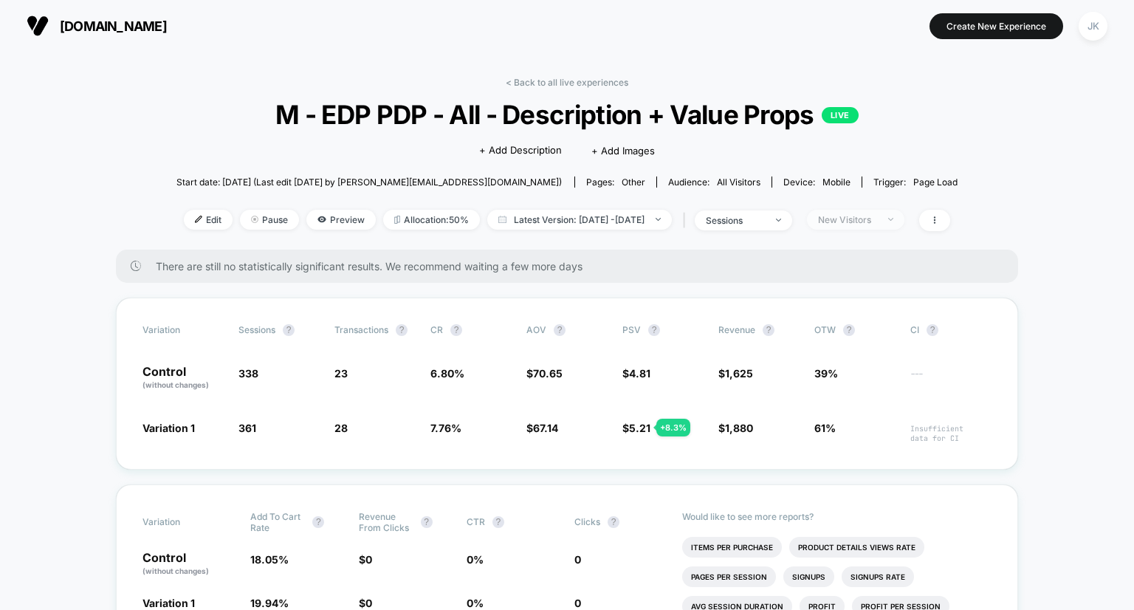
click at [877, 219] on div "New Visitors" at bounding box center [847, 219] width 59 height 11
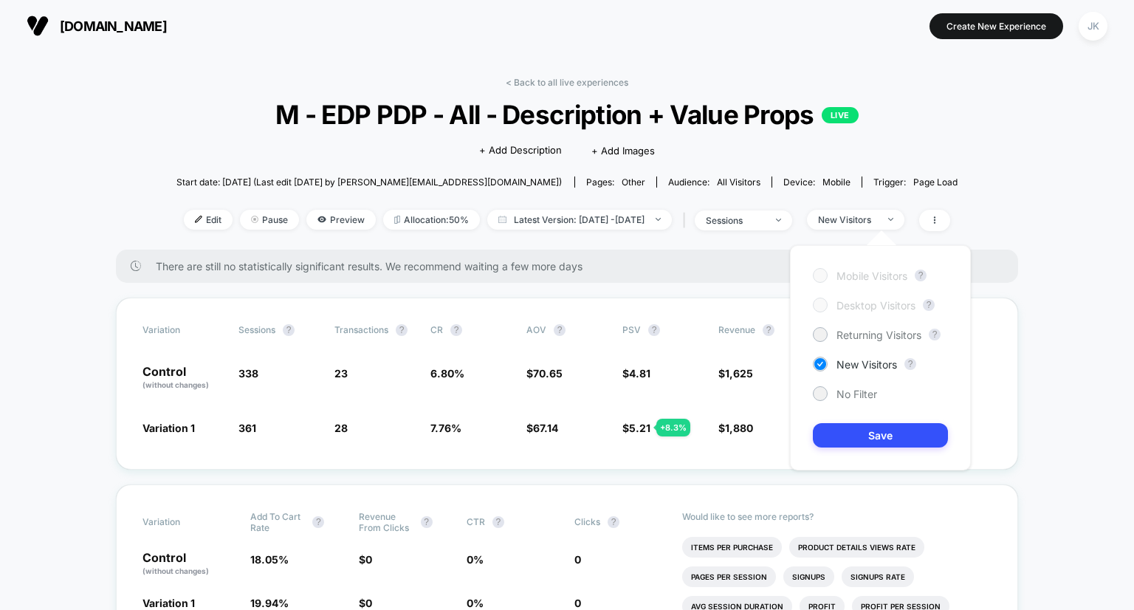
click at [855, 342] on div "Mobile Visitors ? Desktop Visitors ? Returning Visitors ? New Visitors ? No Fil…" at bounding box center [880, 357] width 181 height 225
click at [852, 332] on span "Returning Visitors" at bounding box center [878, 334] width 85 height 13
click at [868, 432] on button "Save" at bounding box center [879, 435] width 135 height 24
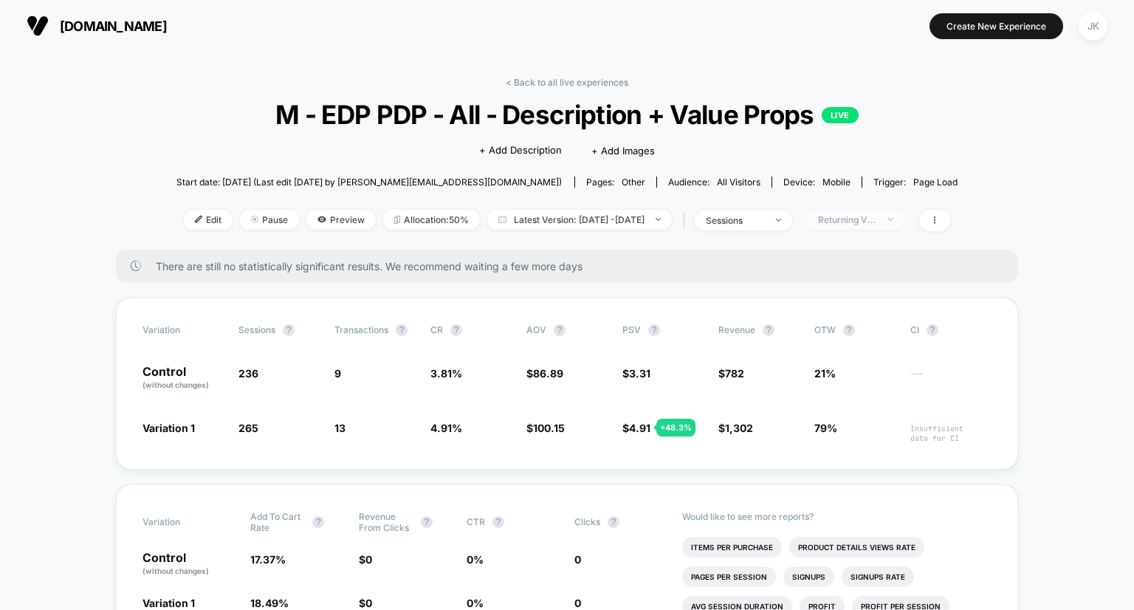
click at [875, 218] on div "Returning Visitors" at bounding box center [847, 219] width 59 height 11
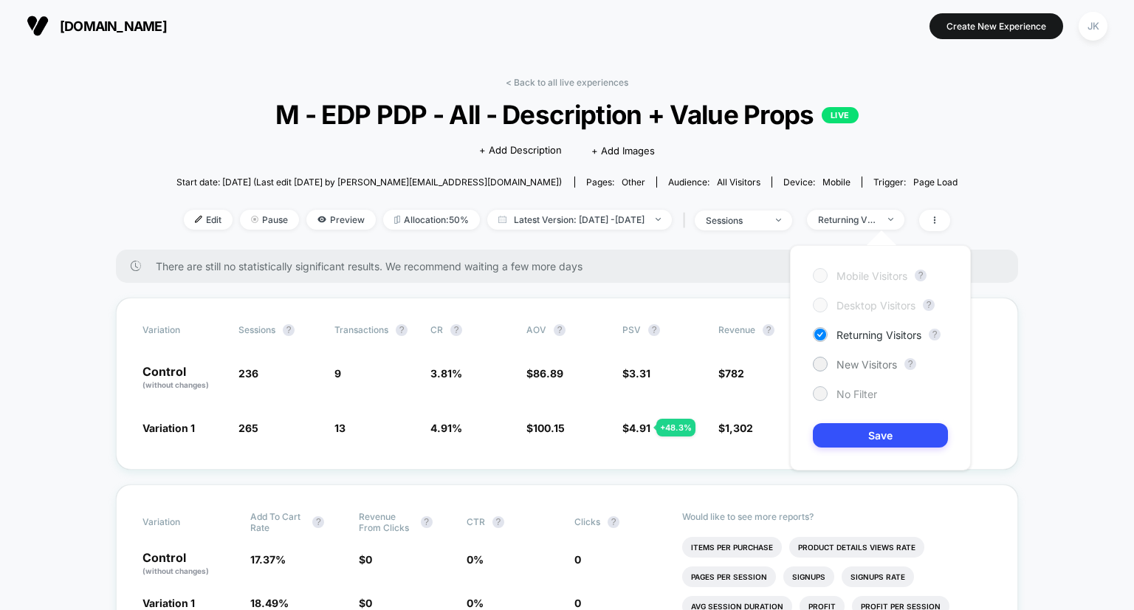
click at [853, 395] on span "No Filter" at bounding box center [856, 393] width 41 height 13
click at [873, 446] on button "Save" at bounding box center [879, 435] width 135 height 24
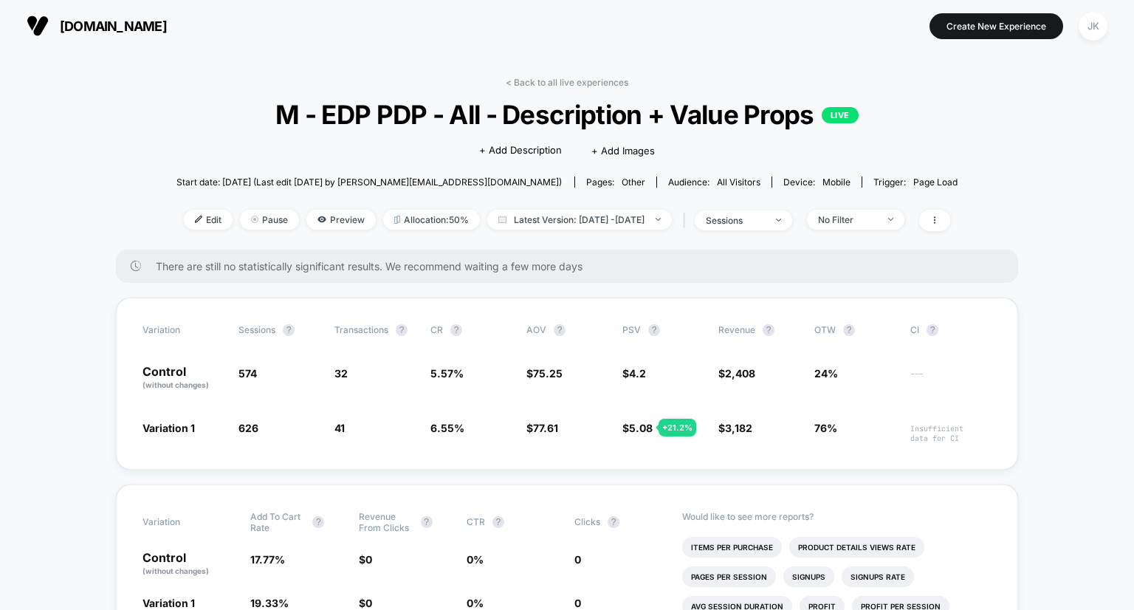
click at [570, 79] on link "< Back to all live experiences" at bounding box center [567, 82] width 123 height 11
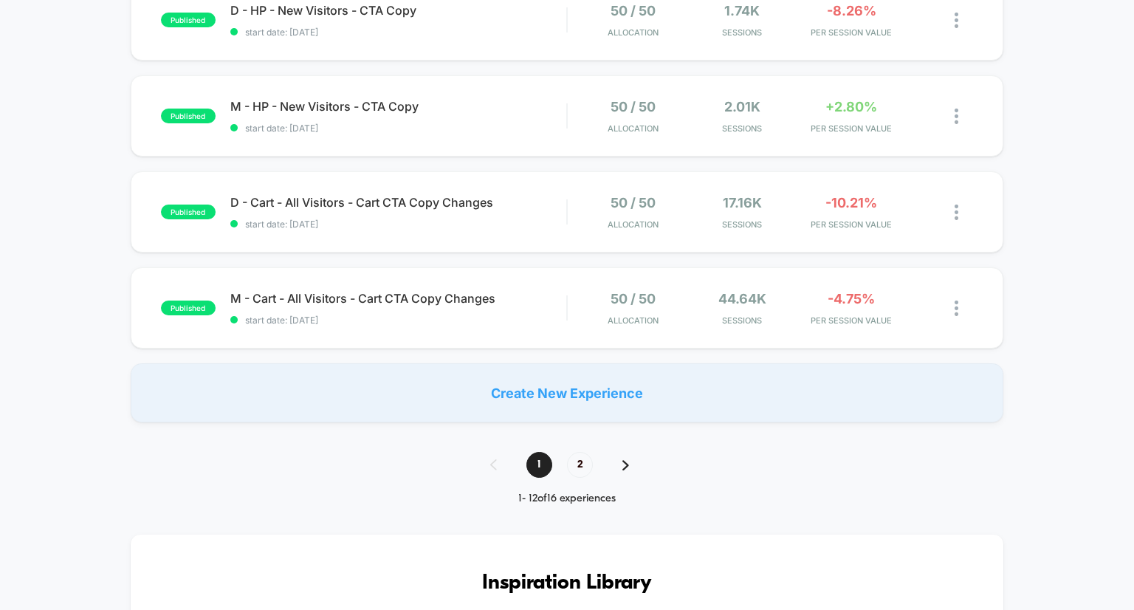
scroll to position [950, 0]
click at [573, 464] on span "2" at bounding box center [580, 464] width 26 height 26
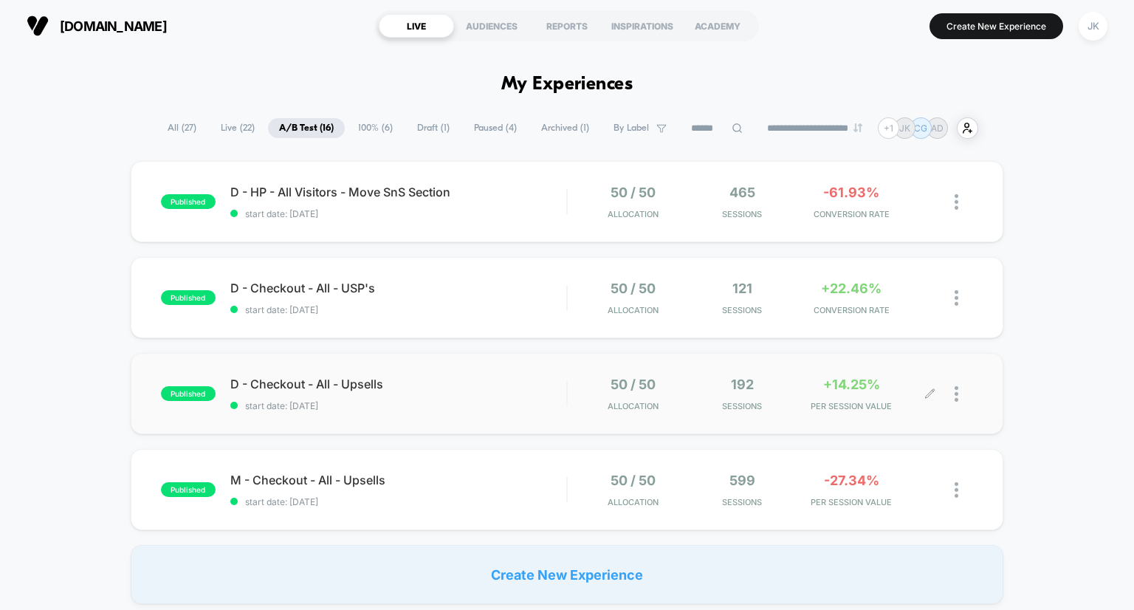
scroll to position [37, 0]
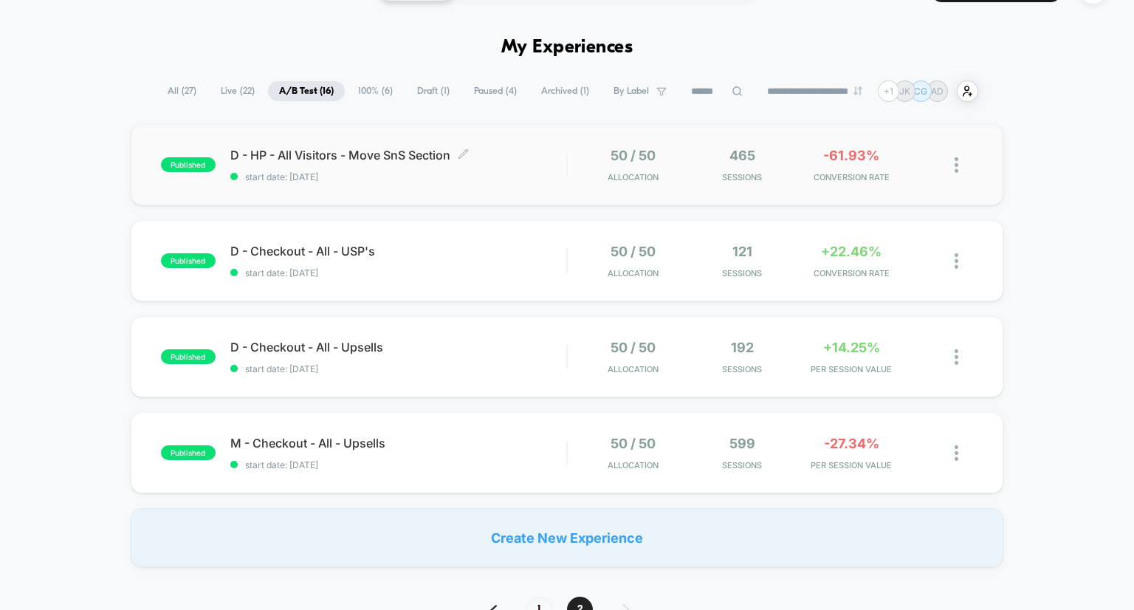
click at [421, 156] on span "D - HP - All Visitors - Move SnS Section Click to edit experience details" at bounding box center [398, 155] width 337 height 15
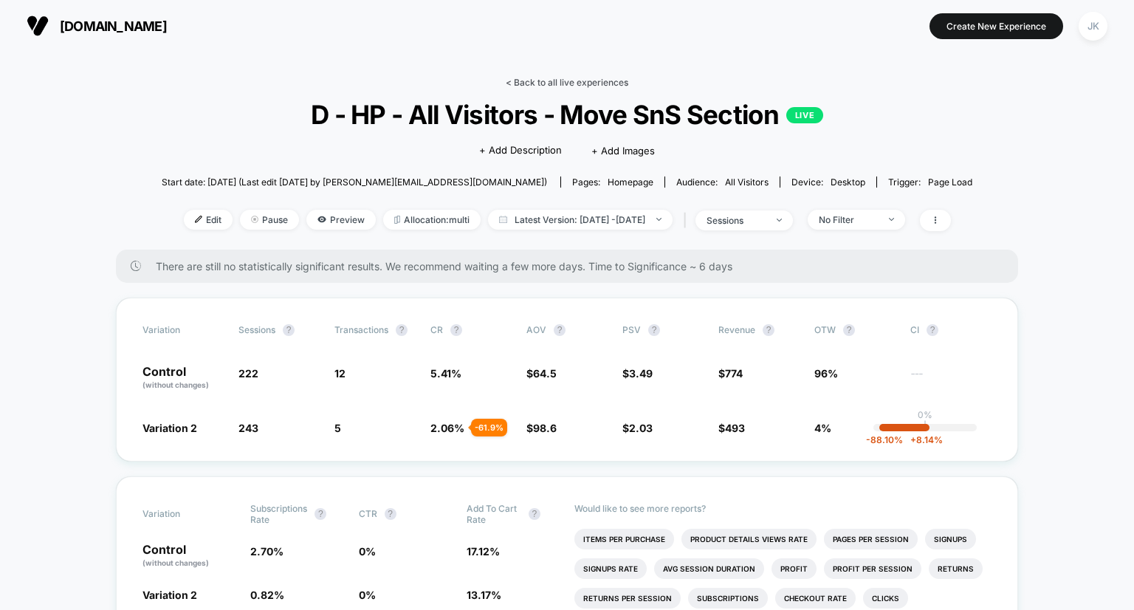
click at [564, 86] on link "< Back to all live experiences" at bounding box center [567, 82] width 123 height 11
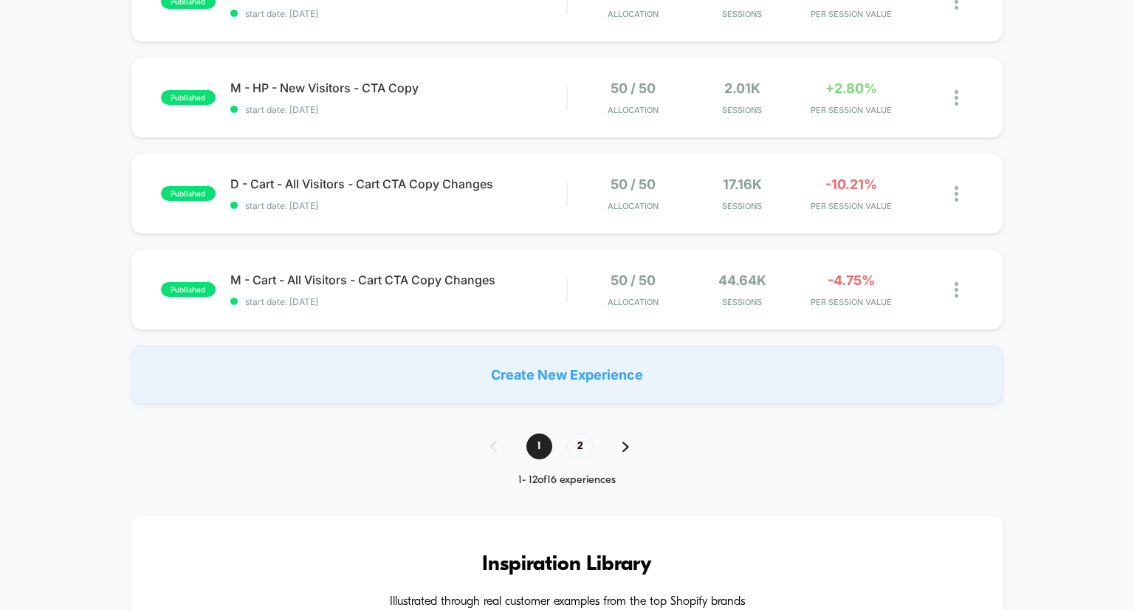
scroll to position [962, 0]
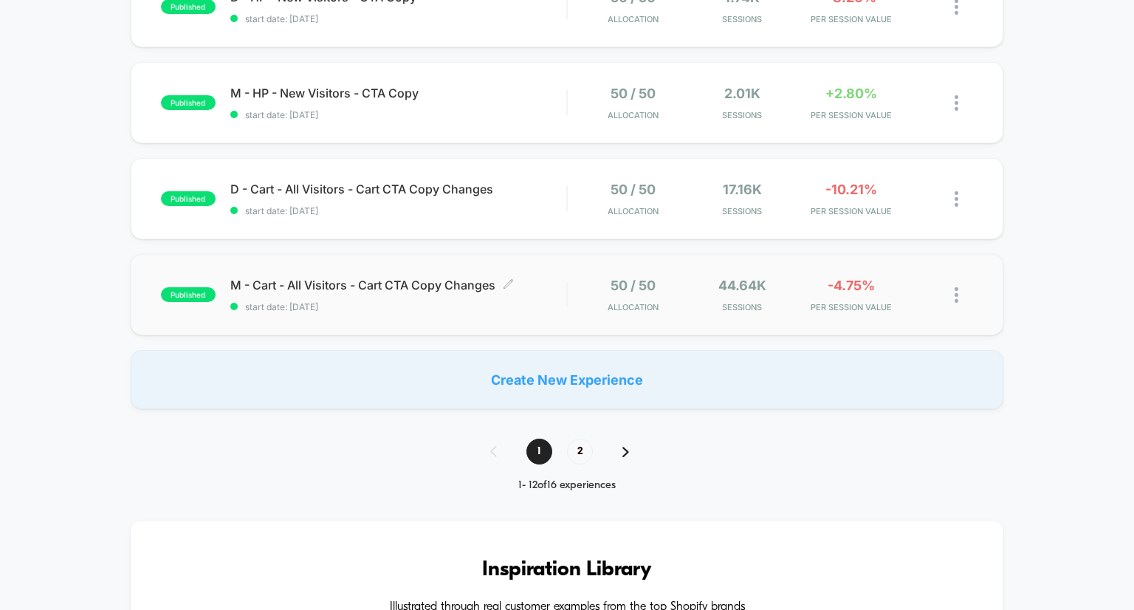
click at [464, 285] on span "M - Cart - All Visitors - Cart CTA Copy Changes Click to edit experience details" at bounding box center [398, 284] width 337 height 15
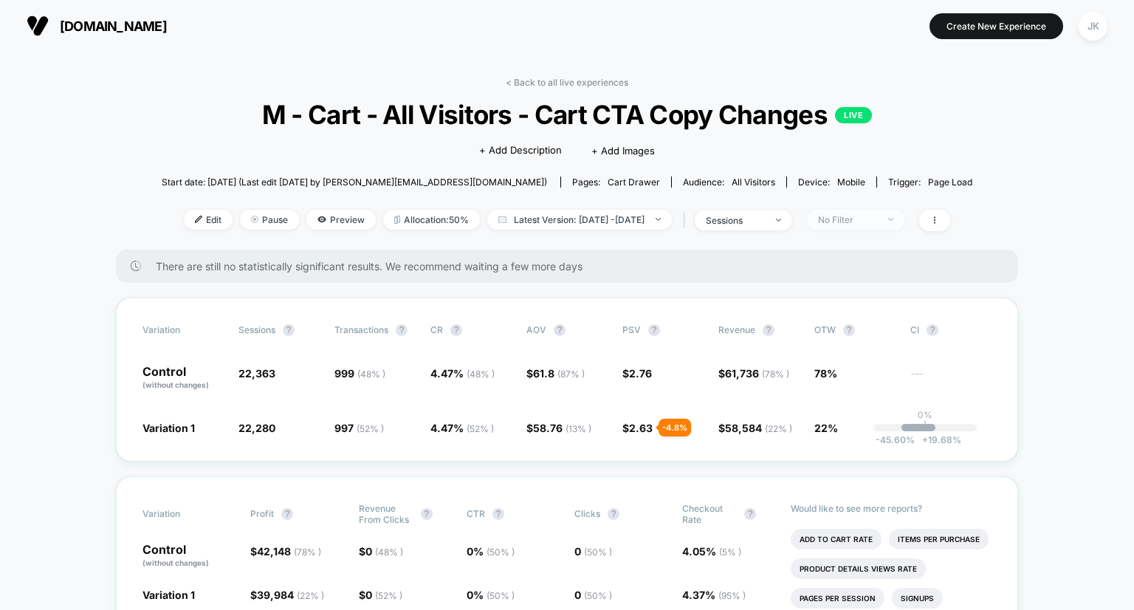
click at [876, 228] on span "No Filter" at bounding box center [855, 220] width 97 height 20
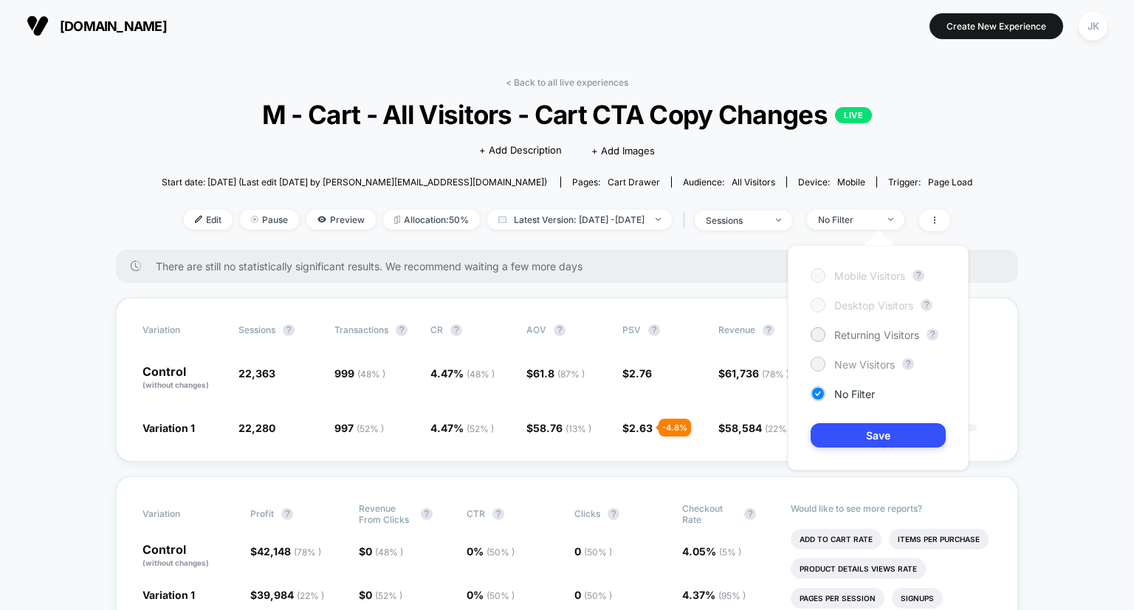
click at [860, 358] on span "New Visitors" at bounding box center [864, 364] width 61 height 13
click at [865, 436] on button "Save" at bounding box center [877, 435] width 135 height 24
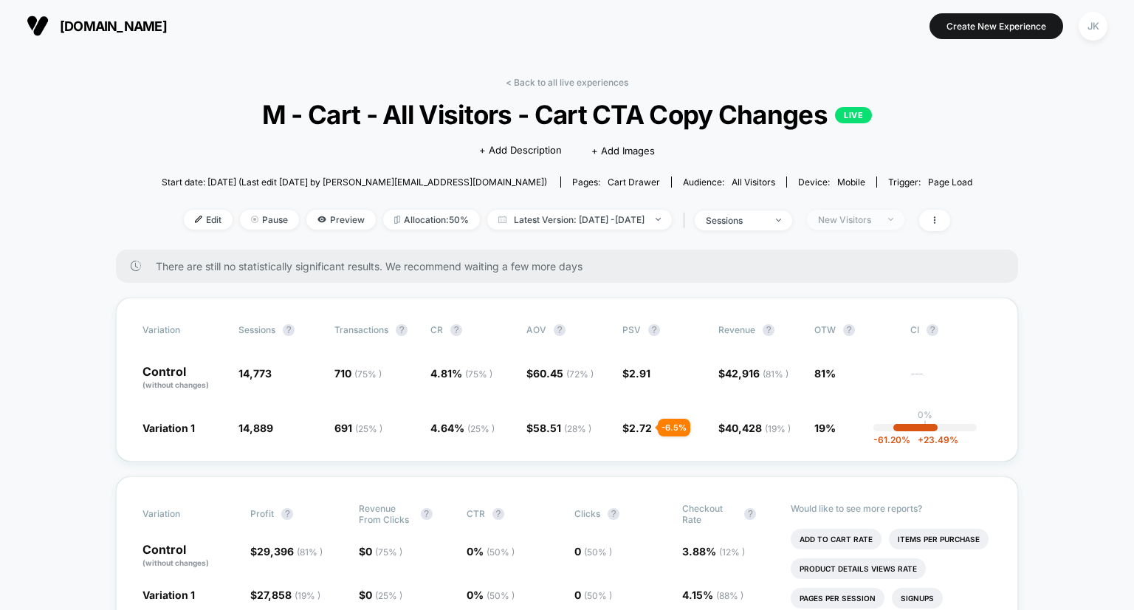
click at [877, 219] on div "New Visitors" at bounding box center [847, 219] width 59 height 11
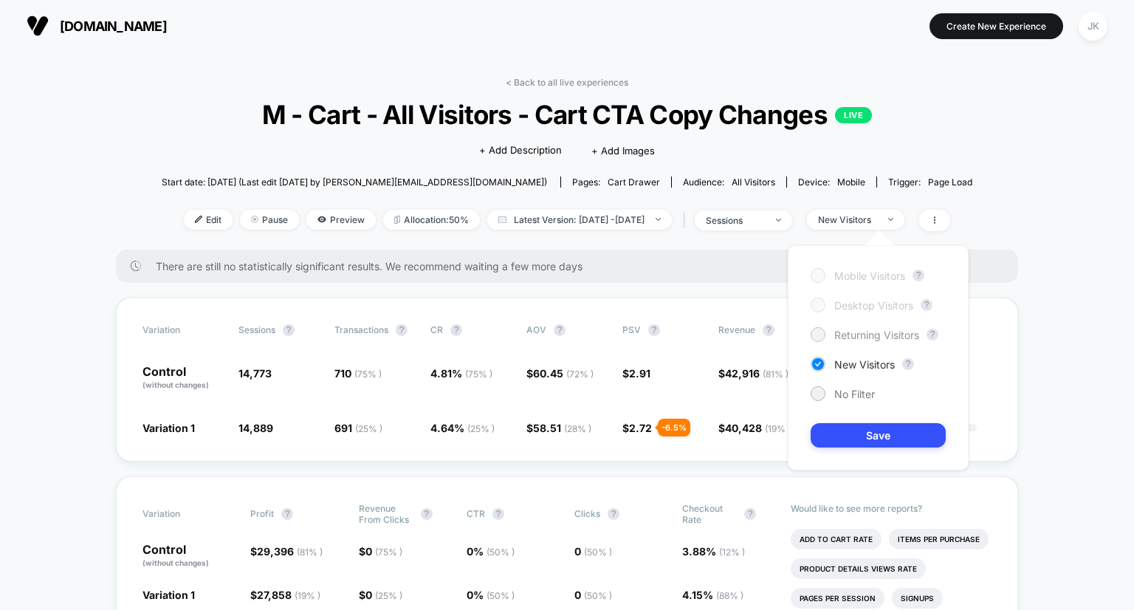
click at [874, 331] on span "Returning Visitors" at bounding box center [876, 334] width 85 height 13
click at [882, 443] on button "Save" at bounding box center [877, 435] width 135 height 24
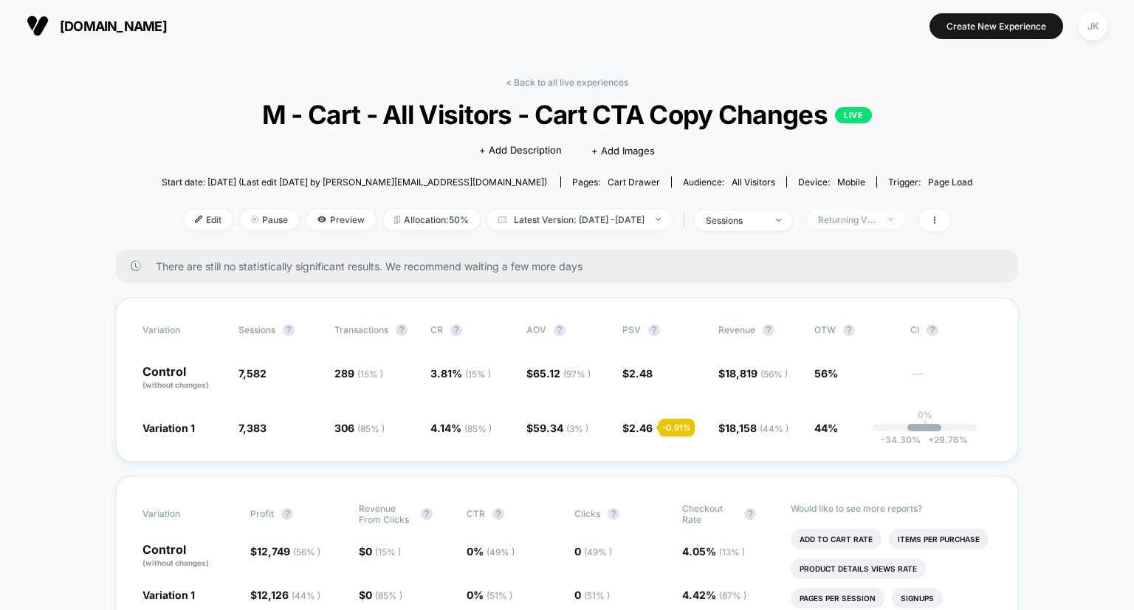
click at [862, 221] on div "Returning Visitors" at bounding box center [847, 219] width 59 height 11
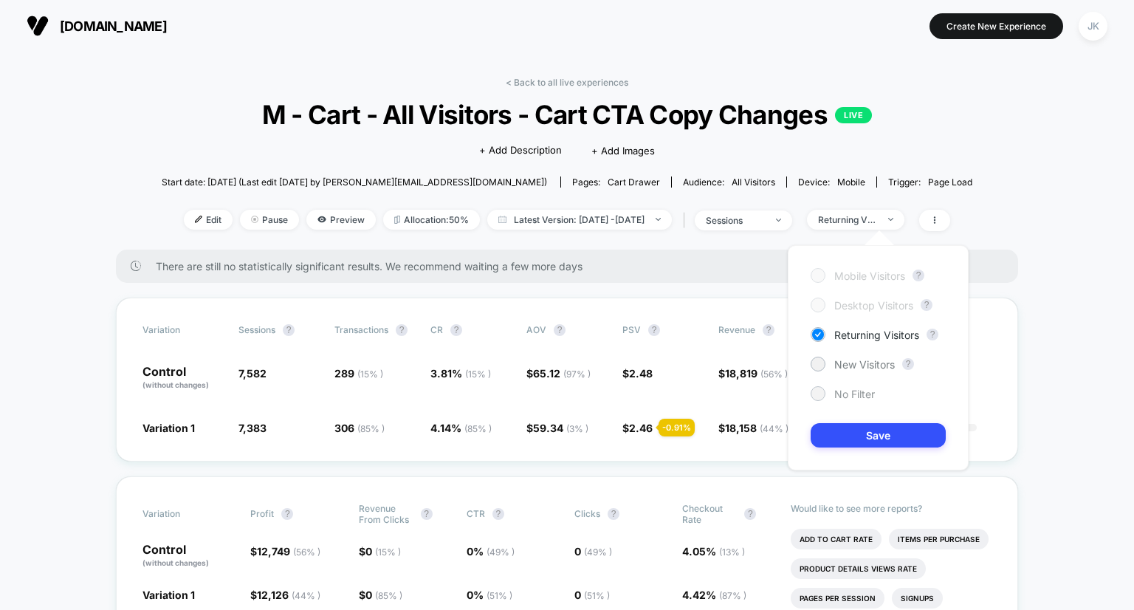
click at [841, 393] on span "No Filter" at bounding box center [854, 393] width 41 height 13
click at [862, 436] on button "Save" at bounding box center [877, 435] width 135 height 24
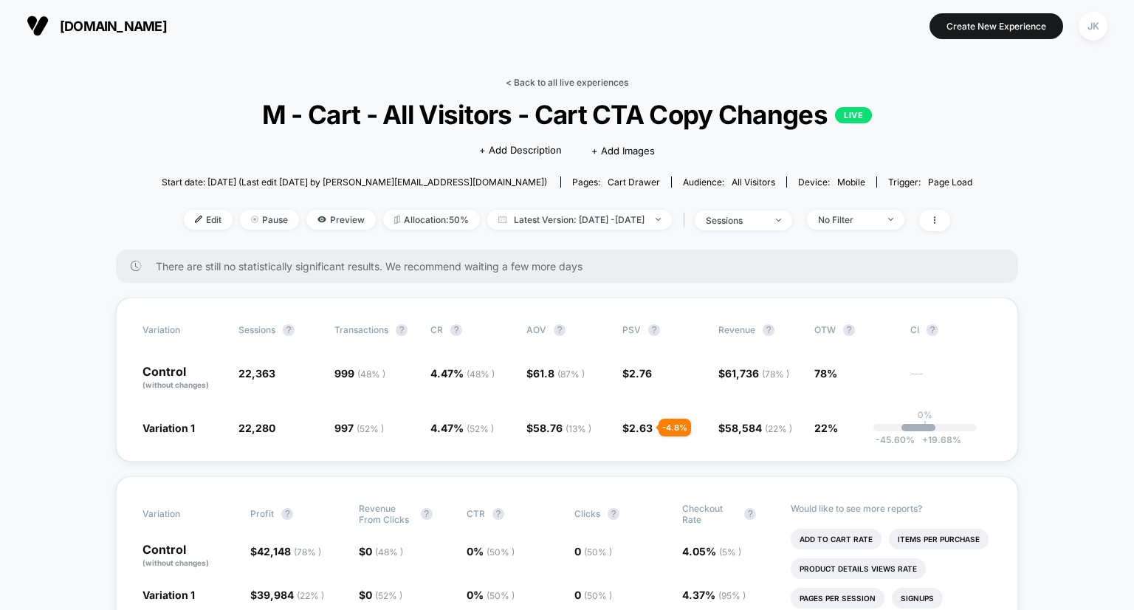
click at [593, 77] on link "< Back to all live experiences" at bounding box center [567, 82] width 123 height 11
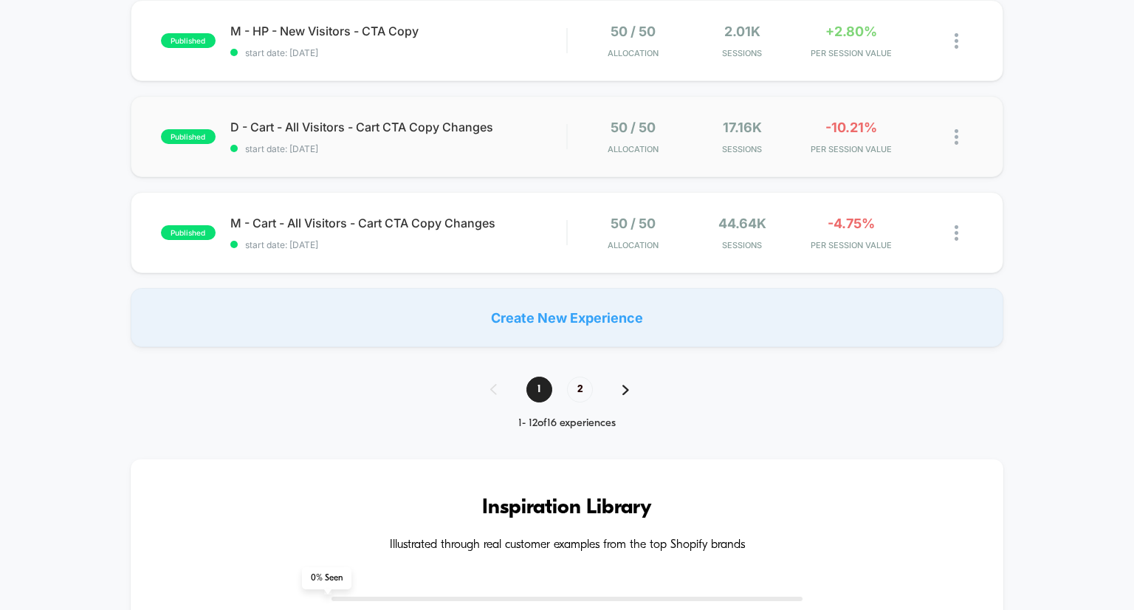
scroll to position [1066, 0]
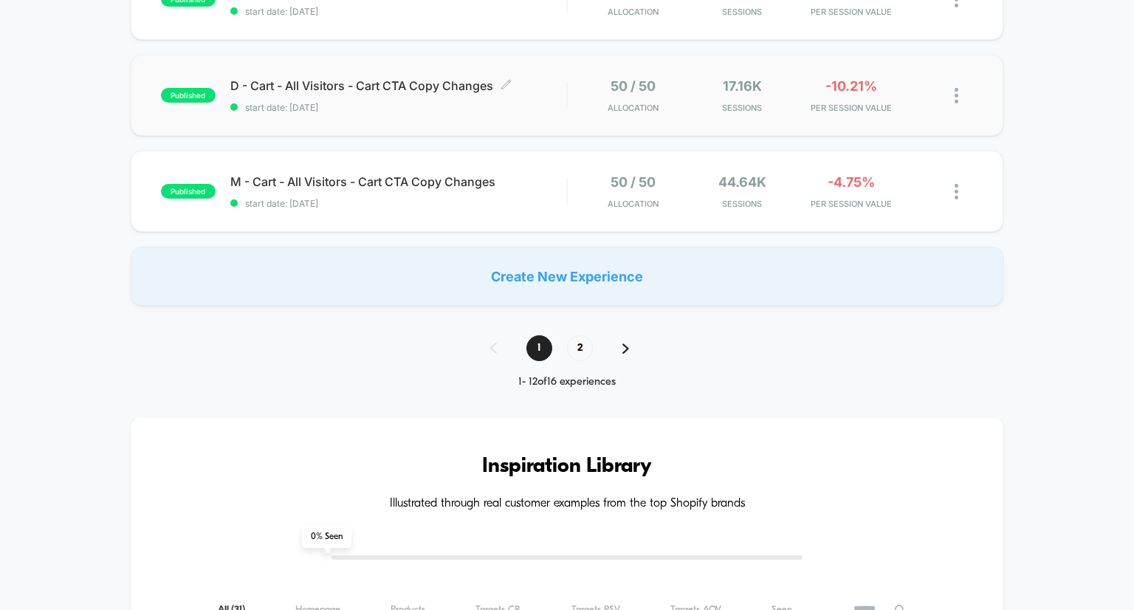
click at [434, 89] on span "D - Cart - All Visitors - Cart CTA Copy Changes Click to edit experience details" at bounding box center [398, 85] width 337 height 15
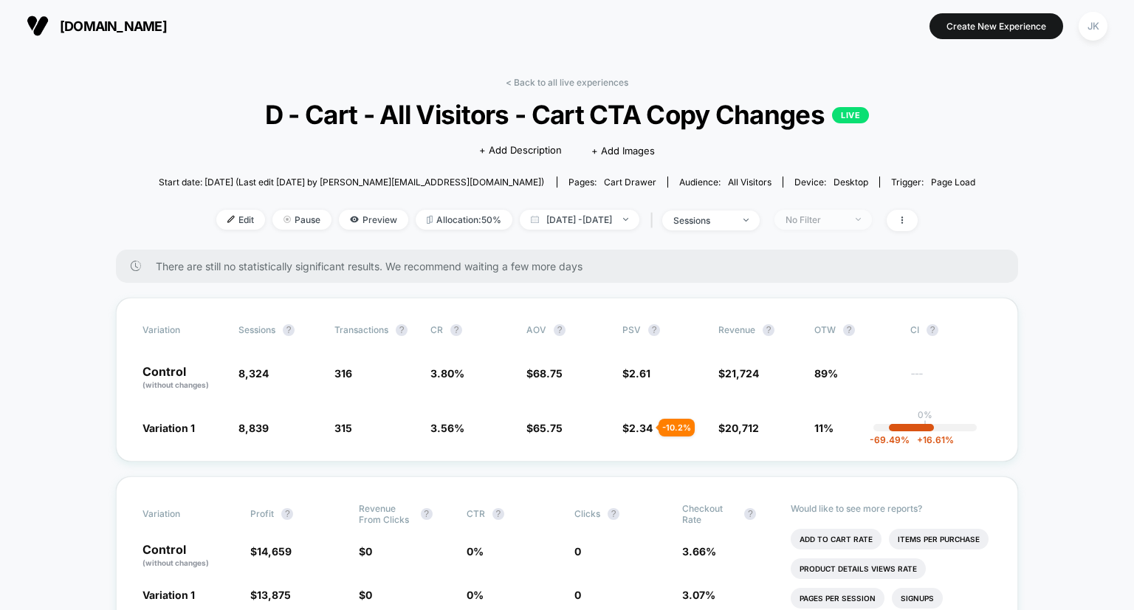
click at [844, 216] on div "No Filter" at bounding box center [814, 219] width 59 height 11
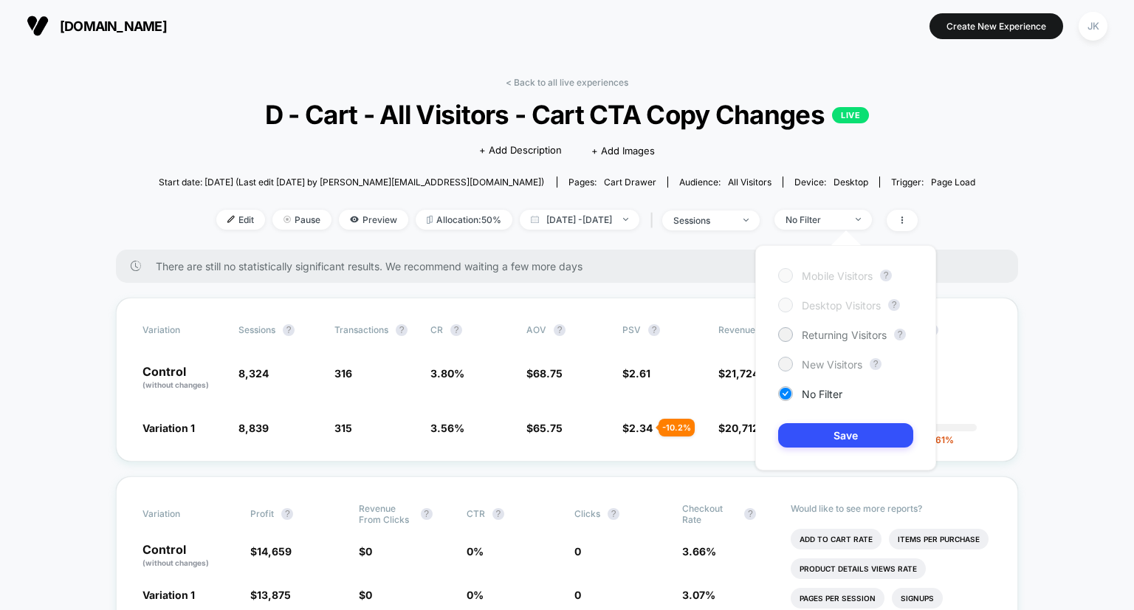
click at [832, 361] on span "New Visitors" at bounding box center [831, 364] width 61 height 13
click at [829, 435] on button "Save" at bounding box center [845, 435] width 135 height 24
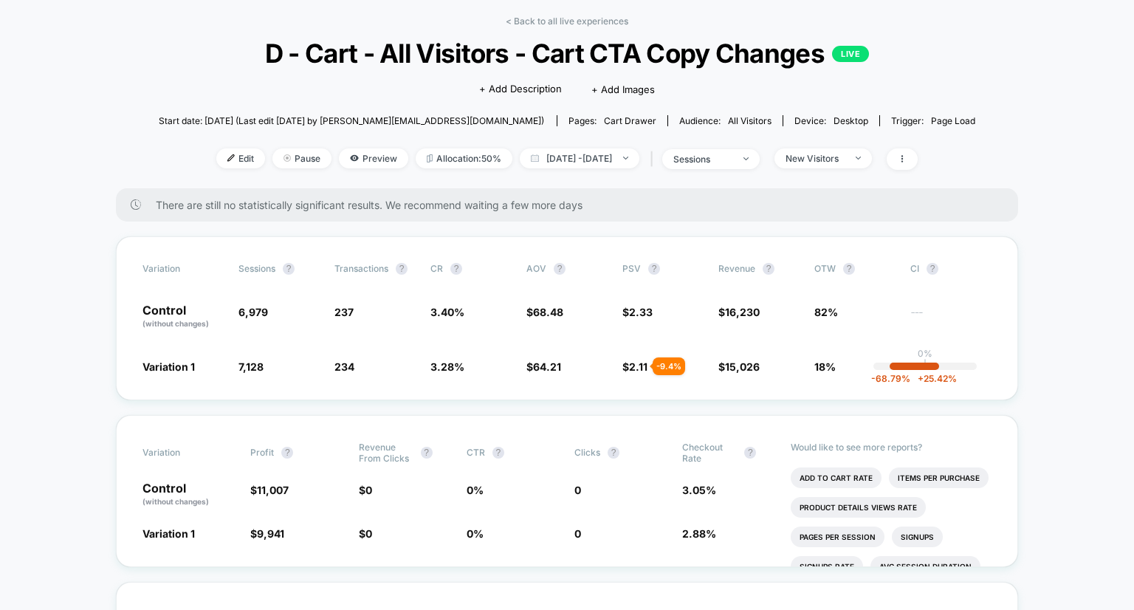
scroll to position [62, 0]
click at [844, 157] on div "New Visitors" at bounding box center [814, 157] width 59 height 11
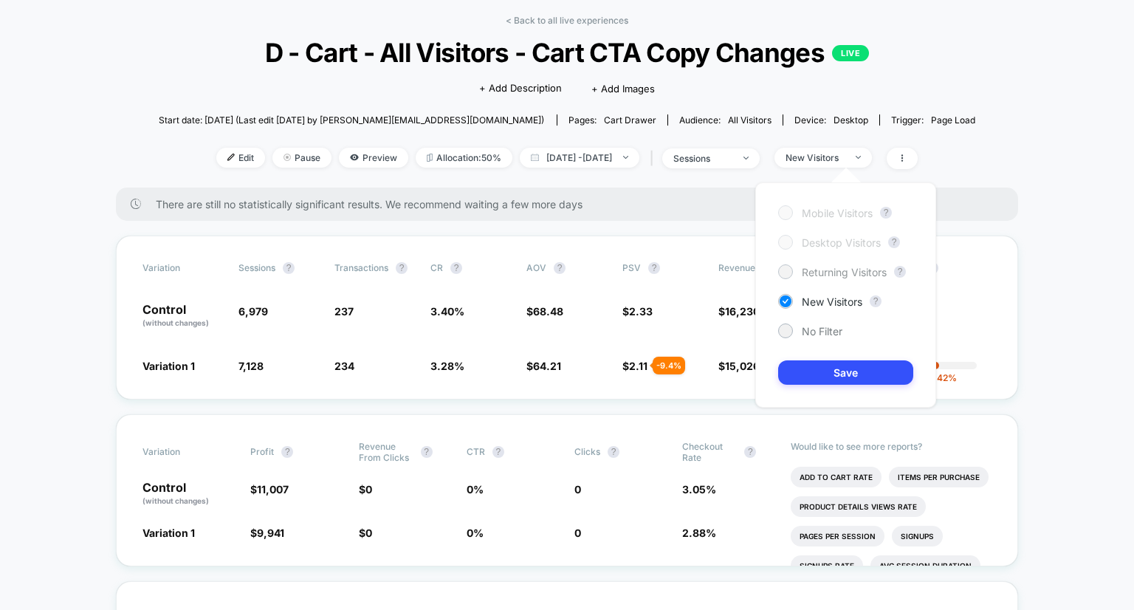
click at [823, 275] on span "Returning Visitors" at bounding box center [843, 272] width 85 height 13
click at [845, 391] on div "Mobile Visitors ? Desktop Visitors ? Returning Visitors ? New Visitors ? No Fil…" at bounding box center [845, 294] width 181 height 225
click at [847, 367] on button "Save" at bounding box center [845, 372] width 135 height 24
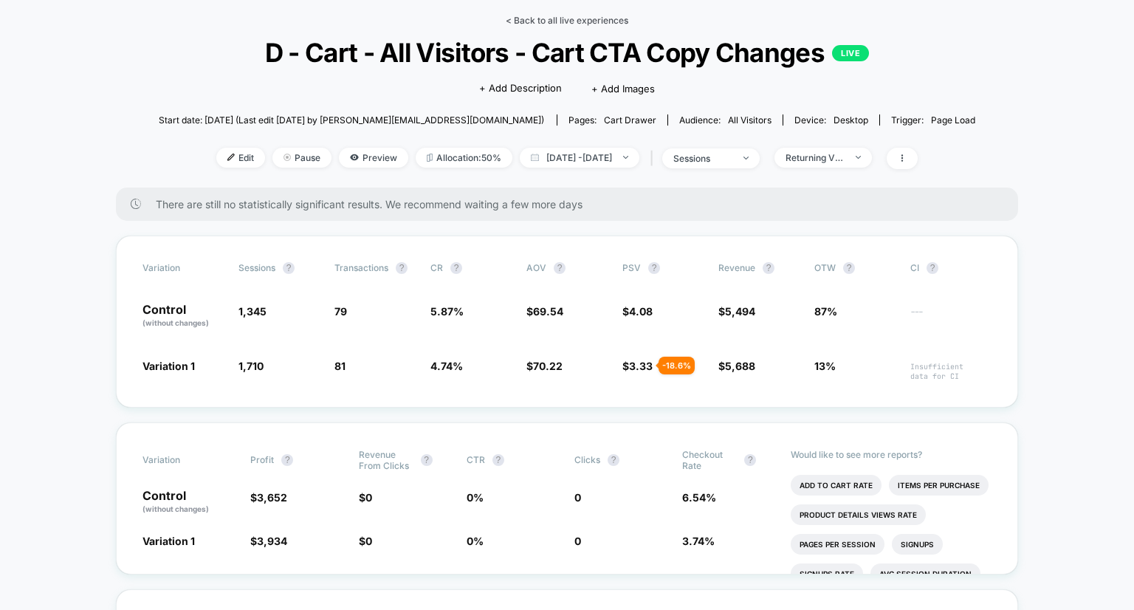
click at [553, 16] on link "< Back to all live experiences" at bounding box center [567, 20] width 123 height 11
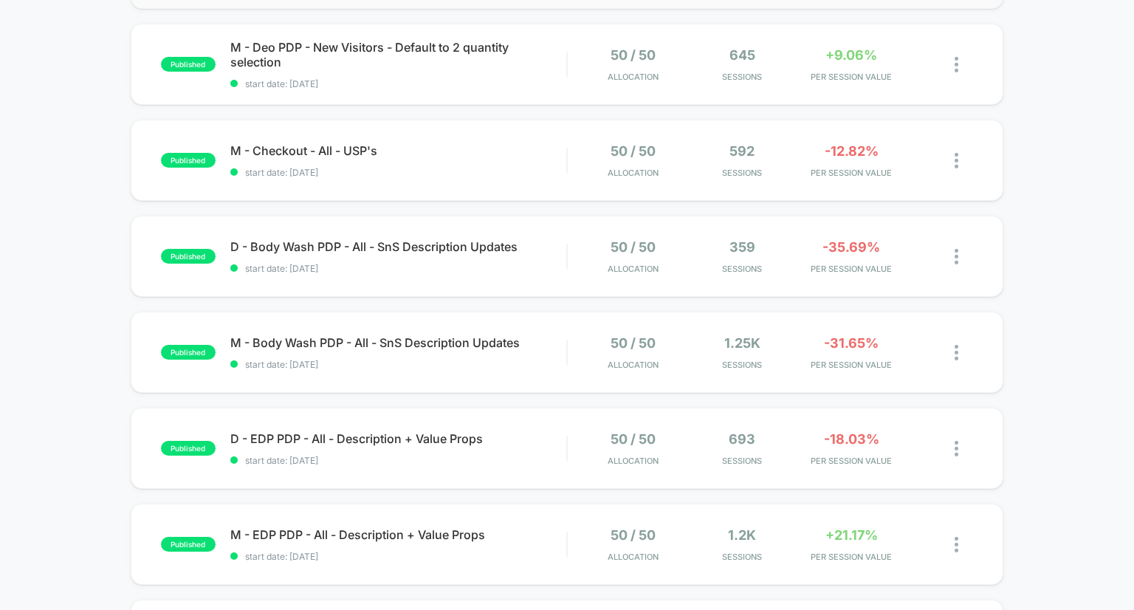
scroll to position [229, 0]
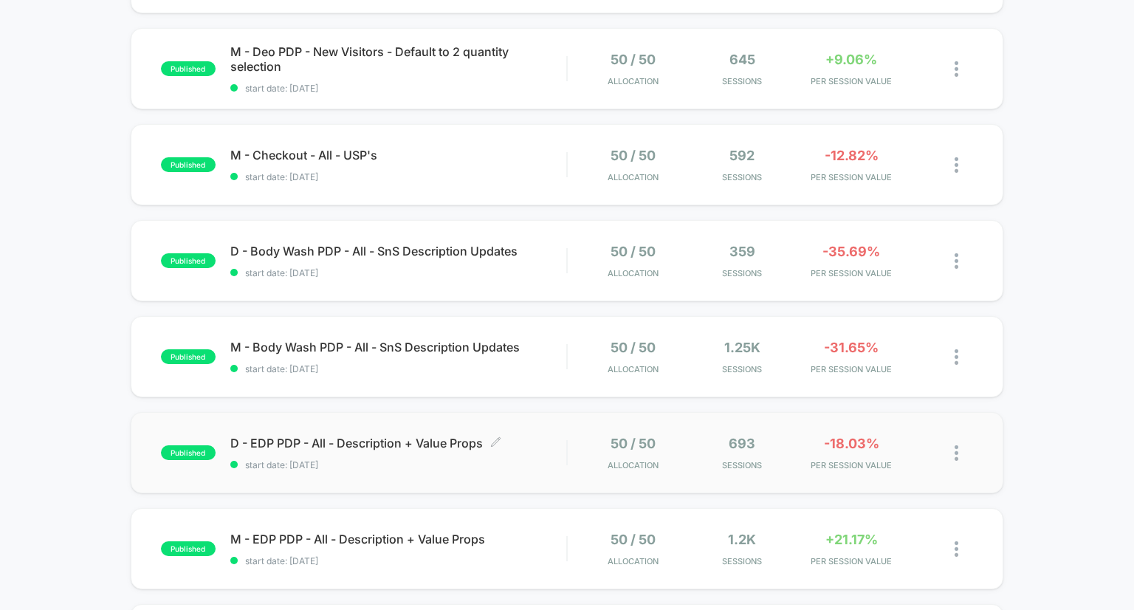
click at [418, 443] on span "D - EDP PDP - All - Description + Value Props Click to edit experience details" at bounding box center [398, 442] width 337 height 15
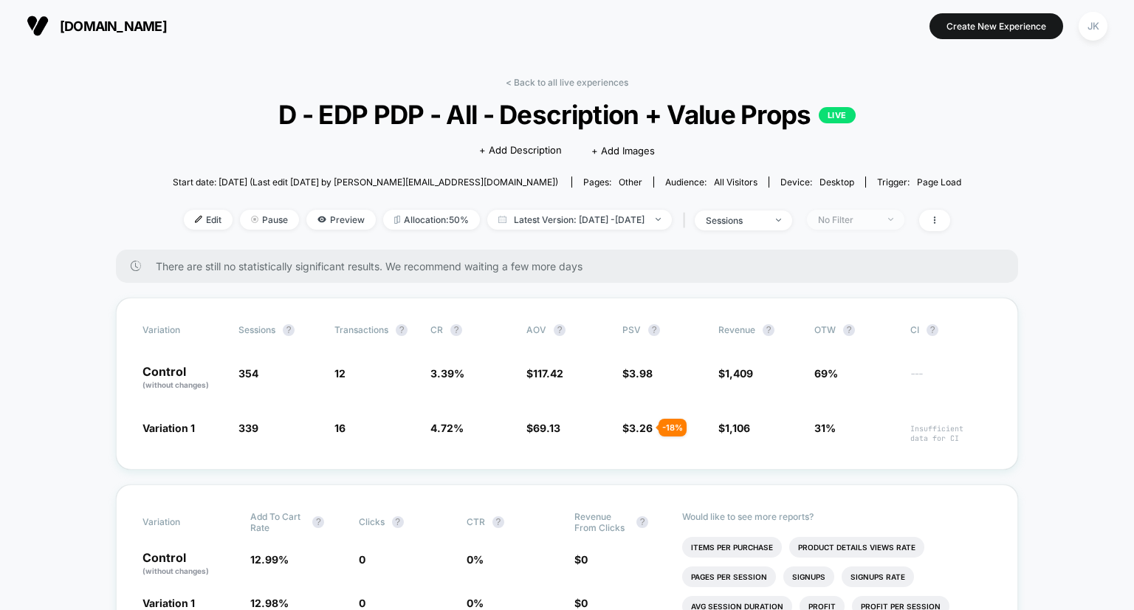
click at [904, 215] on span "No Filter" at bounding box center [855, 220] width 97 height 20
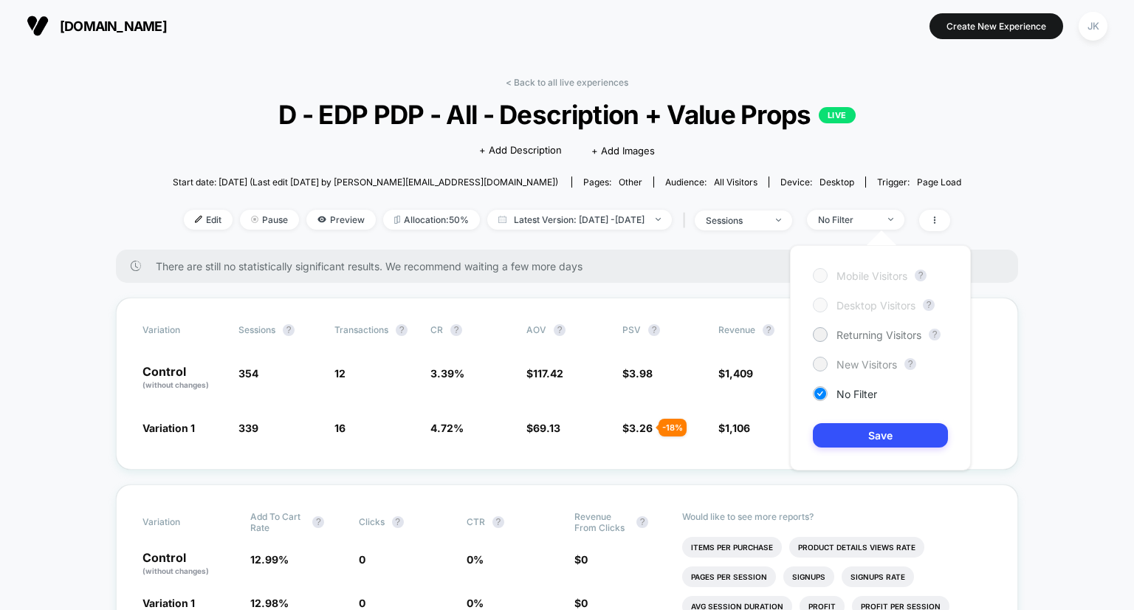
click at [856, 359] on span "New Visitors" at bounding box center [866, 364] width 61 height 13
click at [883, 438] on button "Save" at bounding box center [879, 435] width 135 height 24
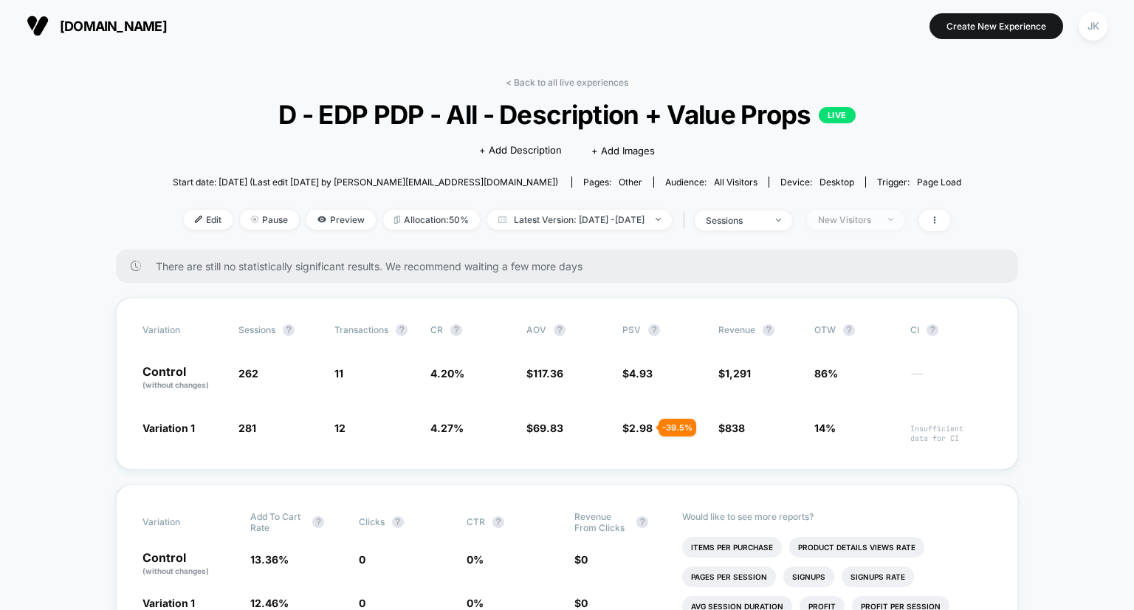
click at [877, 227] on span "New Visitors" at bounding box center [855, 220] width 97 height 20
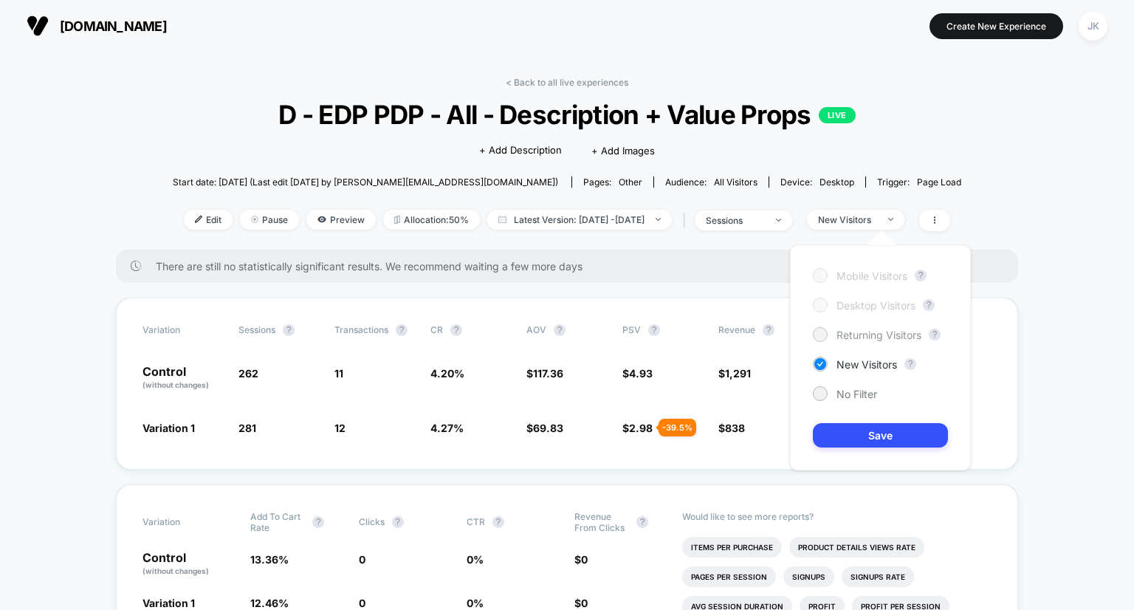
click at [868, 340] on span "Returning Visitors" at bounding box center [878, 334] width 85 height 13
click at [902, 439] on button "Save" at bounding box center [879, 435] width 135 height 24
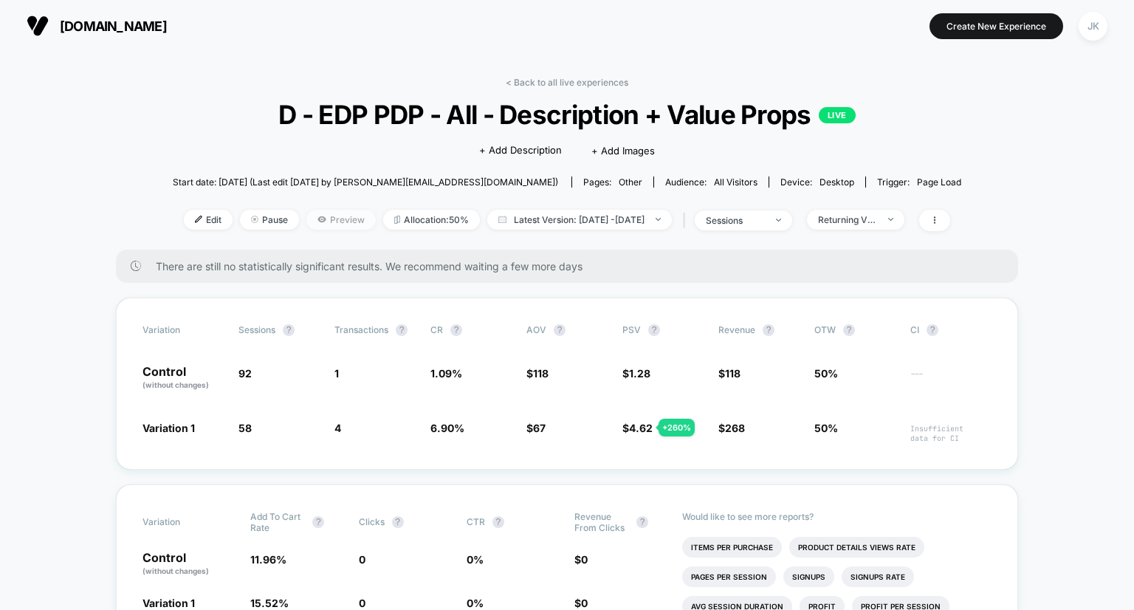
click at [318, 222] on span "Preview" at bounding box center [340, 220] width 69 height 20
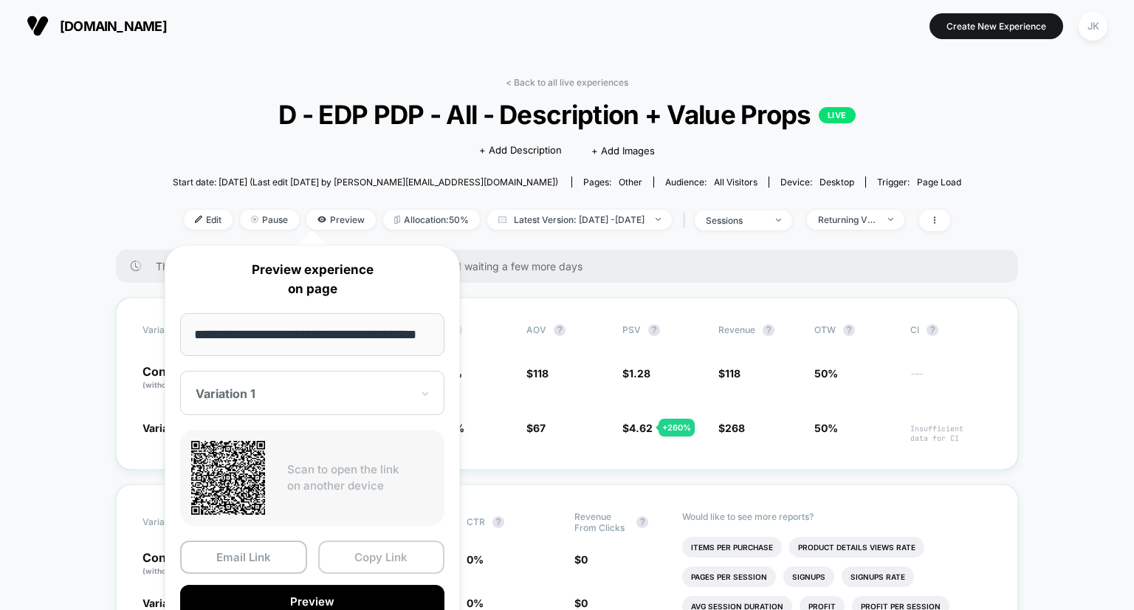
click at [382, 570] on button "Copy Link" at bounding box center [381, 556] width 127 height 33
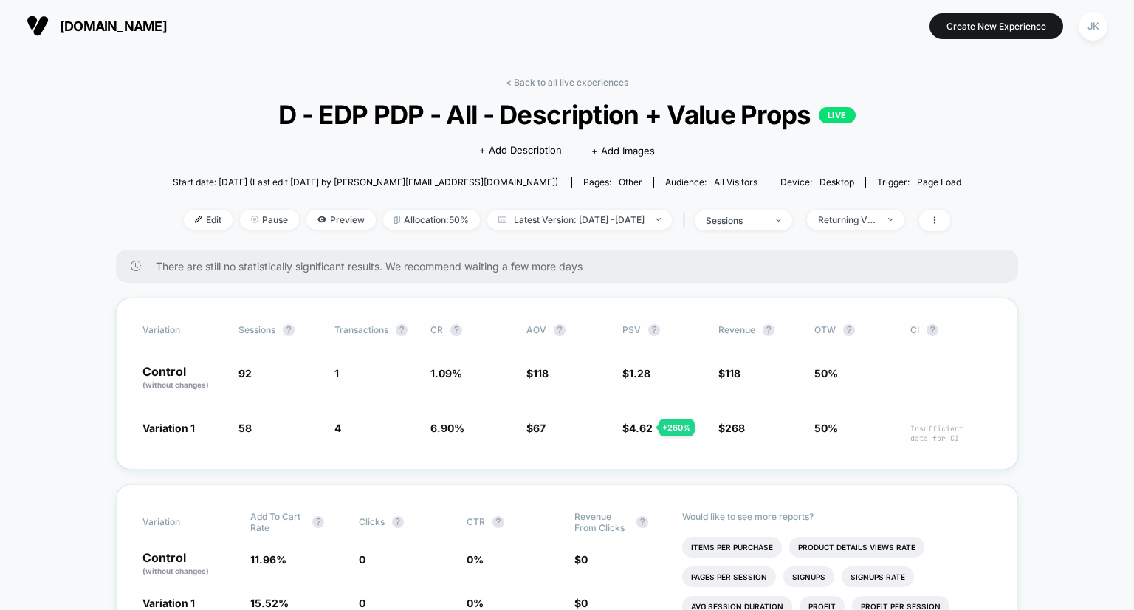
scroll to position [32, 0]
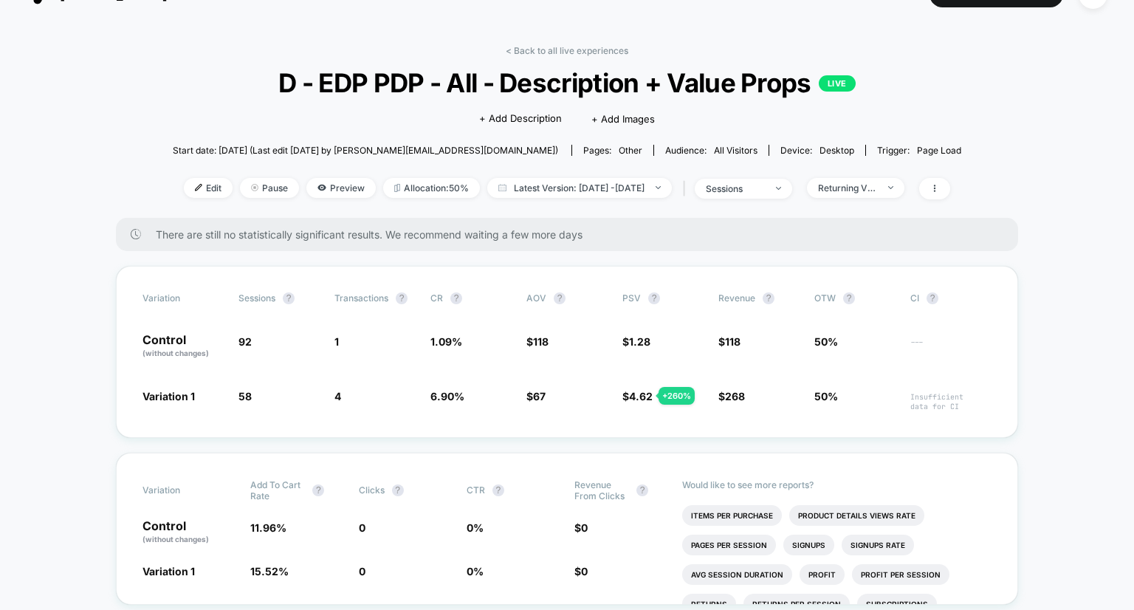
click at [891, 174] on div "< Back to all live experiences D - EDP PDP - All - Description + Value Props LI…" at bounding box center [567, 131] width 788 height 173
click at [877, 188] on div "Returning Visitors" at bounding box center [847, 187] width 59 height 11
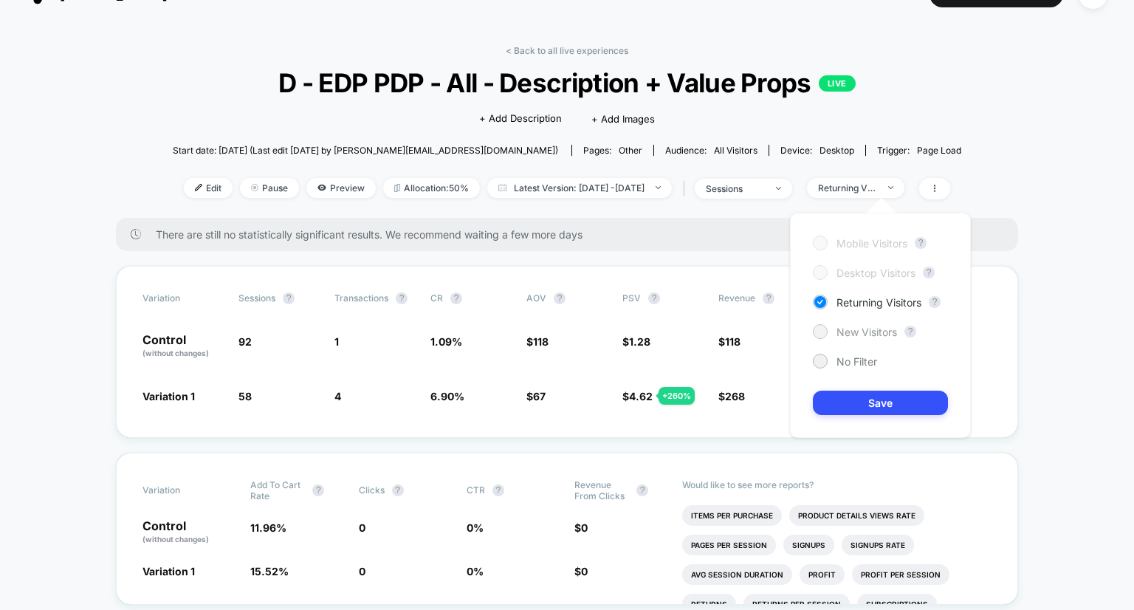
click at [852, 328] on span "New Visitors" at bounding box center [866, 331] width 61 height 13
click at [869, 404] on button "Save" at bounding box center [879, 402] width 135 height 24
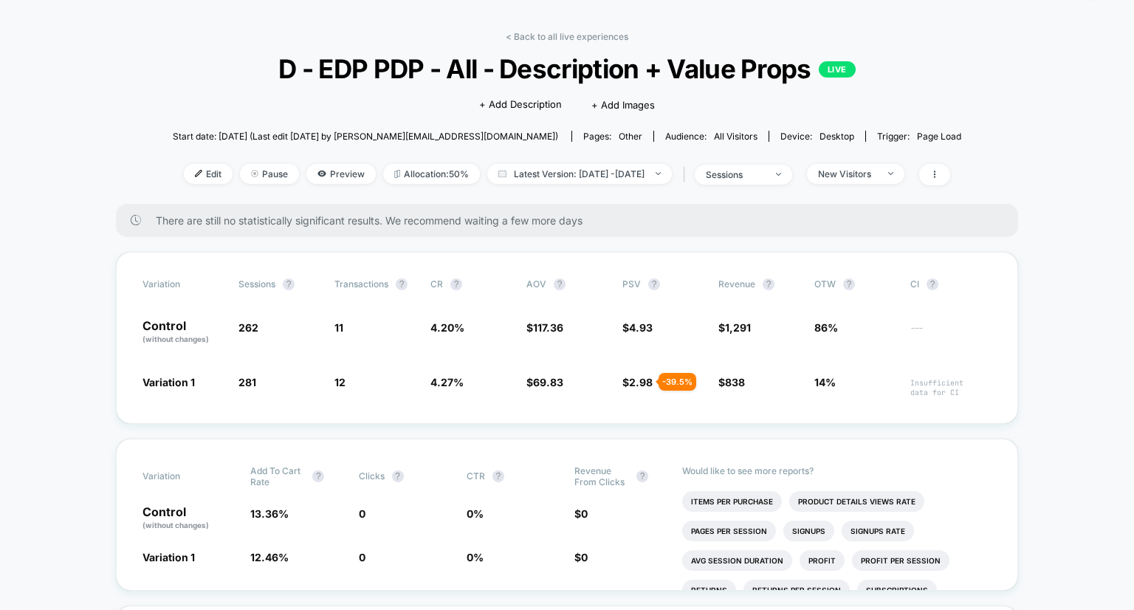
scroll to position [44, 0]
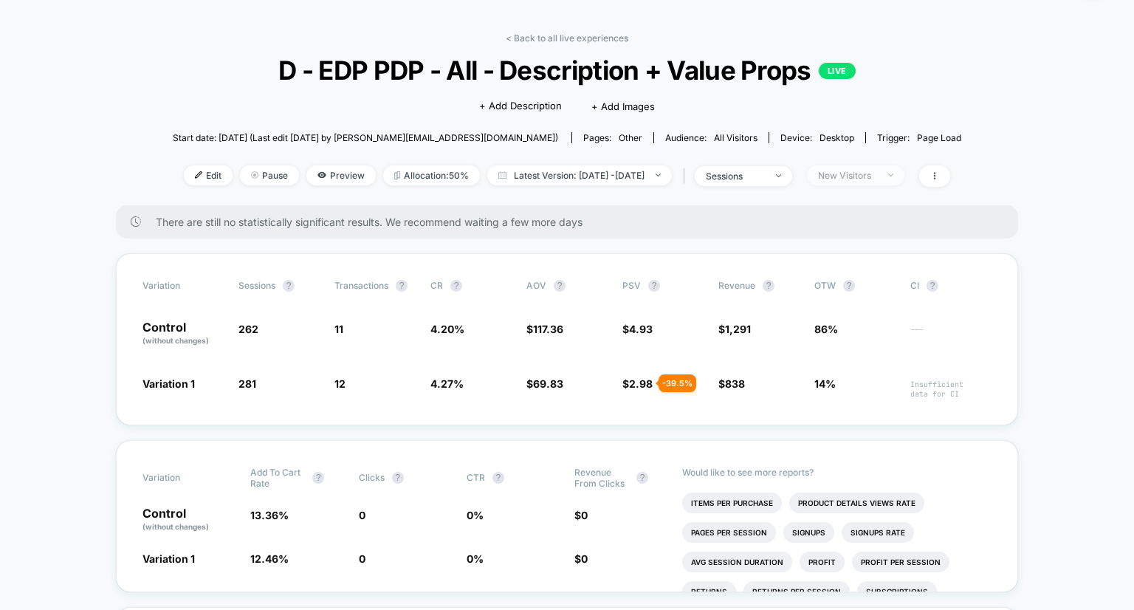
click at [871, 175] on div "New Visitors" at bounding box center [847, 175] width 59 height 11
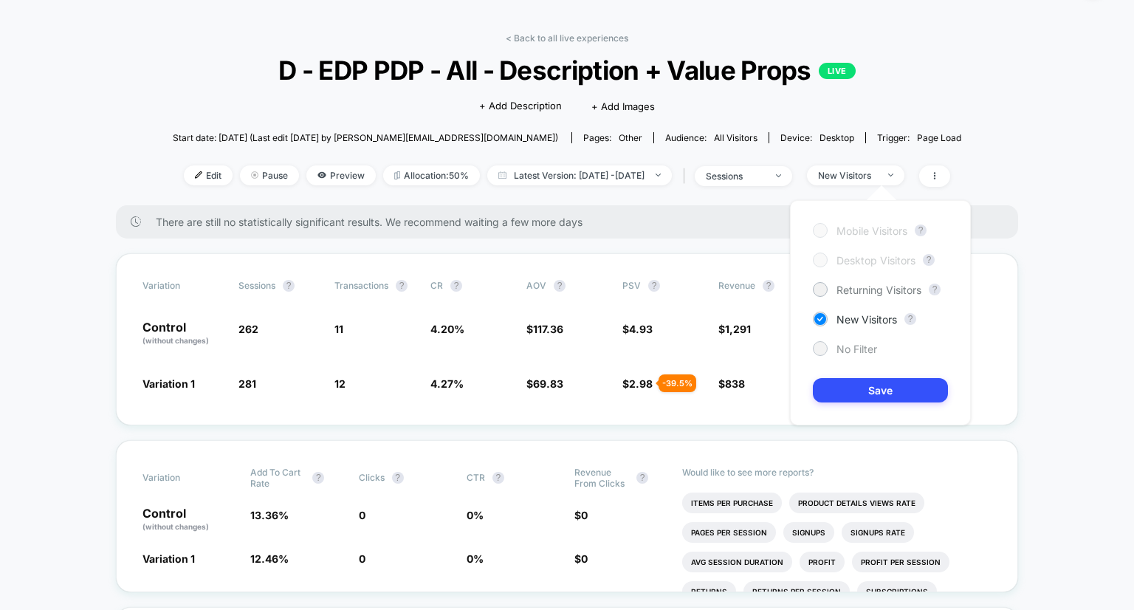
click at [860, 342] on span "No Filter" at bounding box center [856, 348] width 41 height 13
click at [869, 390] on button "Save" at bounding box center [879, 390] width 135 height 24
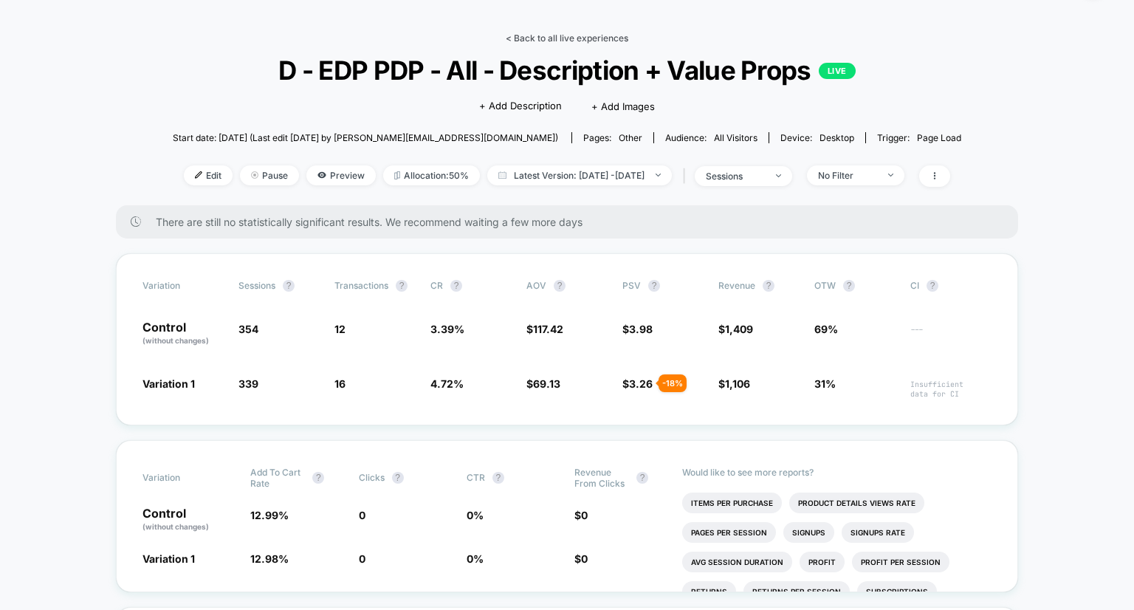
click at [579, 38] on link "< Back to all live experiences" at bounding box center [567, 37] width 123 height 11
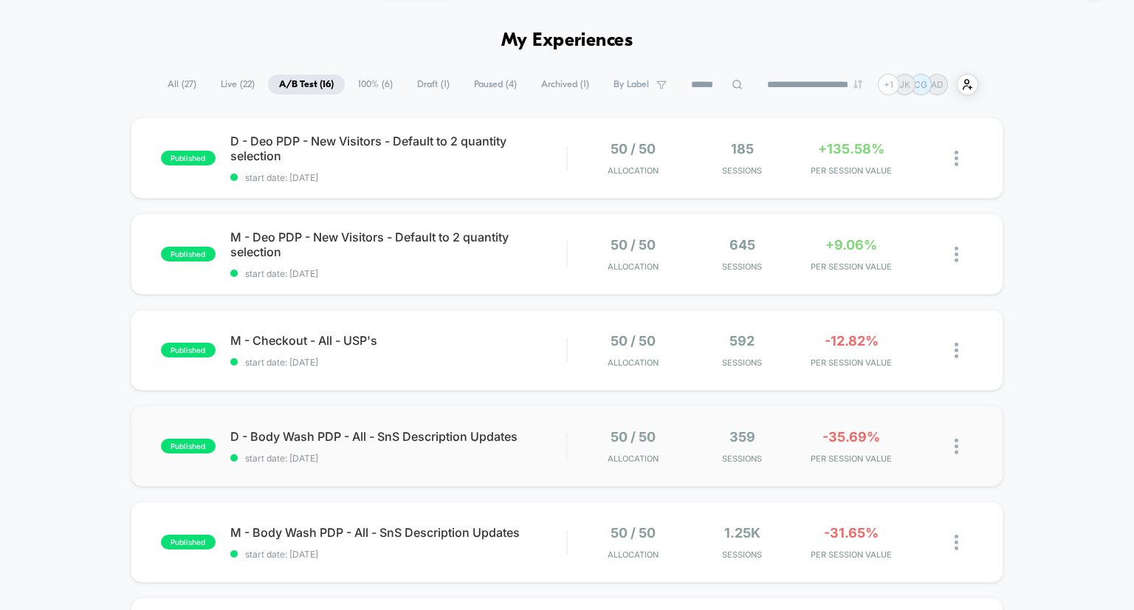
scroll to position [43, 0]
click at [419, 537] on span "M - Body Wash PDP - All - SnS Description Updates Click to edit experience deta…" at bounding box center [398, 532] width 337 height 15
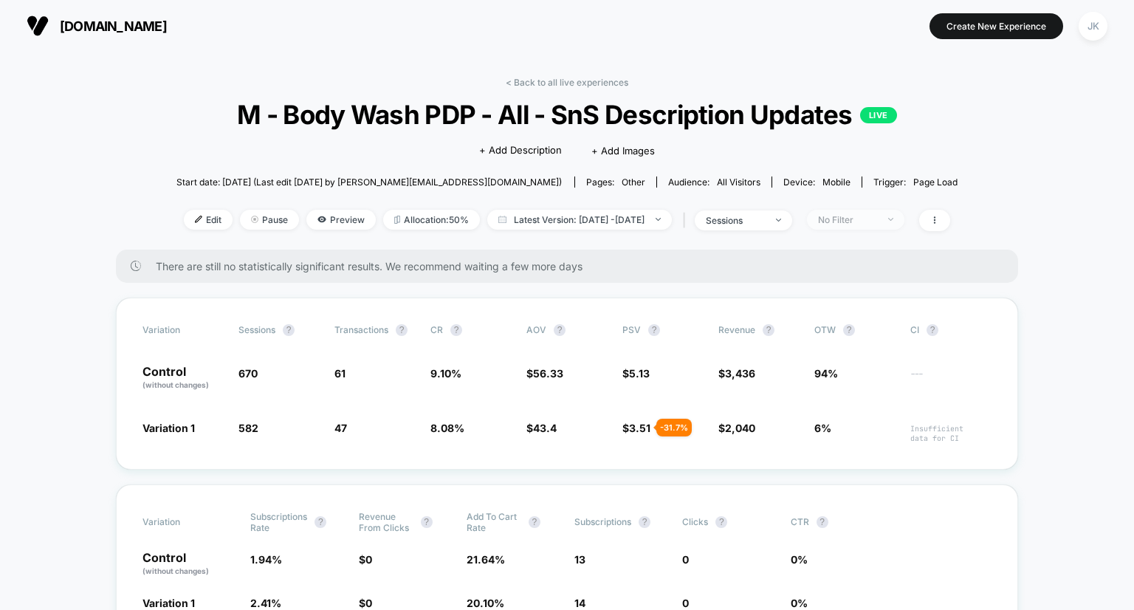
click at [877, 220] on div "No Filter" at bounding box center [847, 219] width 59 height 11
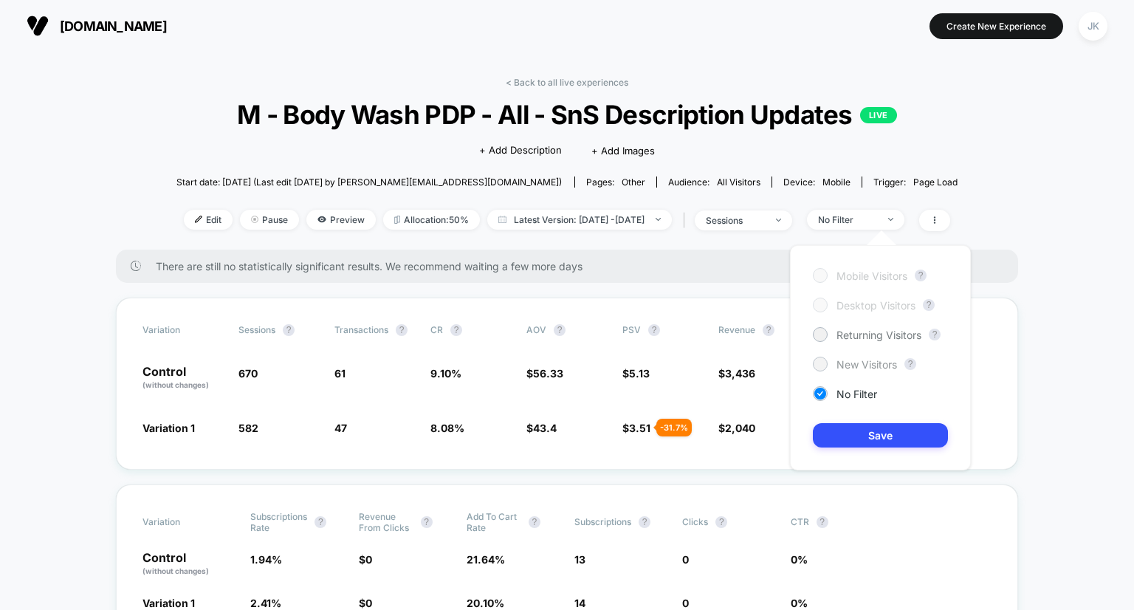
click at [855, 367] on span "New Visitors" at bounding box center [866, 364] width 61 height 13
click at [889, 431] on button "Save" at bounding box center [879, 435] width 135 height 24
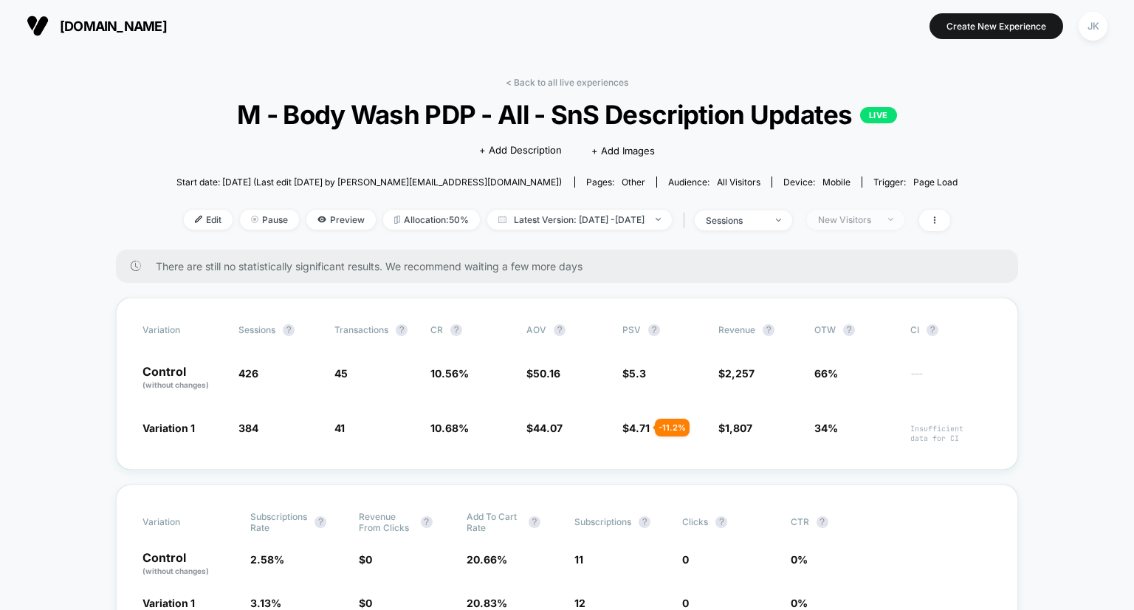
click at [883, 225] on span "New Visitors" at bounding box center [855, 220] width 97 height 20
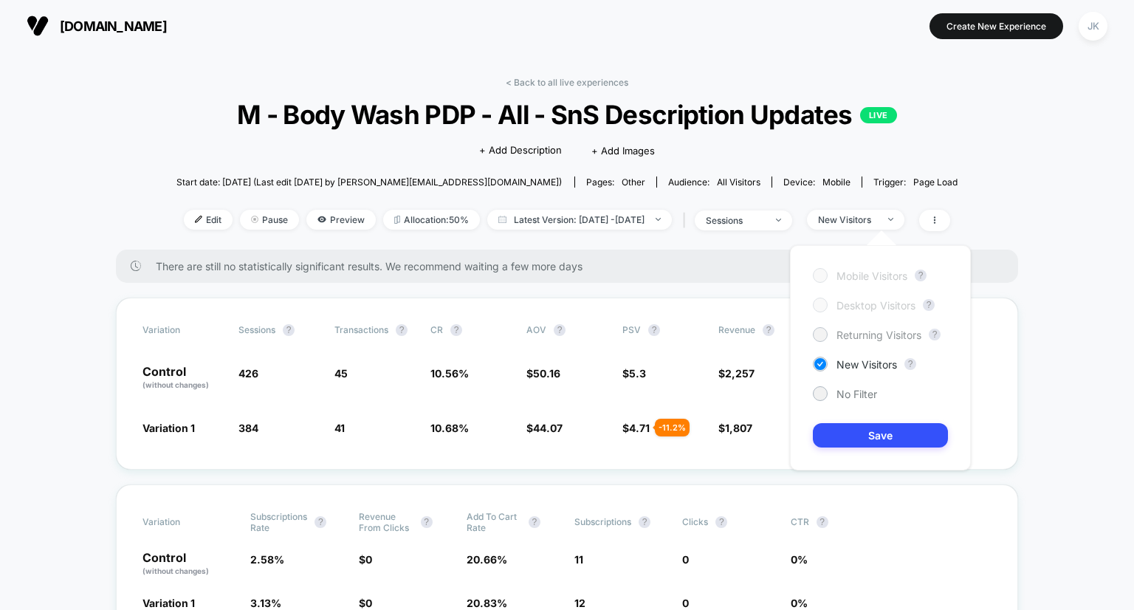
click at [866, 339] on span "Returning Visitors" at bounding box center [878, 334] width 85 height 13
click at [891, 435] on button "Save" at bounding box center [879, 435] width 135 height 24
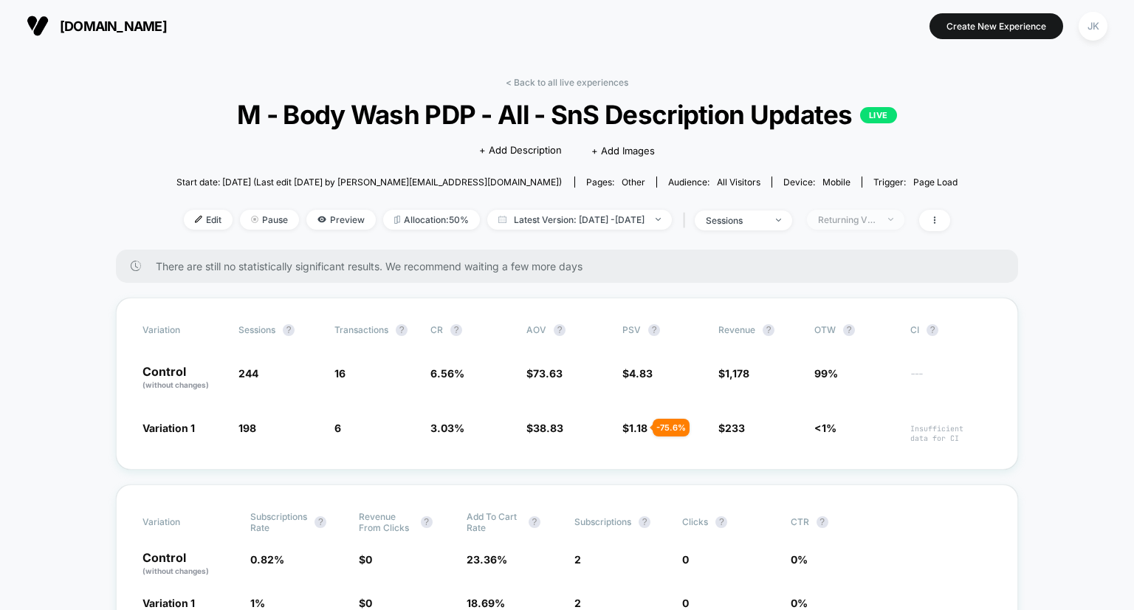
click at [883, 213] on span "Returning Visitors" at bounding box center [855, 220] width 97 height 20
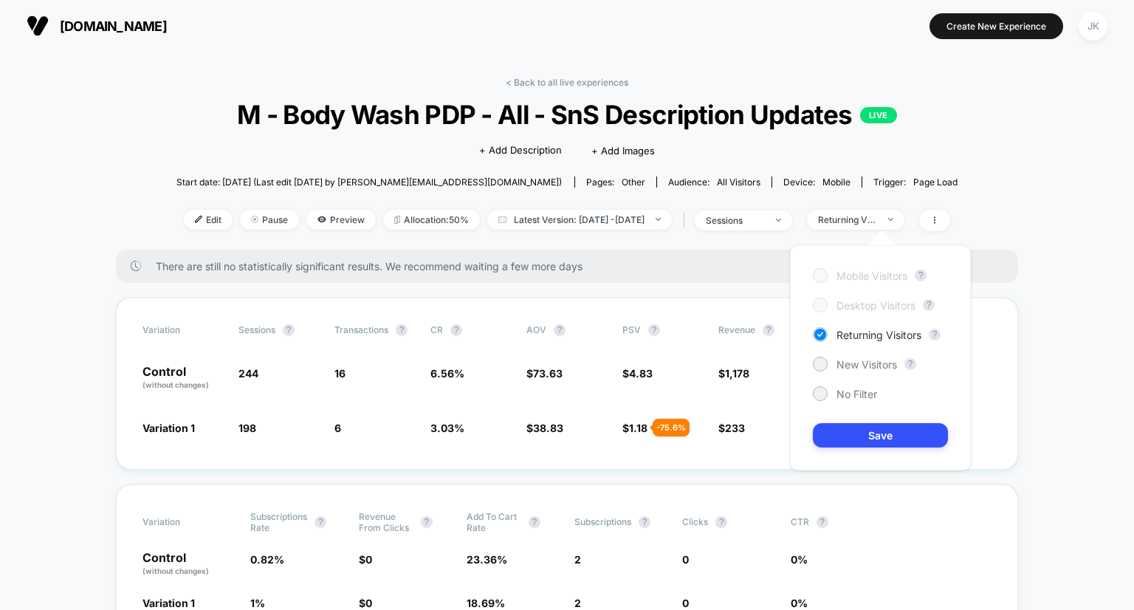
click at [849, 382] on div "Mobile Visitors ? Desktop Visitors ? Returning Visitors ? New Visitors ? No Fil…" at bounding box center [880, 357] width 181 height 225
click at [850, 396] on span "No Filter" at bounding box center [856, 393] width 41 height 13
click at [857, 424] on button "Save" at bounding box center [879, 435] width 135 height 24
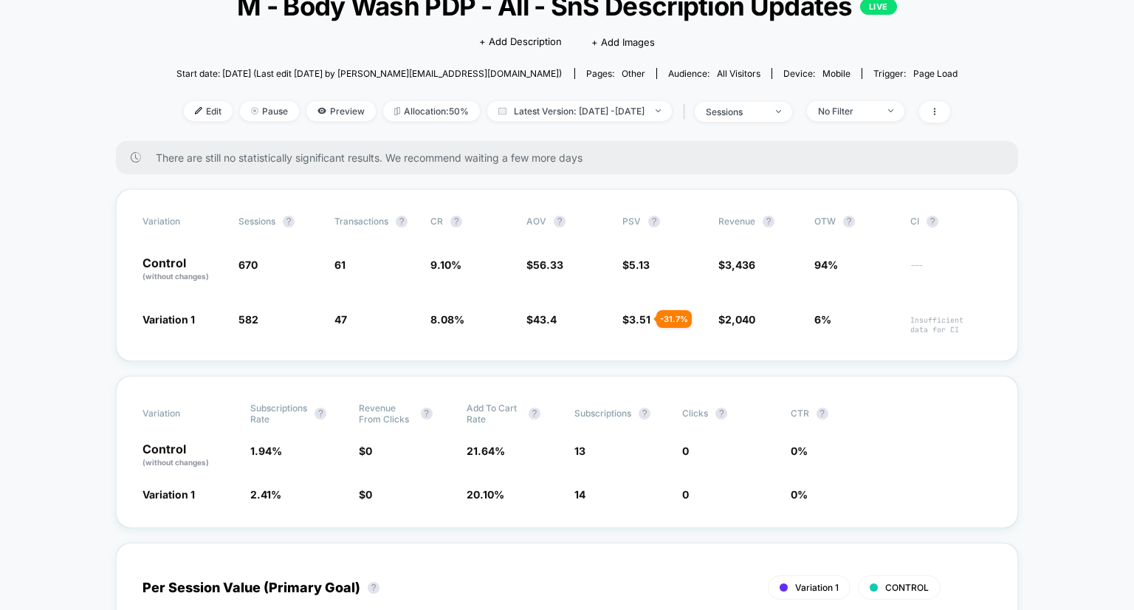
scroll to position [109, 0]
click at [904, 100] on span "No Filter" at bounding box center [855, 110] width 97 height 20
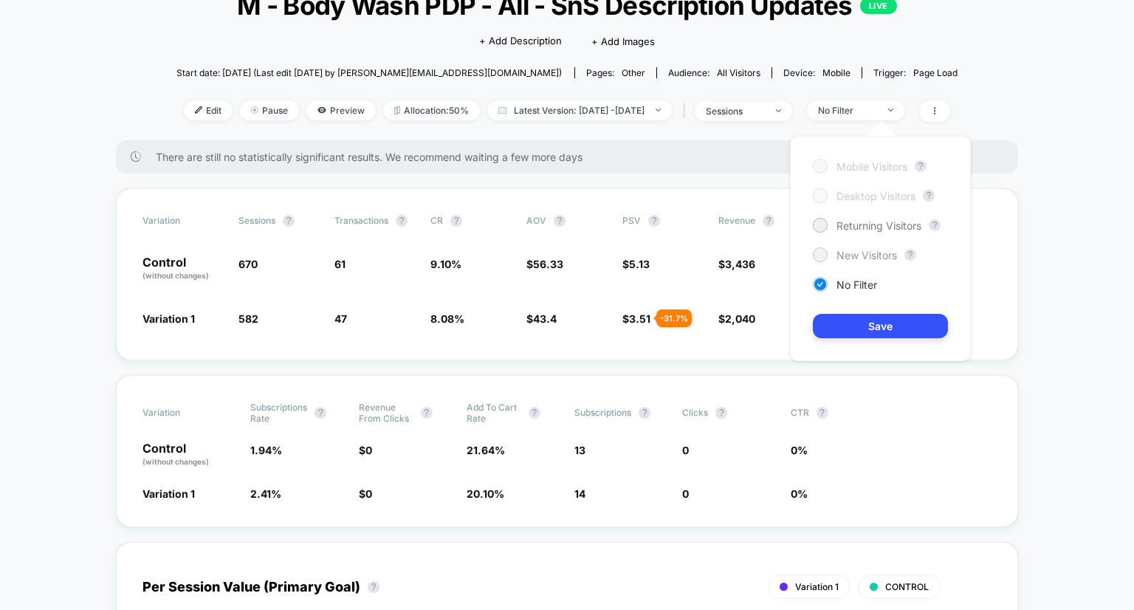
click at [883, 257] on span "New Visitors" at bounding box center [866, 255] width 61 height 13
click at [887, 328] on button "Save" at bounding box center [879, 326] width 135 height 24
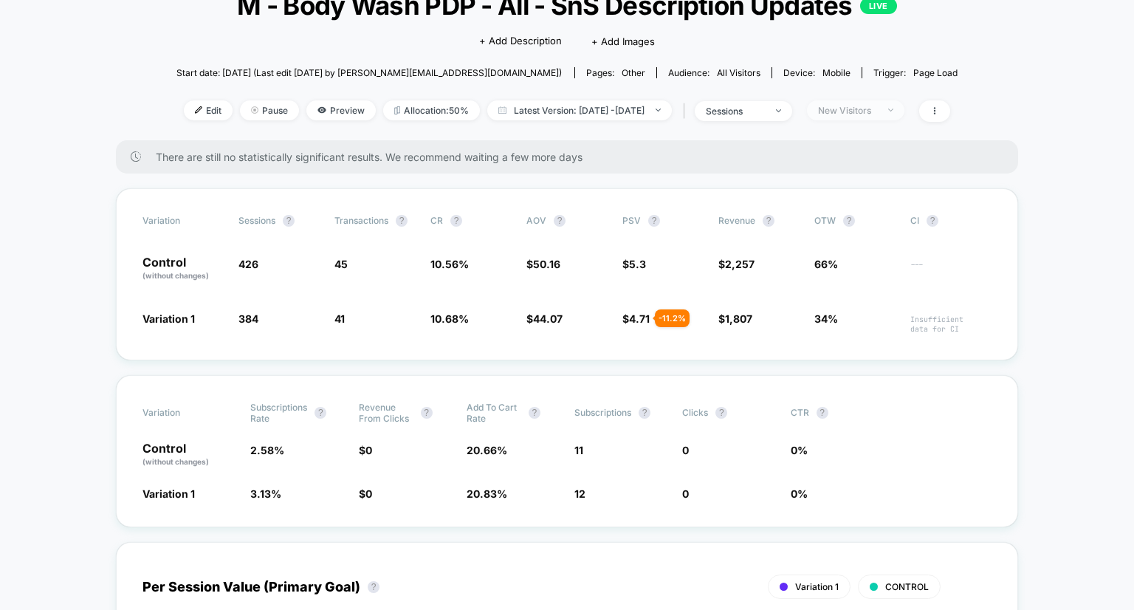
click at [877, 116] on div "New Visitors" at bounding box center [847, 110] width 59 height 11
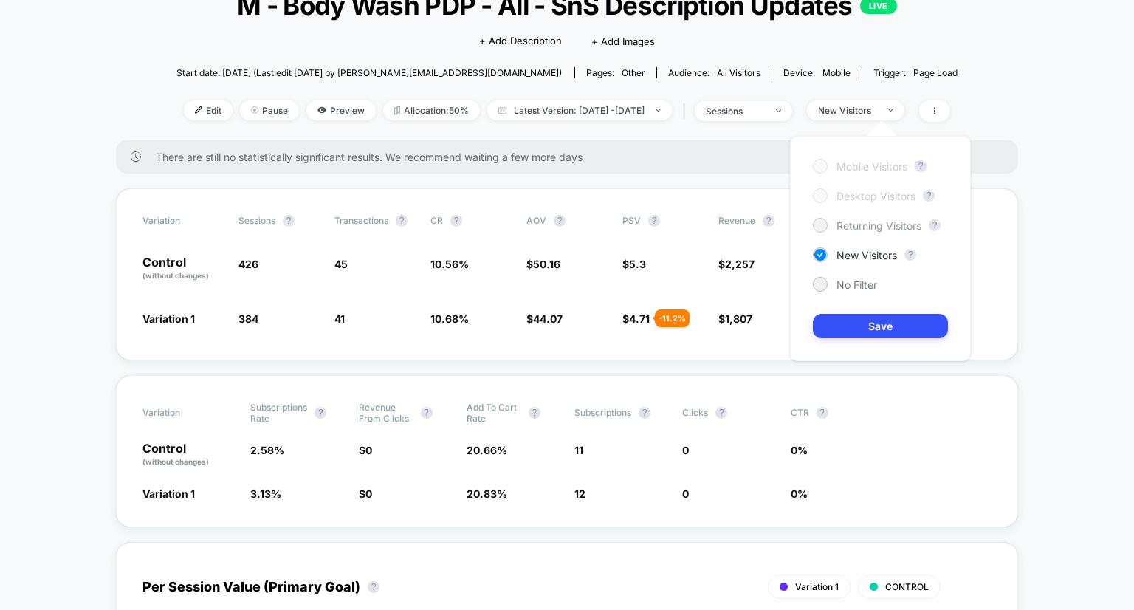
click at [860, 230] on span "Returning Visitors" at bounding box center [878, 225] width 85 height 13
click at [891, 333] on button "Save" at bounding box center [879, 326] width 135 height 24
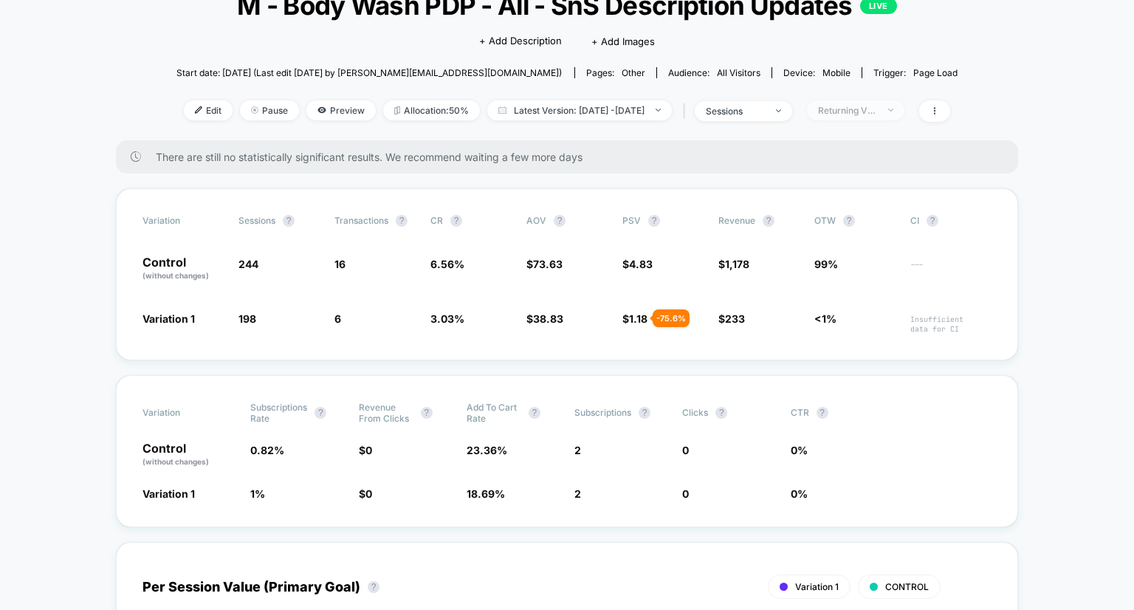
click at [877, 106] on div "Returning Visitors" at bounding box center [847, 110] width 59 height 11
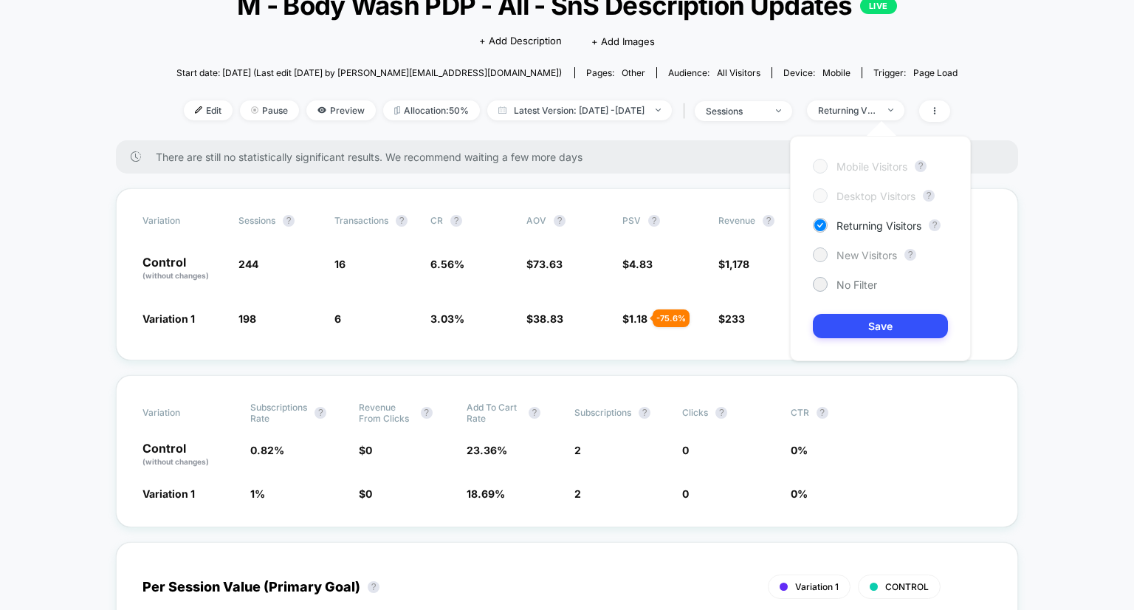
click at [868, 252] on span "New Visitors" at bounding box center [866, 255] width 61 height 13
click at [866, 317] on button "Save" at bounding box center [879, 326] width 135 height 24
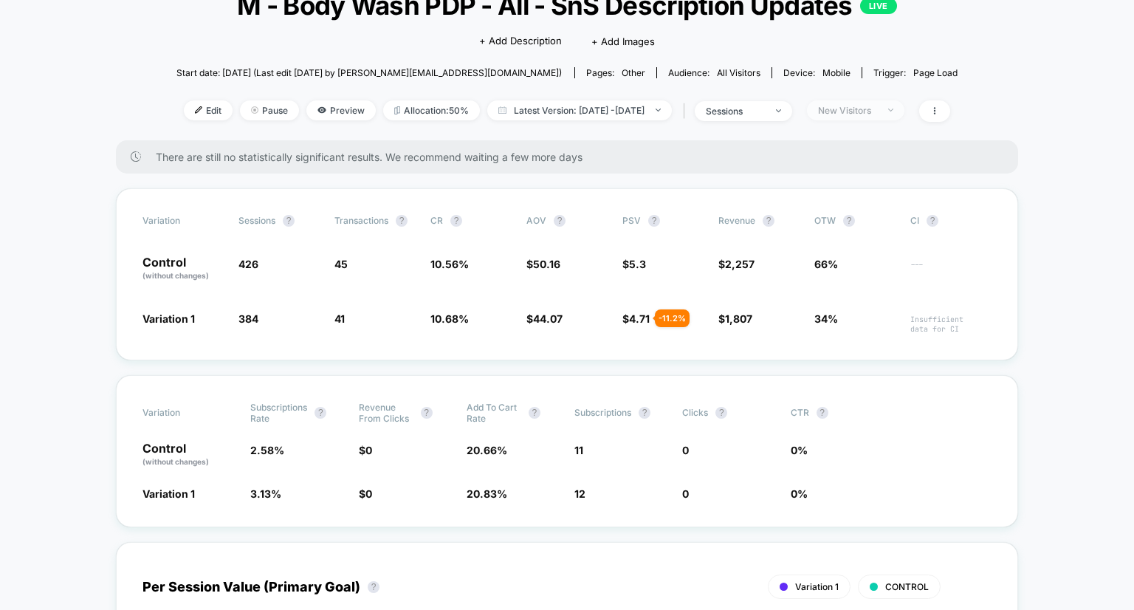
click at [877, 106] on div "New Visitors" at bounding box center [847, 110] width 59 height 11
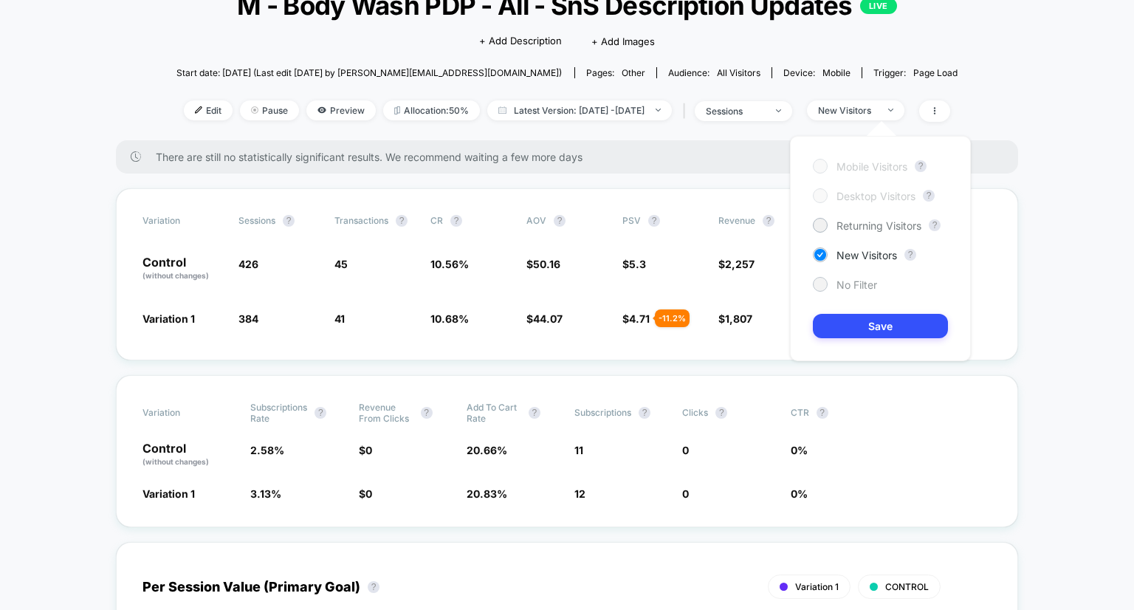
click at [845, 280] on span "No Filter" at bounding box center [856, 284] width 41 height 13
click at [876, 327] on button "Save" at bounding box center [879, 326] width 135 height 24
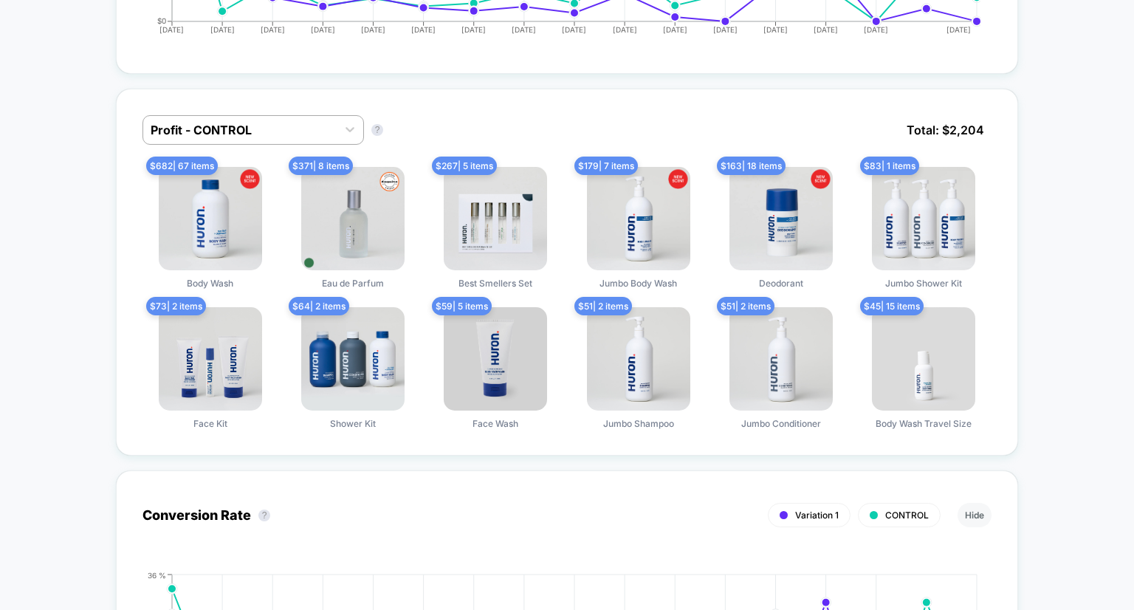
scroll to position [925, 0]
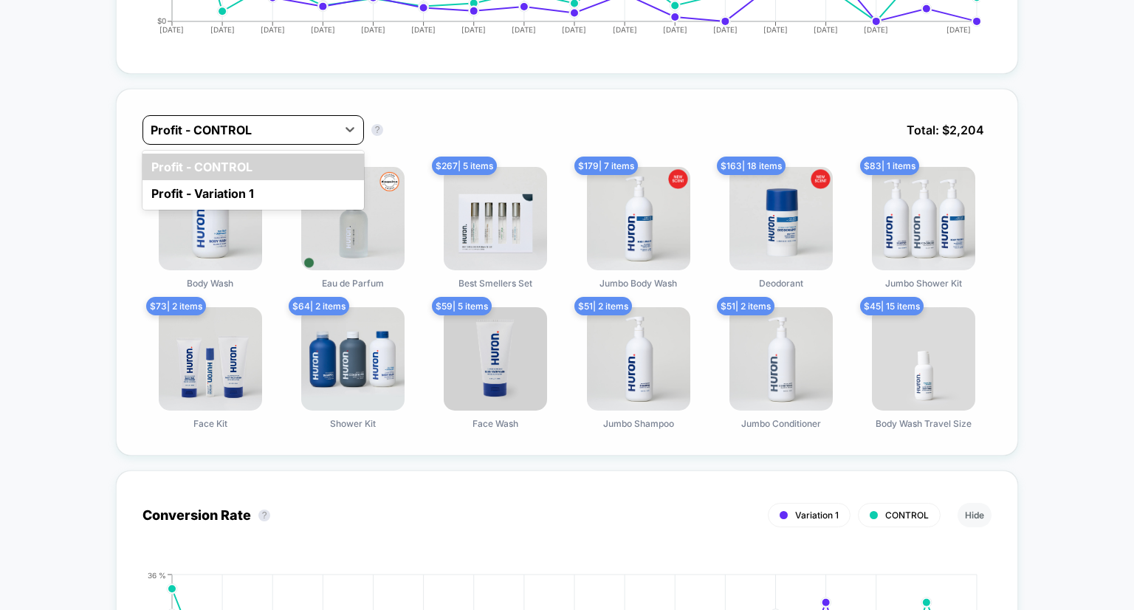
click at [247, 137] on div at bounding box center [240, 130] width 179 height 18
click at [245, 192] on div "Profit - Variation 1" at bounding box center [252, 193] width 221 height 27
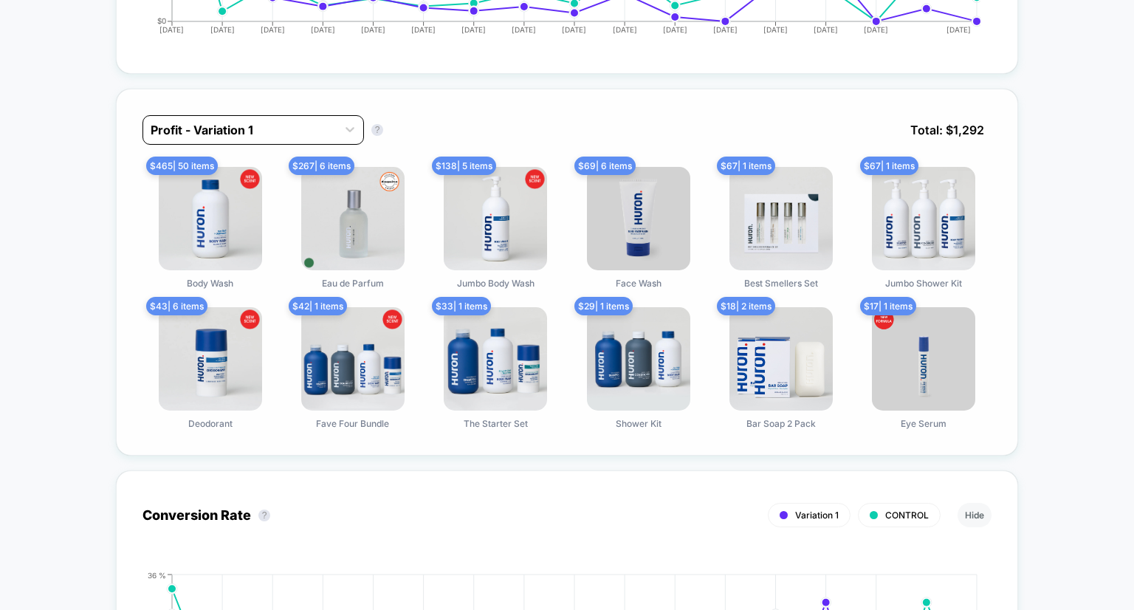
click at [289, 131] on div at bounding box center [240, 130] width 179 height 18
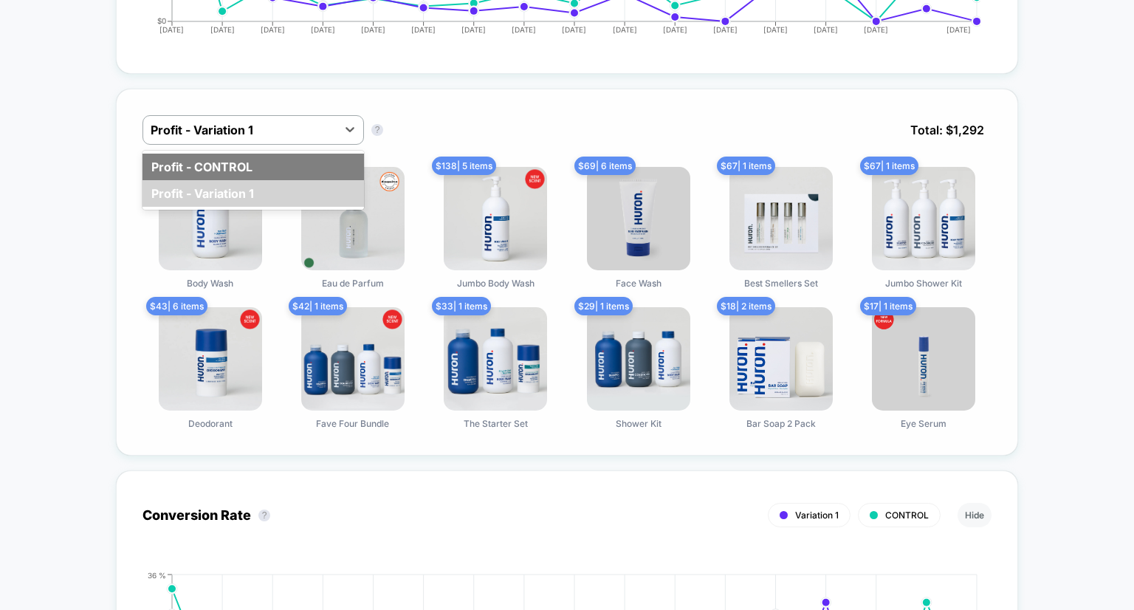
click at [283, 160] on div "Profit - CONTROL" at bounding box center [252, 166] width 221 height 27
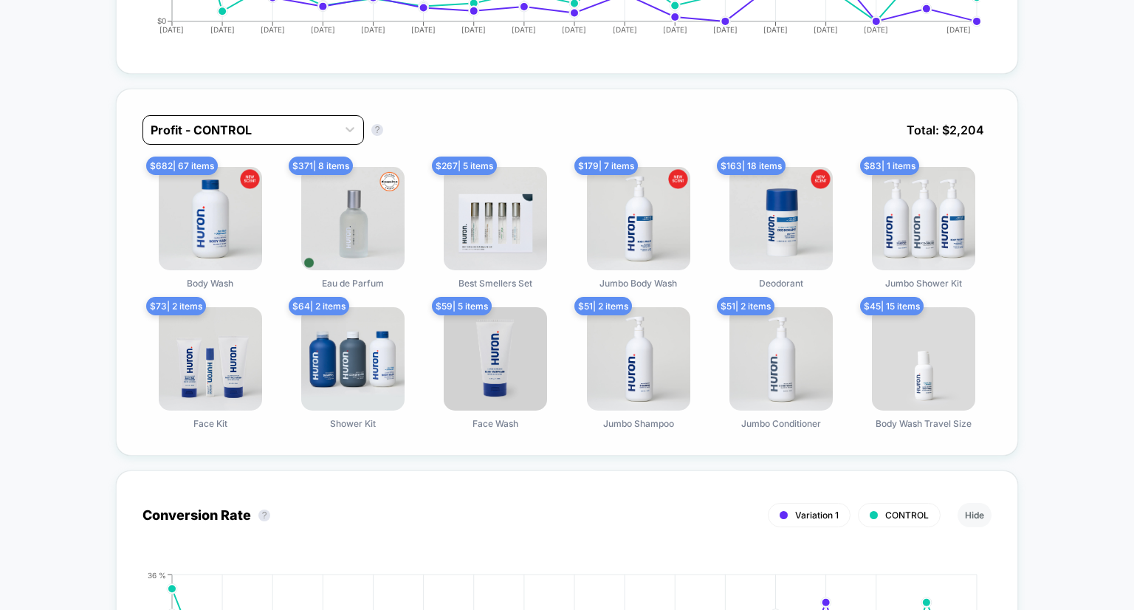
click at [292, 142] on div "Profit - CONTROL" at bounding box center [252, 130] width 221 height 30
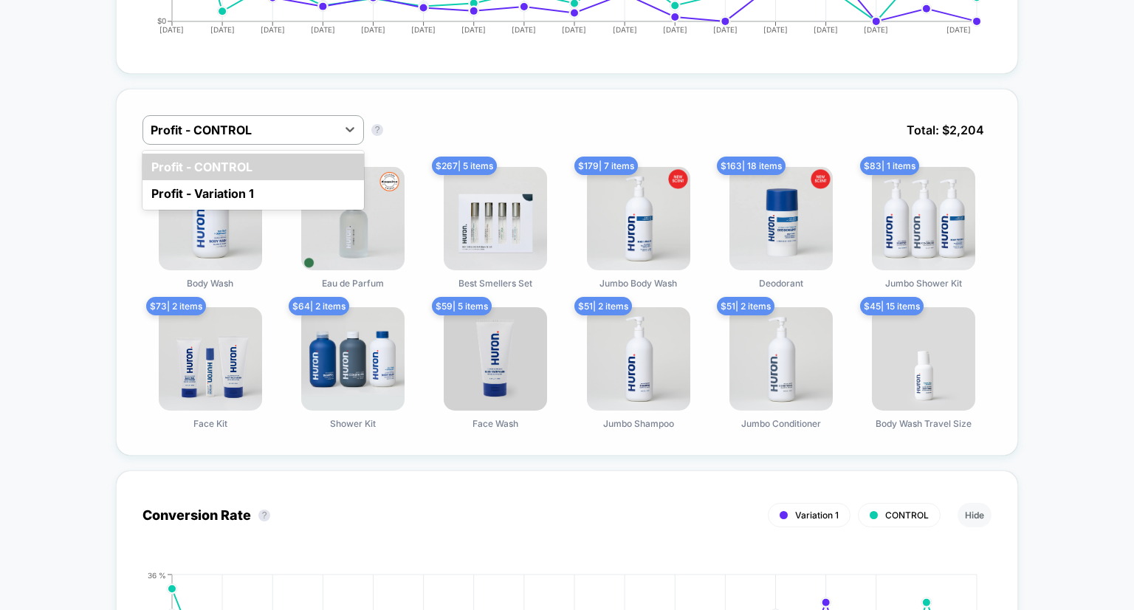
click at [284, 206] on div "Profit - CONTROL Profit - Variation 1" at bounding box center [252, 180] width 221 height 59
click at [277, 198] on div "Profit - Variation 1" at bounding box center [252, 193] width 221 height 27
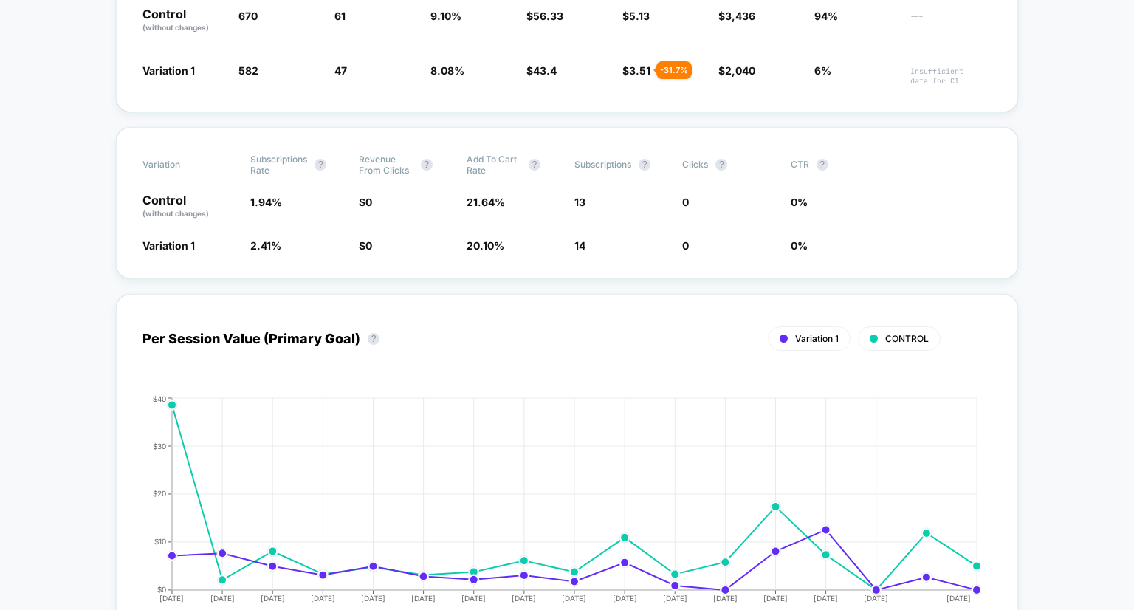
scroll to position [0, 0]
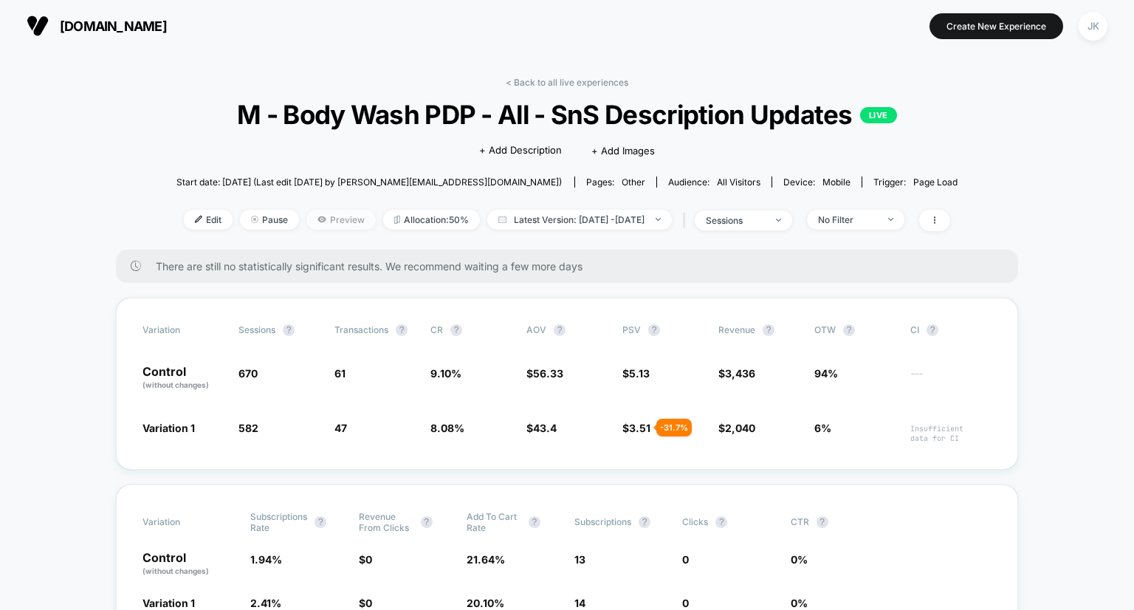
click at [306, 224] on span "Preview" at bounding box center [340, 220] width 69 height 20
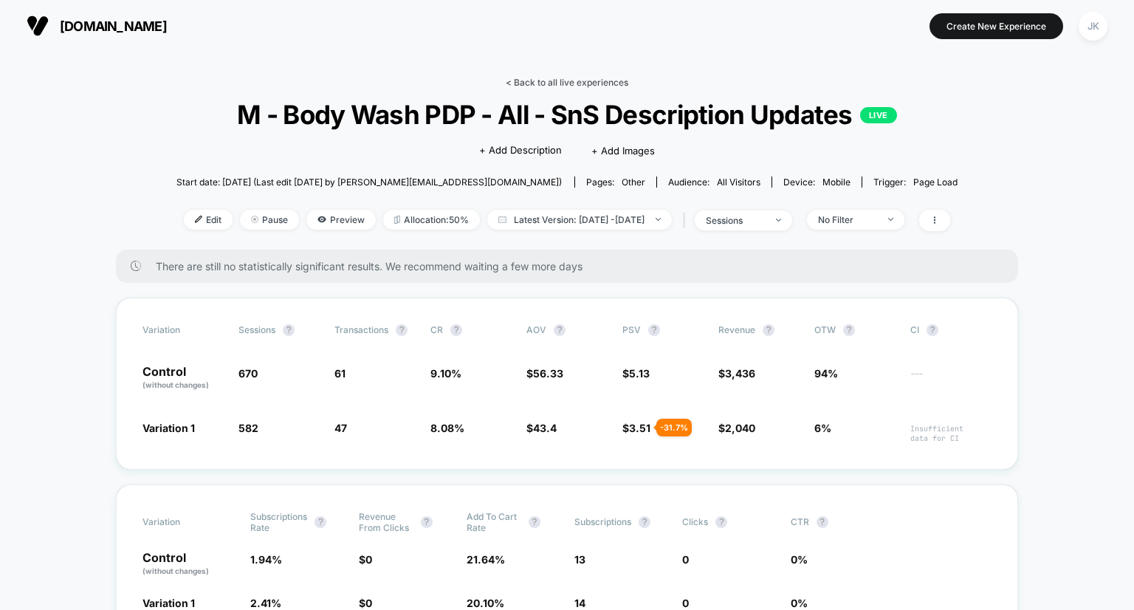
click at [590, 80] on link "< Back to all live experiences" at bounding box center [567, 82] width 123 height 11
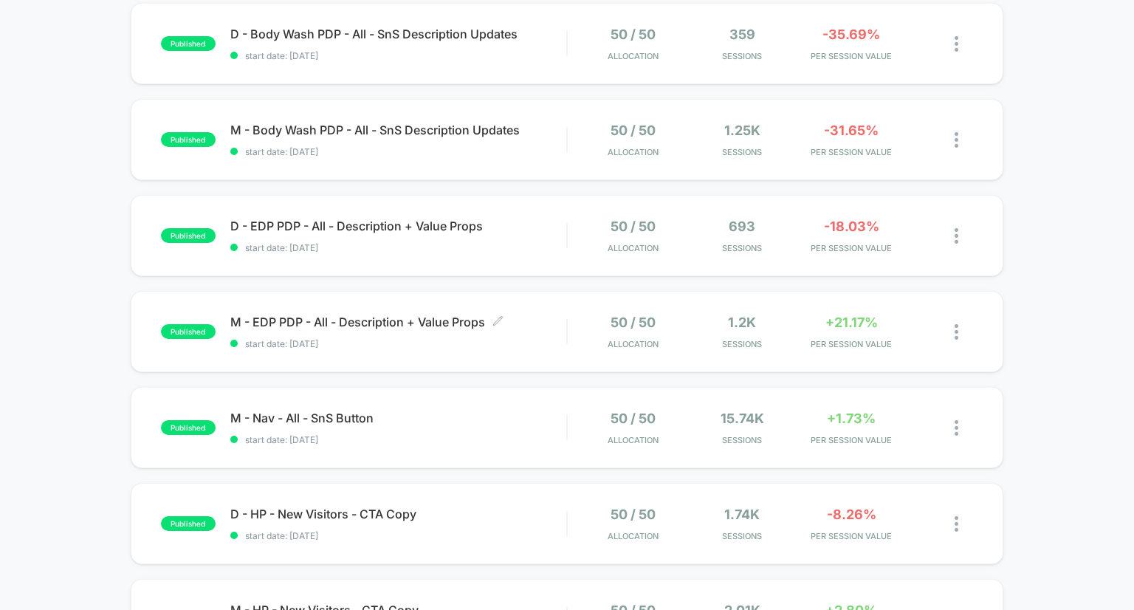
scroll to position [254, 0]
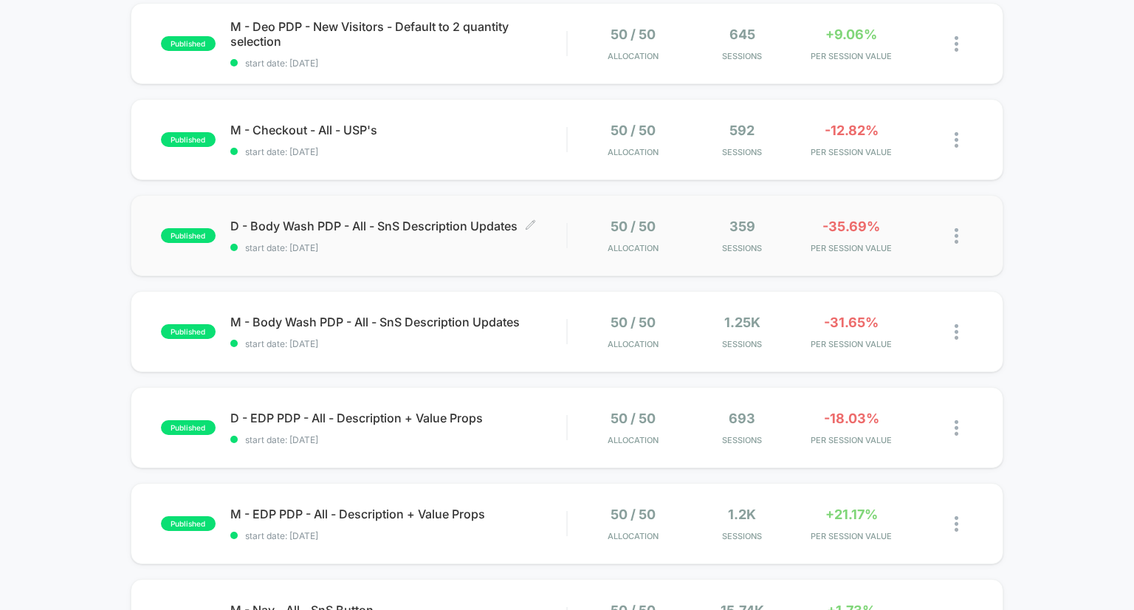
click at [481, 231] on span "D - Body Wash PDP - All - SnS Description Updates Click to edit experience deta…" at bounding box center [398, 225] width 337 height 15
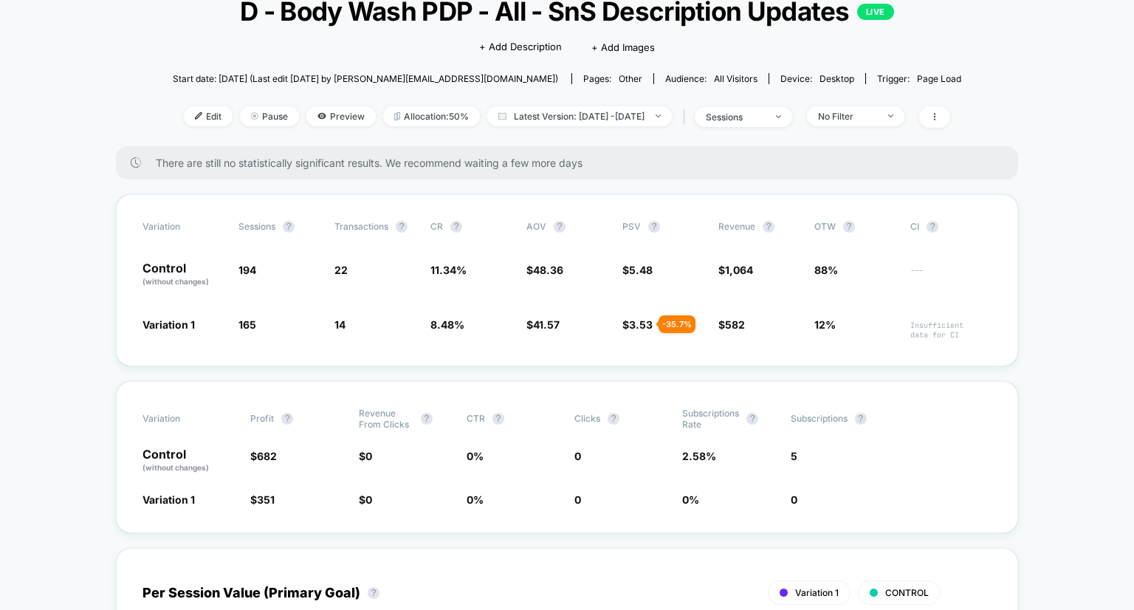
scroll to position [106, 0]
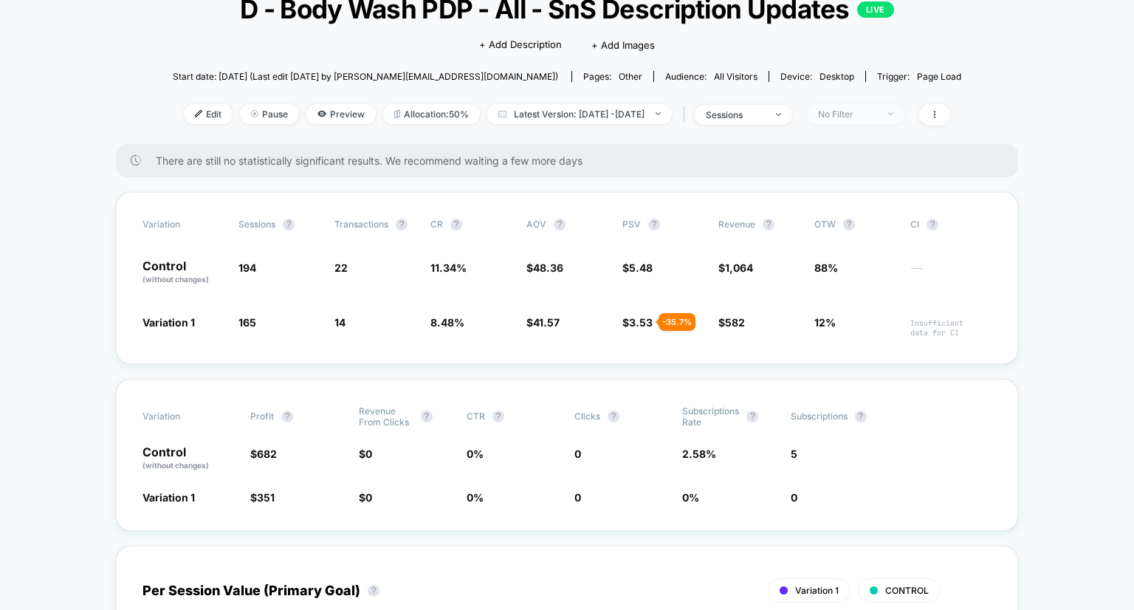
click at [877, 114] on div "No Filter" at bounding box center [847, 113] width 59 height 11
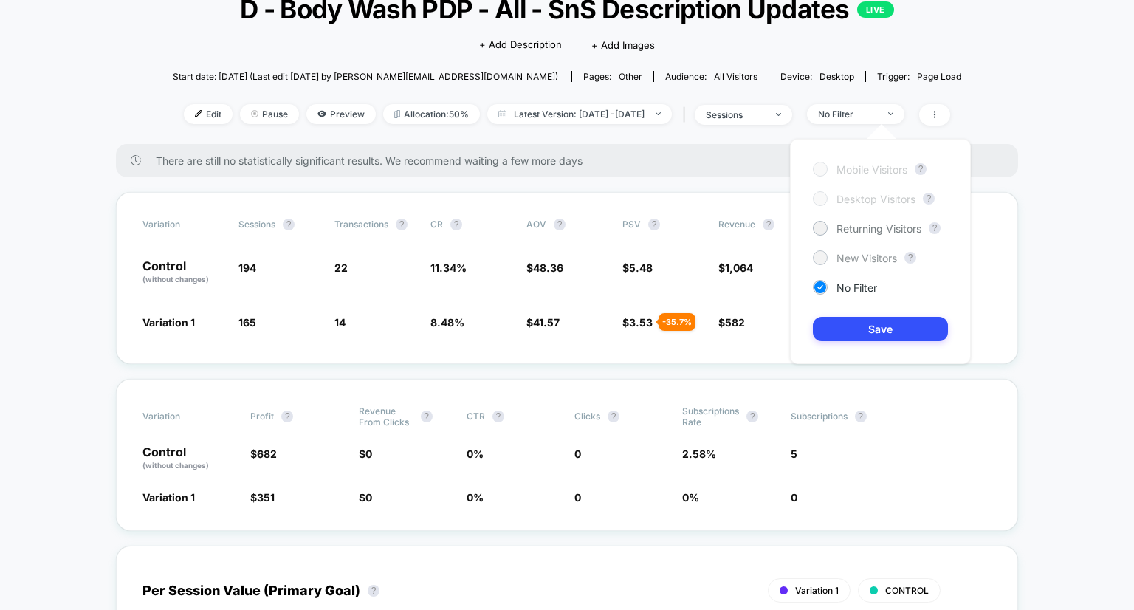
click at [864, 258] on span "New Visitors" at bounding box center [866, 258] width 61 height 13
click at [874, 331] on button "Save" at bounding box center [879, 329] width 135 height 24
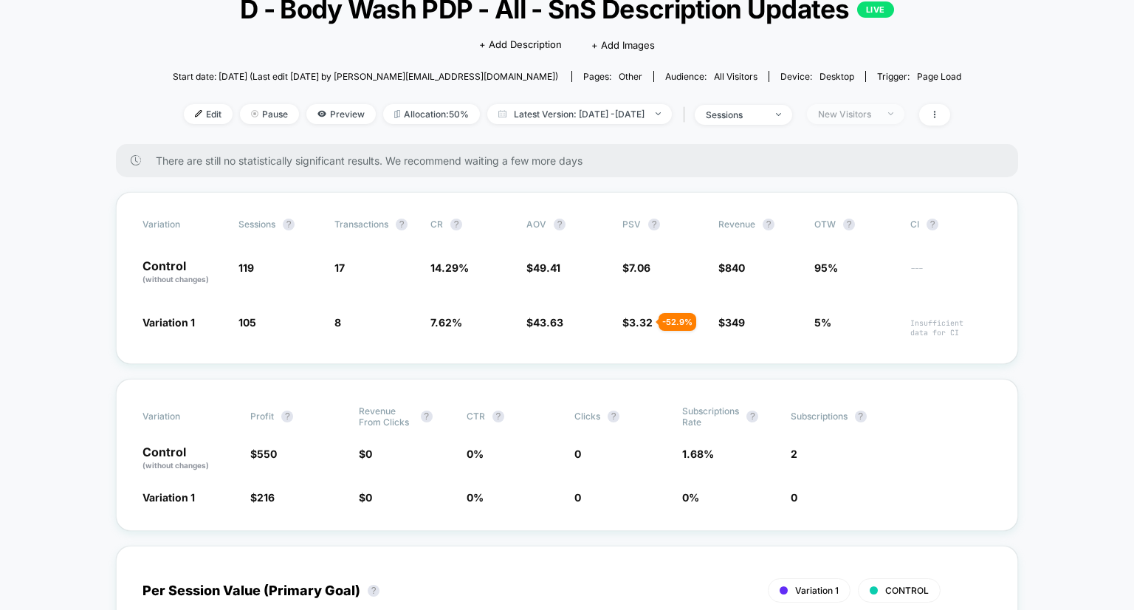
click at [866, 114] on div "New Visitors" at bounding box center [847, 113] width 59 height 11
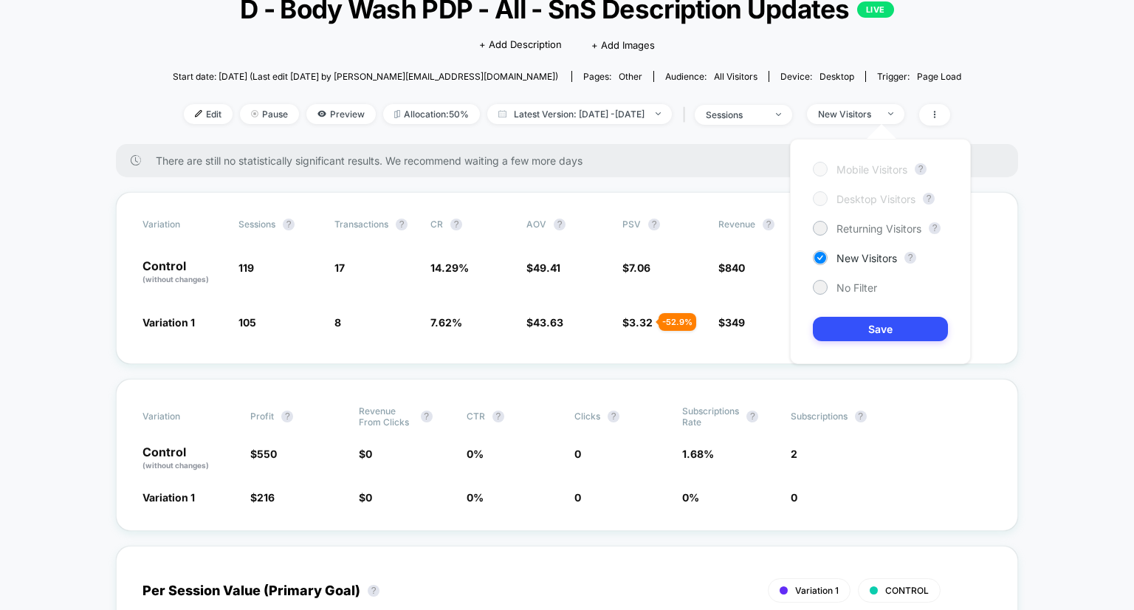
click at [855, 216] on div "Mobile Visitors ? Desktop Visitors ? Returning Visitors ? New Visitors ? No Fil…" at bounding box center [880, 251] width 181 height 225
click at [857, 226] on span "Returning Visitors" at bounding box center [878, 228] width 85 height 13
click at [880, 325] on button "Save" at bounding box center [879, 329] width 135 height 24
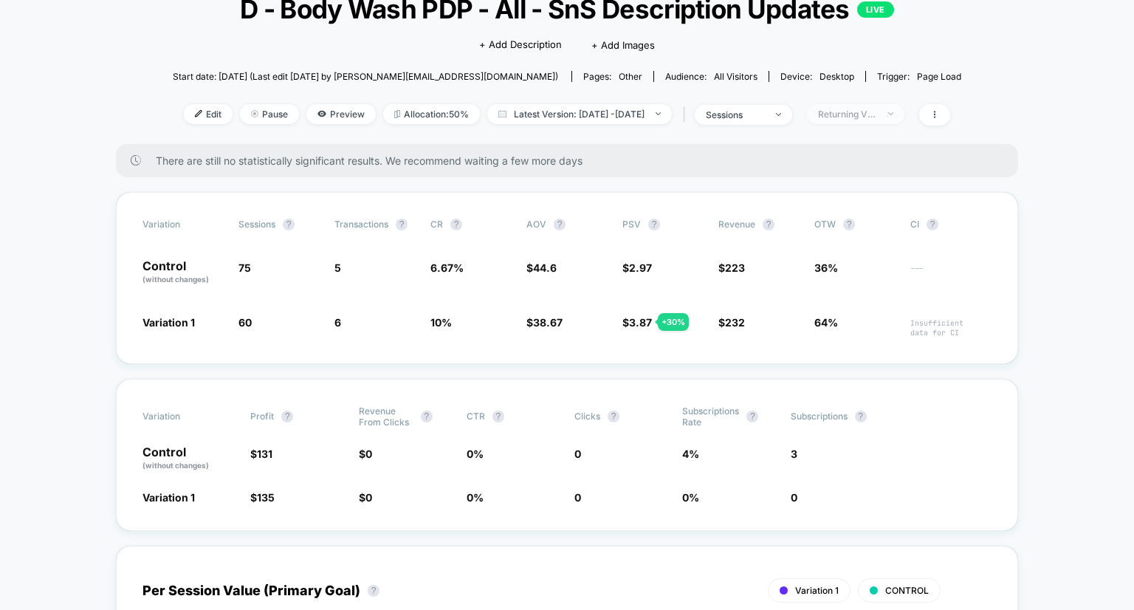
click at [877, 111] on div "Returning Visitors" at bounding box center [847, 113] width 59 height 11
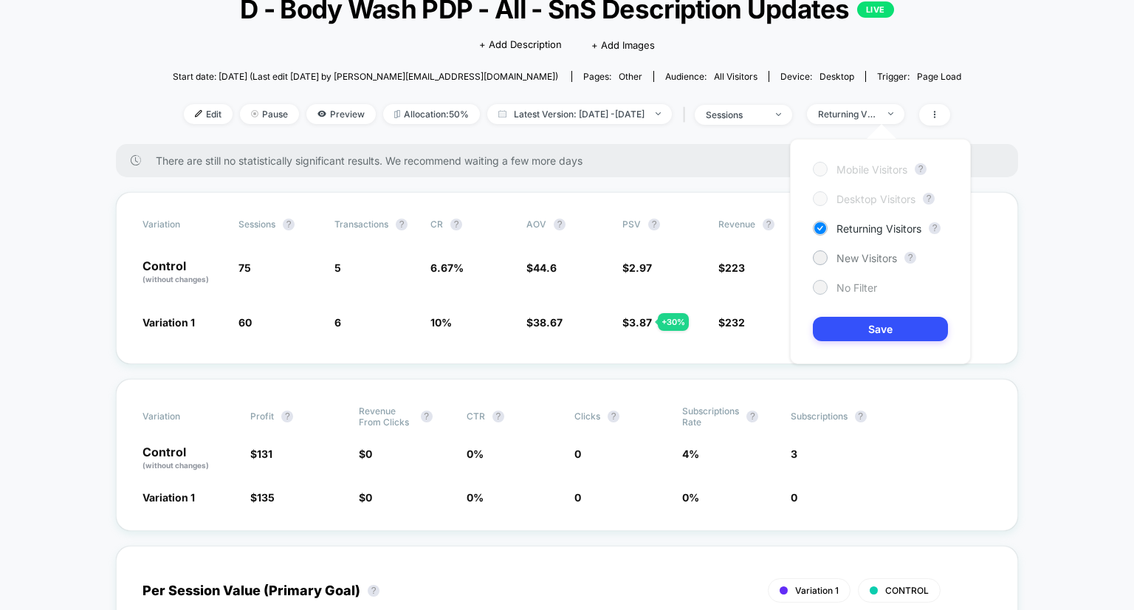
click at [850, 289] on span "No Filter" at bounding box center [856, 287] width 41 height 13
click at [874, 327] on button "Save" at bounding box center [879, 329] width 135 height 24
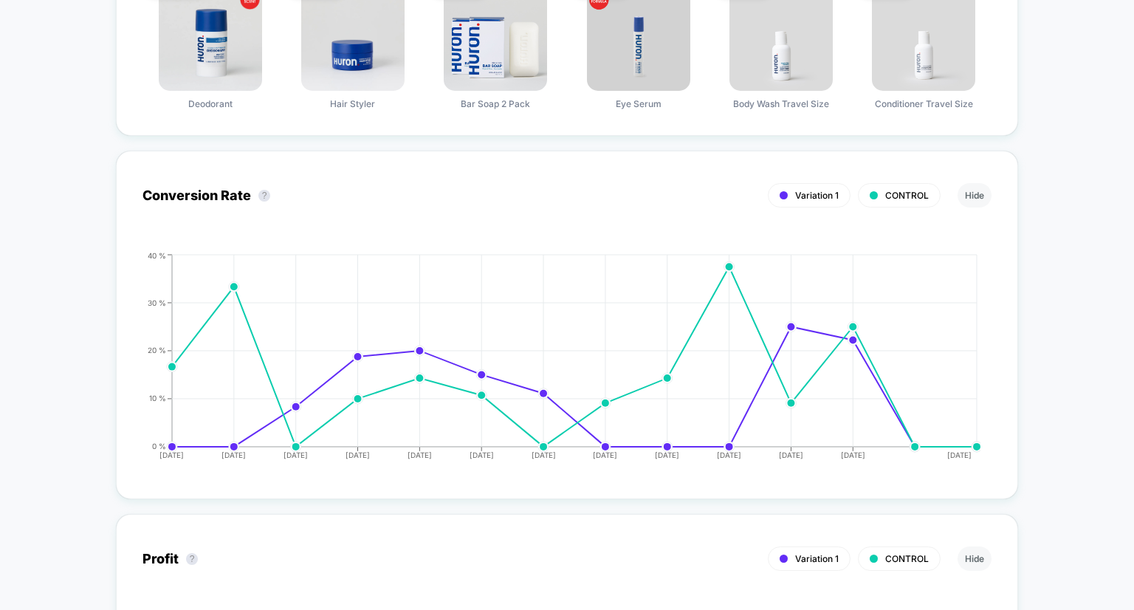
scroll to position [1355, 0]
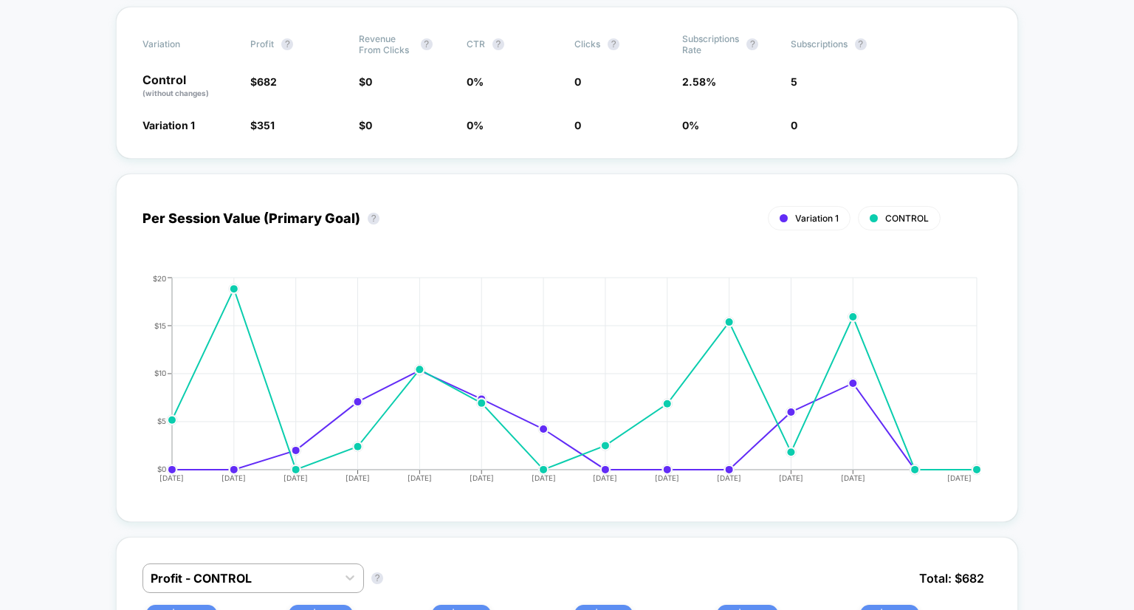
scroll to position [0, 0]
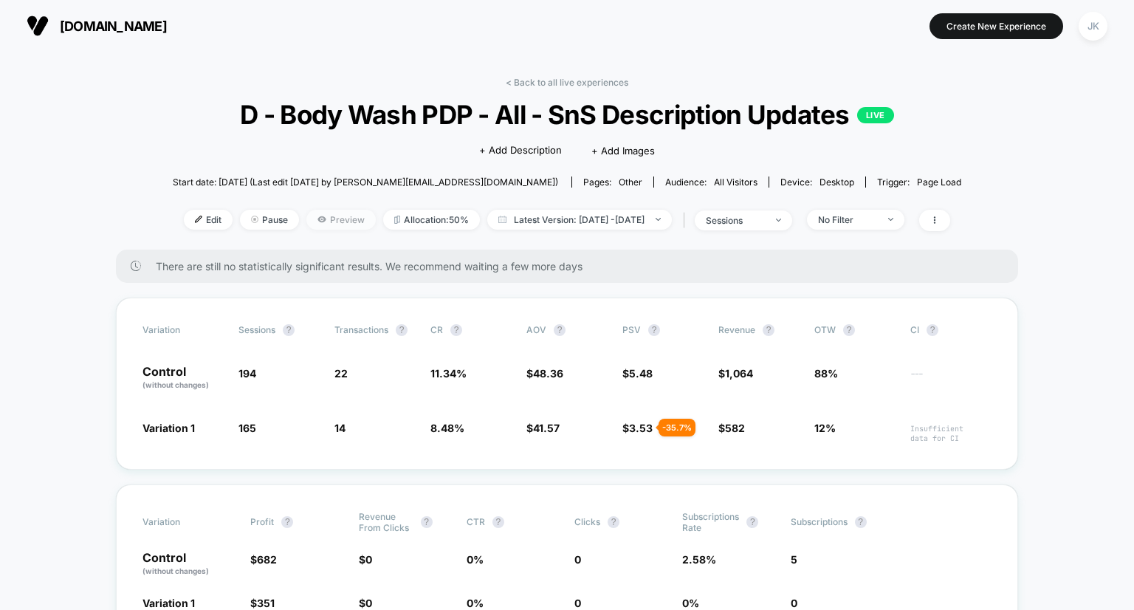
click at [308, 216] on span "Preview" at bounding box center [340, 220] width 69 height 20
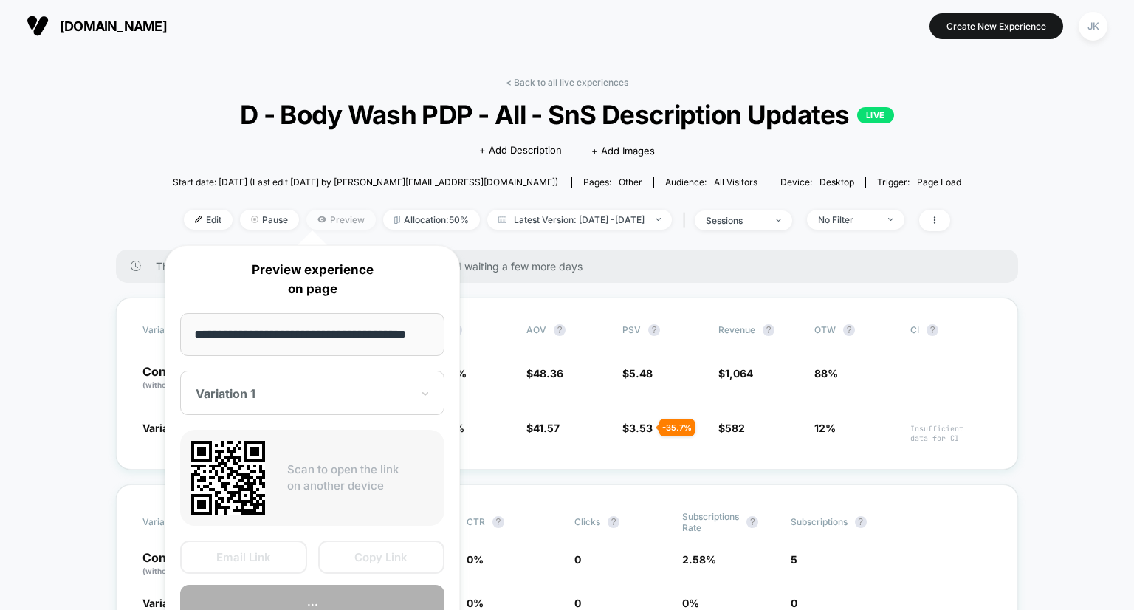
scroll to position [0, 21]
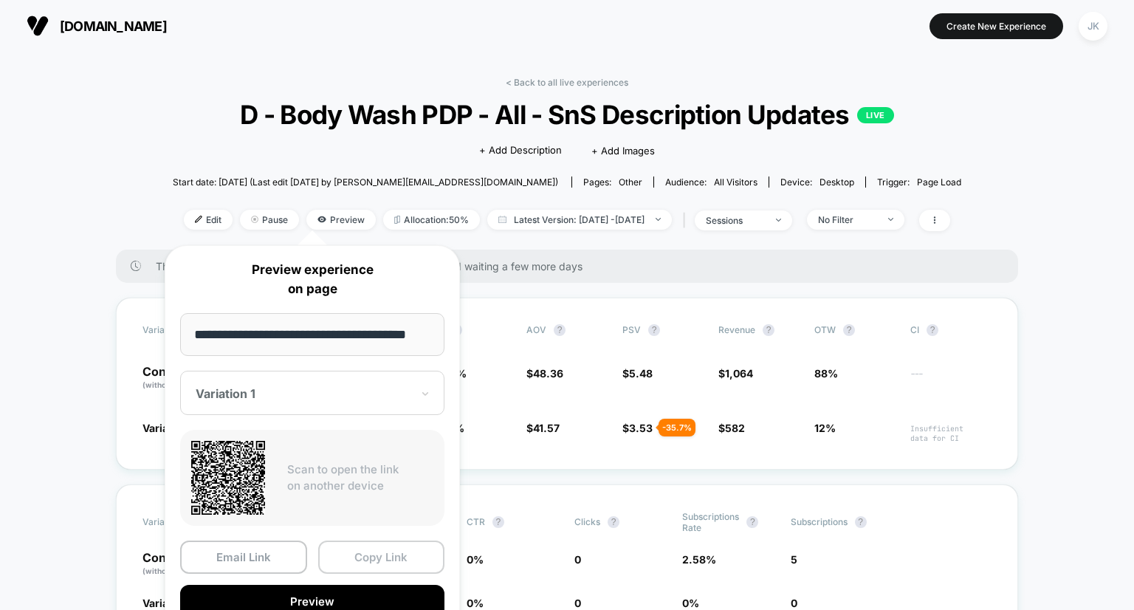
click at [381, 551] on button "Copy Link" at bounding box center [381, 556] width 127 height 33
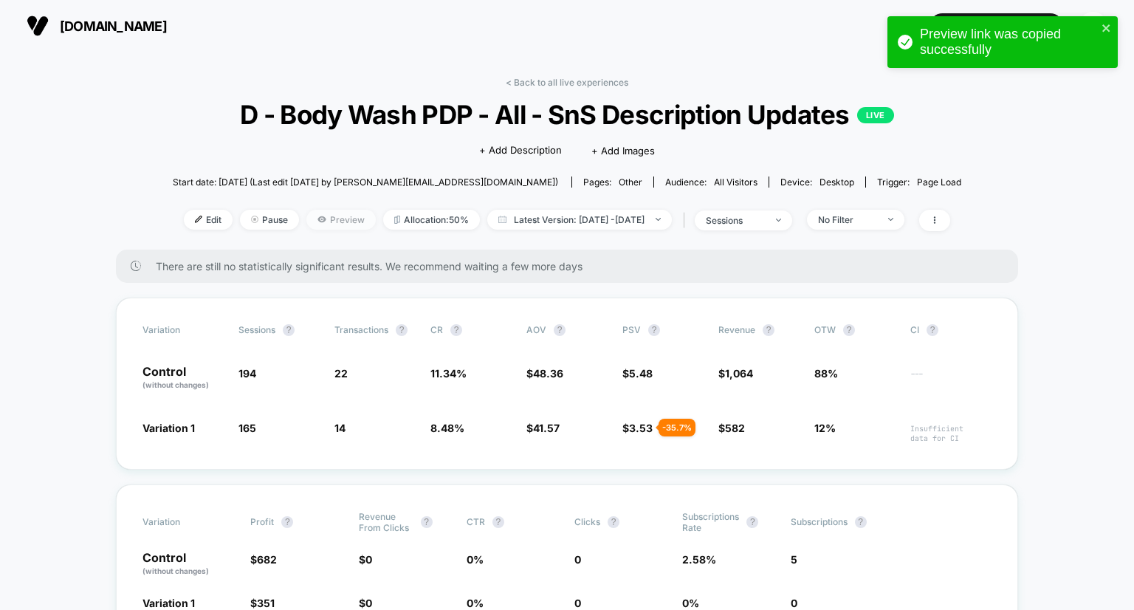
click at [317, 221] on span "Preview" at bounding box center [340, 220] width 69 height 20
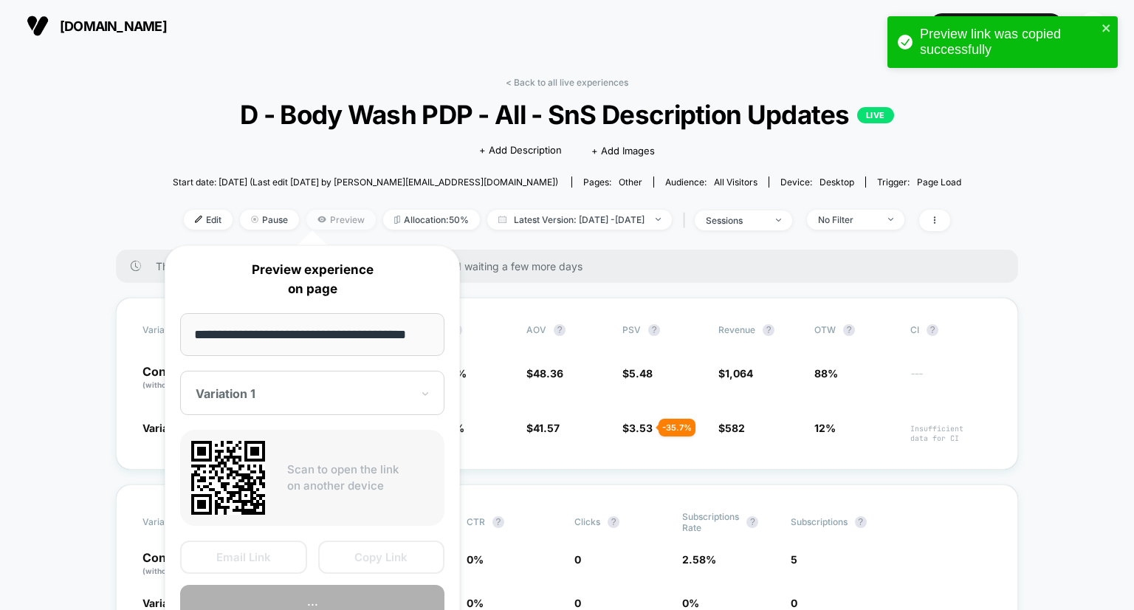
scroll to position [0, 21]
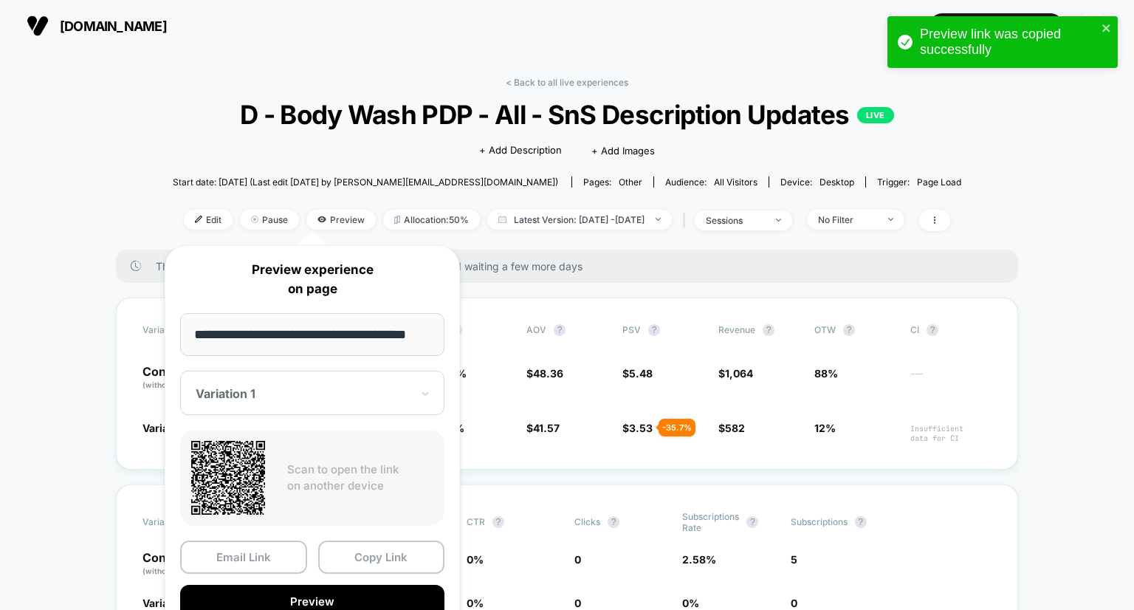
click at [340, 392] on div at bounding box center [303, 393] width 215 height 15
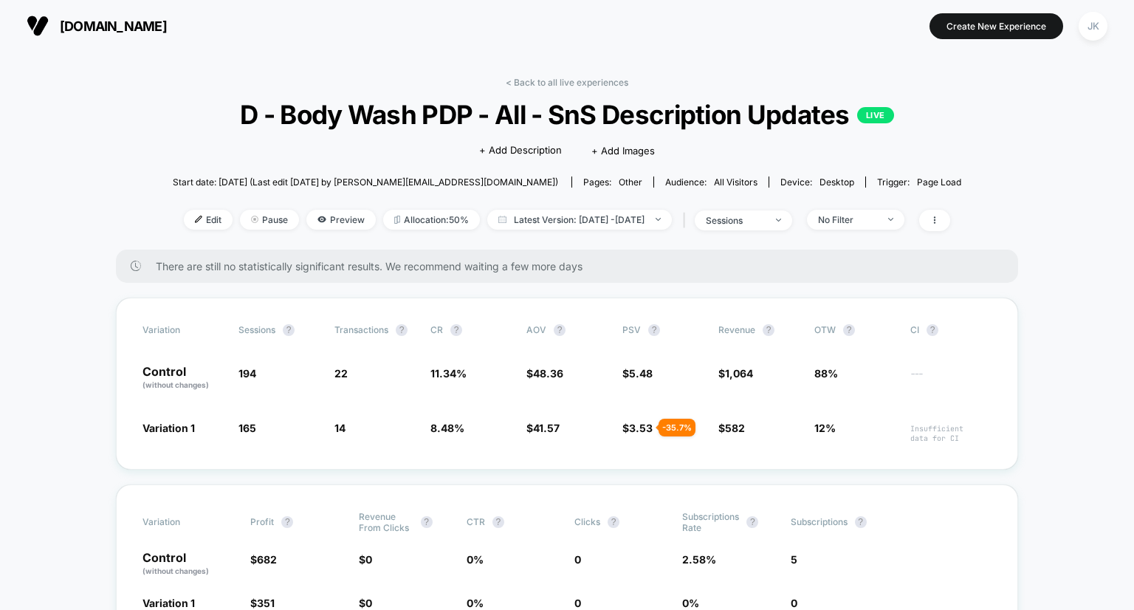
click at [573, 88] on div "< Back to all live experiences D - Body Wash PDP - All - SnS Description Update…" at bounding box center [567, 163] width 788 height 173
click at [563, 80] on link "< Back to all live experiences" at bounding box center [567, 82] width 123 height 11
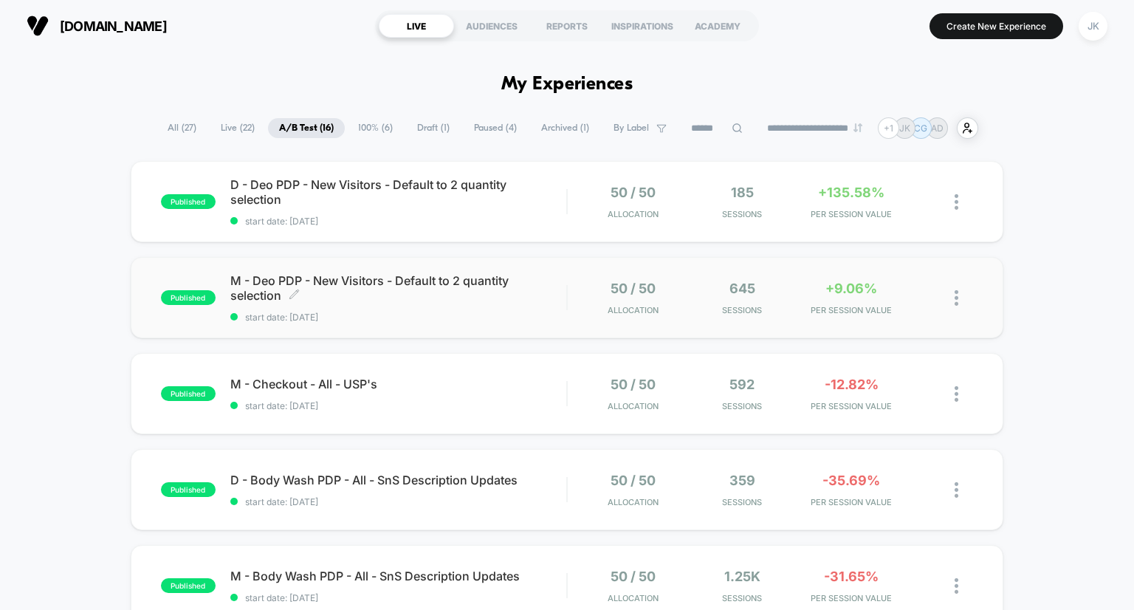
click at [438, 281] on span "M - Deo PDP - New Visitors - Default to 2 quantity selection Click to edit expe…" at bounding box center [398, 288] width 337 height 30
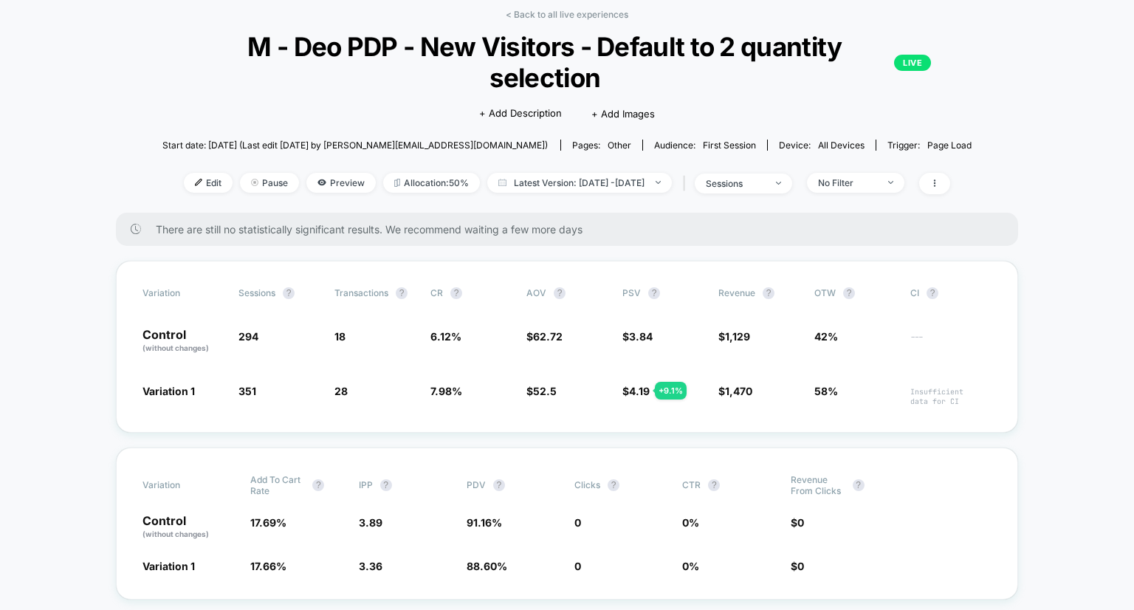
scroll to position [71, 0]
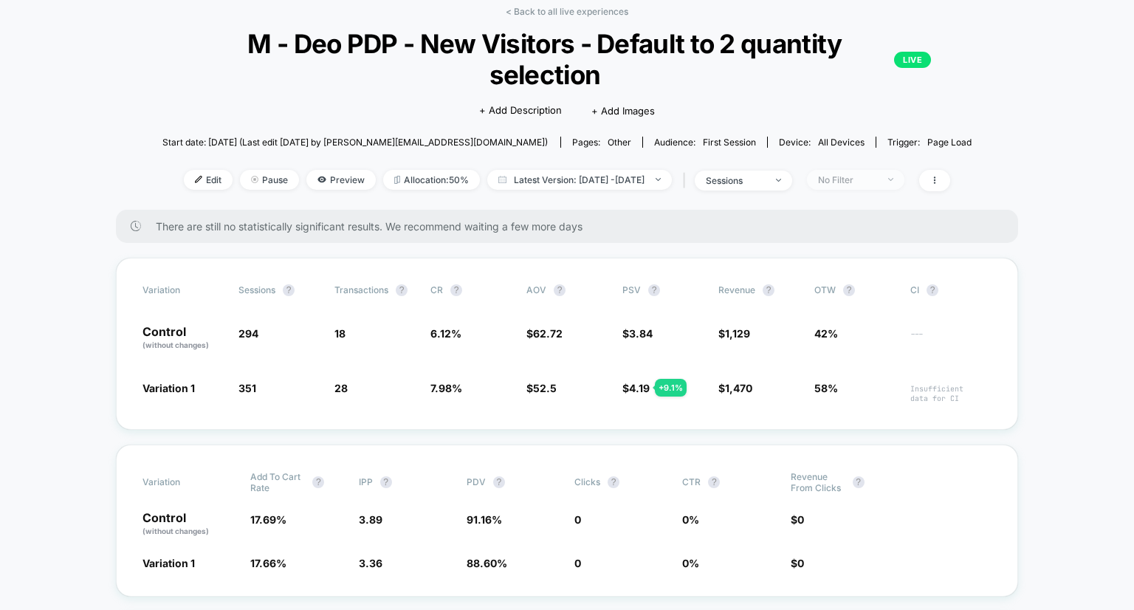
click at [877, 184] on div "No Filter" at bounding box center [847, 179] width 59 height 11
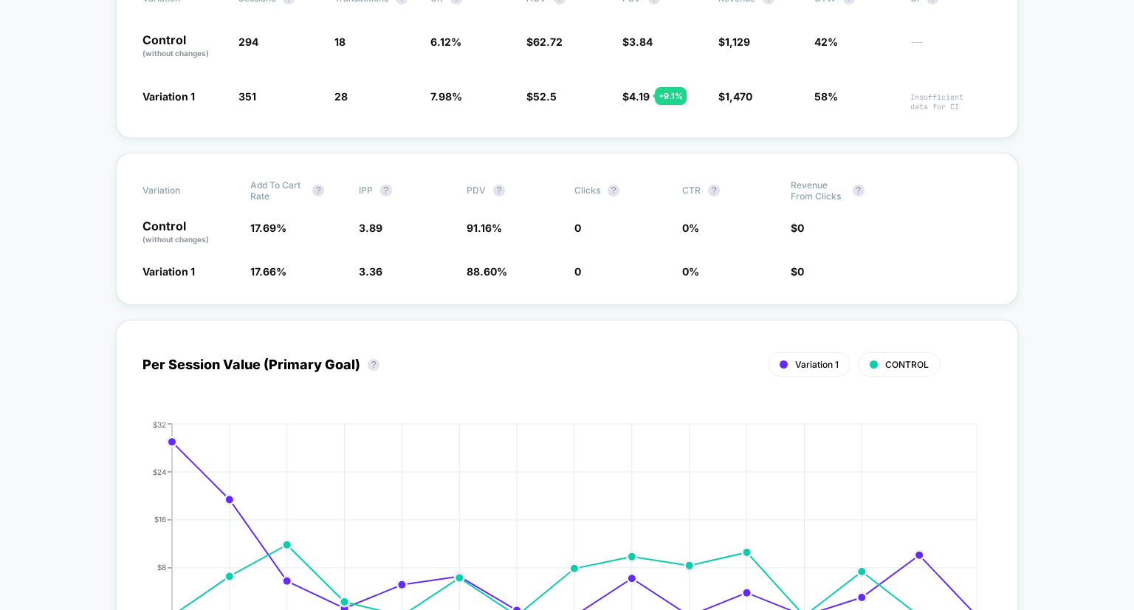
scroll to position [330, 0]
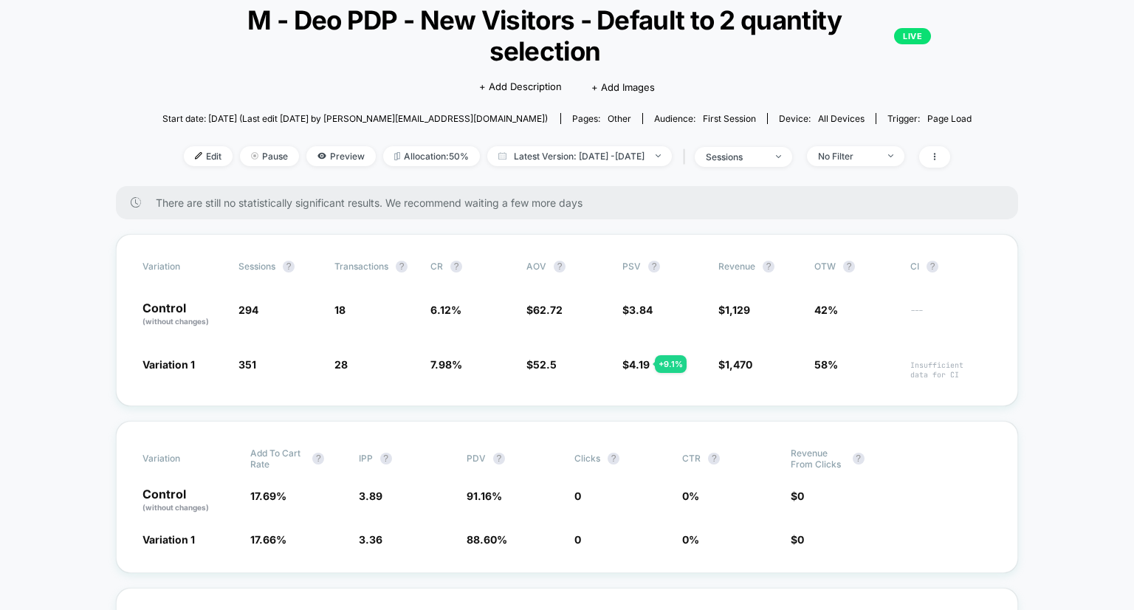
scroll to position [103, 0]
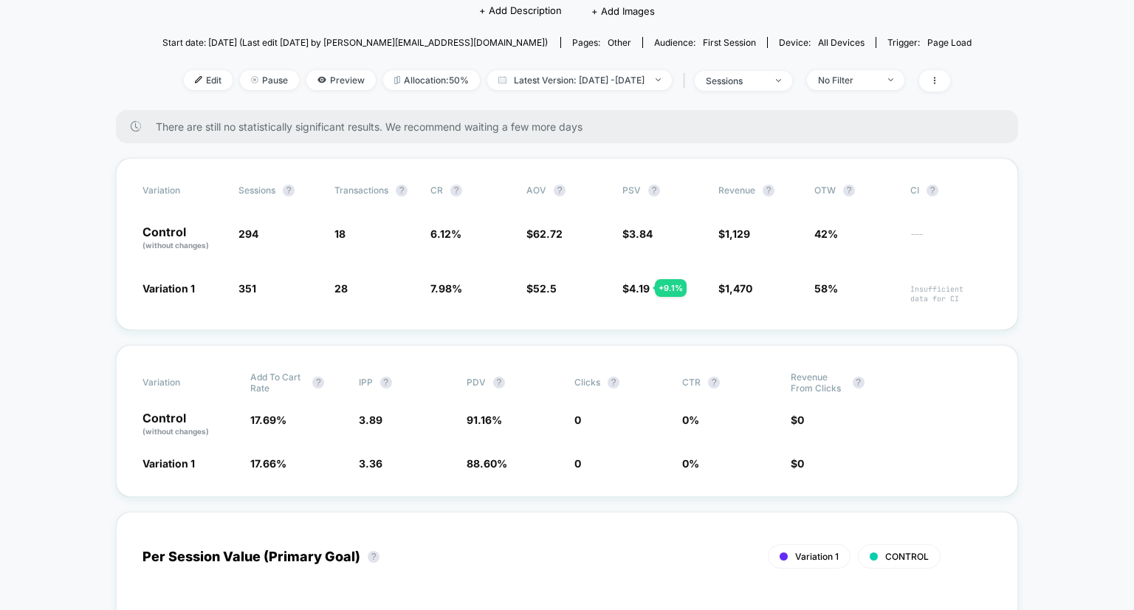
scroll to position [0, 0]
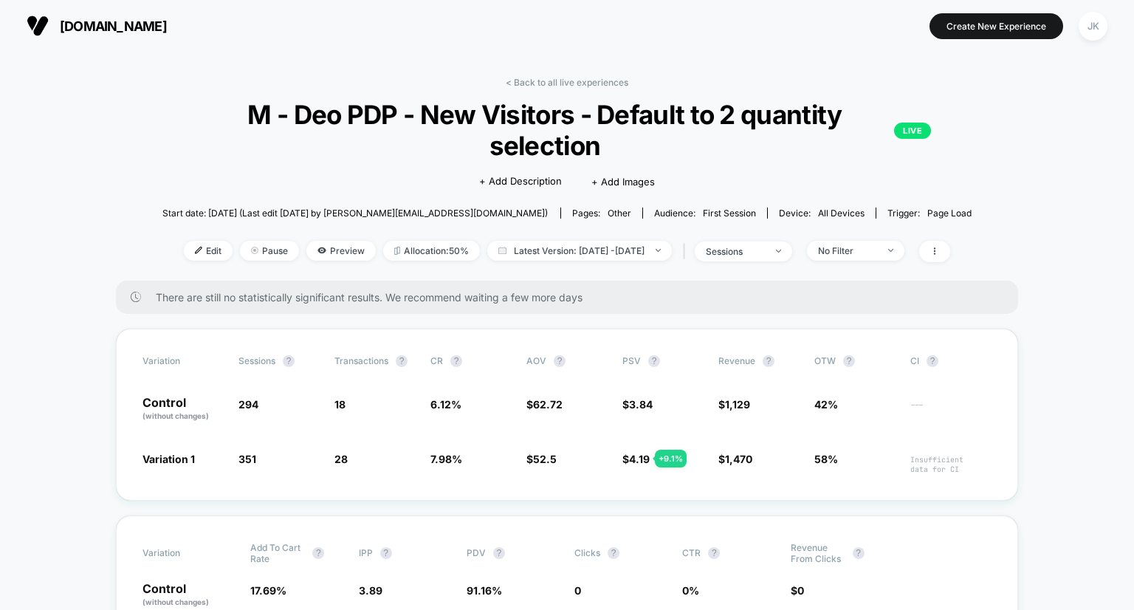
click at [554, 83] on link "< Back to all live experiences" at bounding box center [567, 82] width 123 height 11
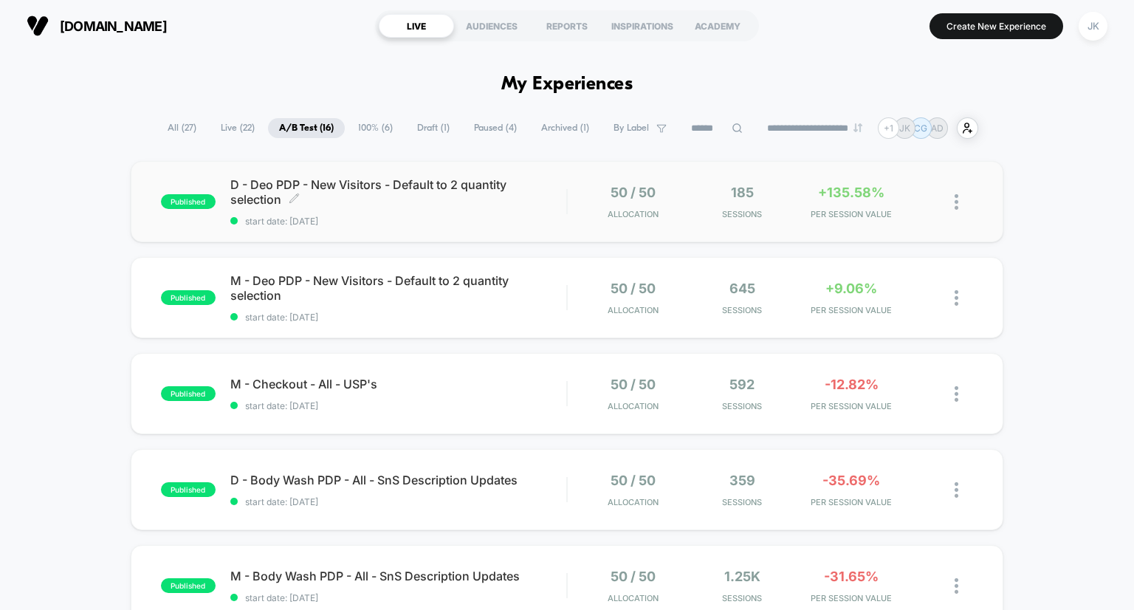
click at [407, 184] on span "D - Deo PDP - New Visitors - Default to 2 quantity selection Click to edit expe…" at bounding box center [398, 192] width 337 height 30
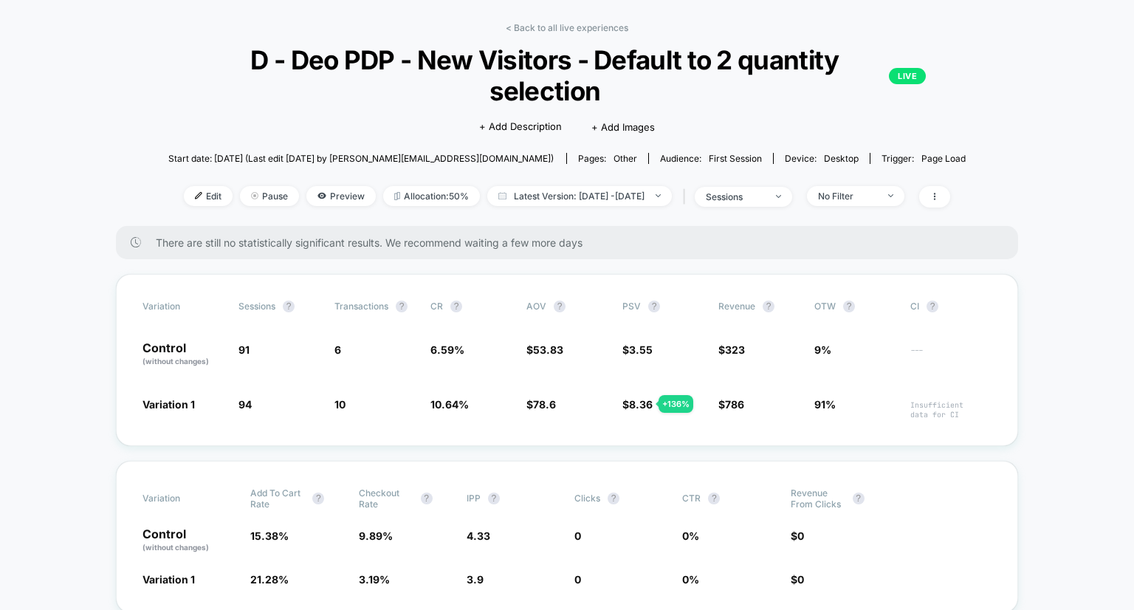
scroll to position [55, 0]
click at [569, 27] on link "< Back to all live experiences" at bounding box center [567, 26] width 123 height 11
